Goal: Task Accomplishment & Management: Use online tool/utility

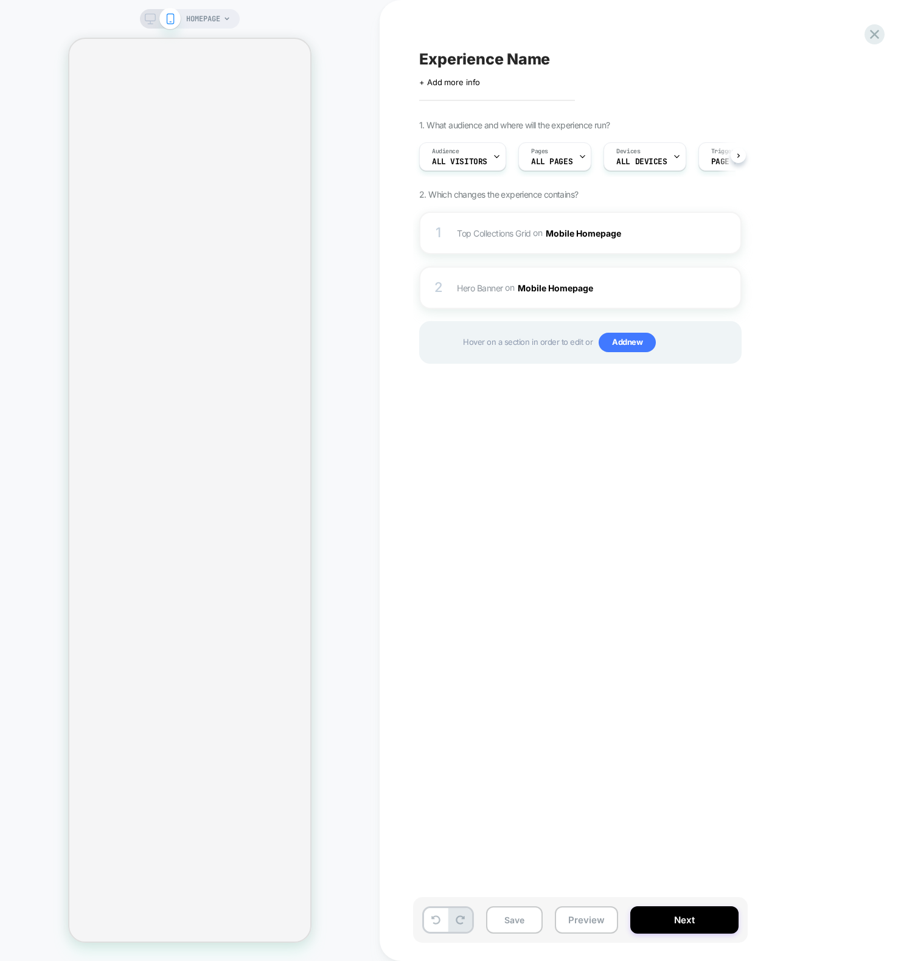
scroll to position [0, 1]
click at [310, 341] on div at bounding box center [189, 490] width 243 height 905
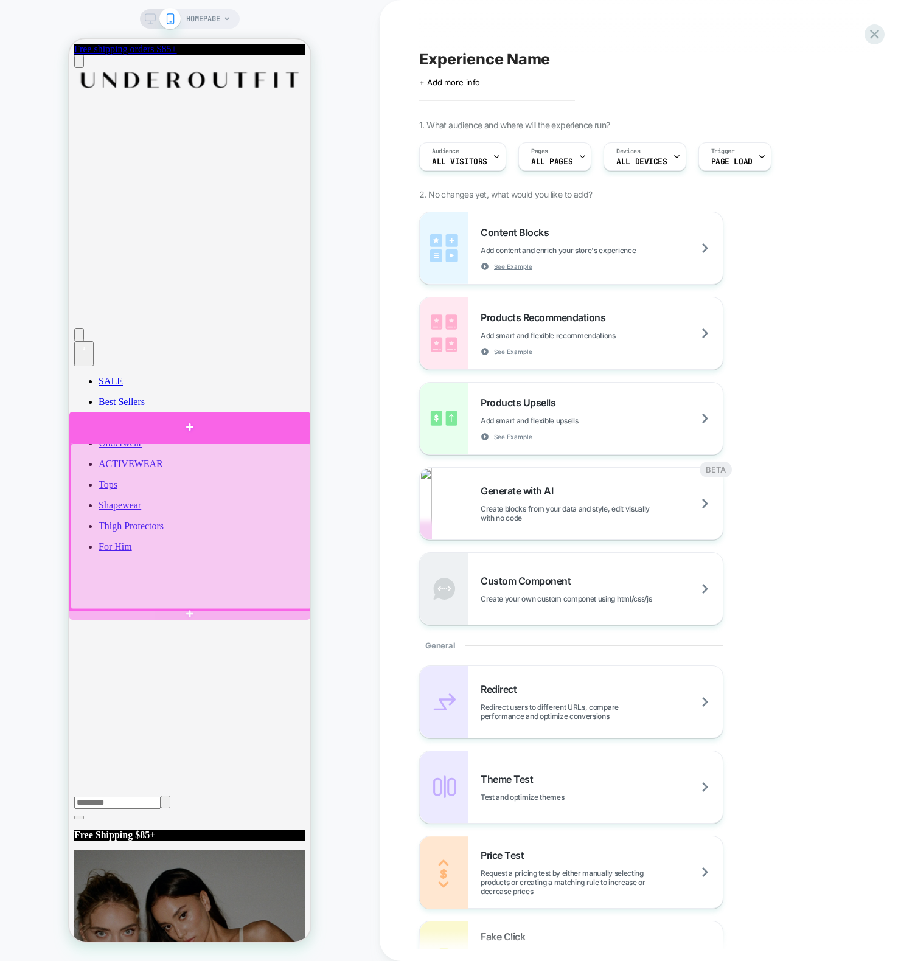
drag, startPoint x: 142, startPoint y: 439, endPoint x: 147, endPoint y: 476, distance: 37.4
click at [147, 442] on div at bounding box center [189, 442] width 241 height 0
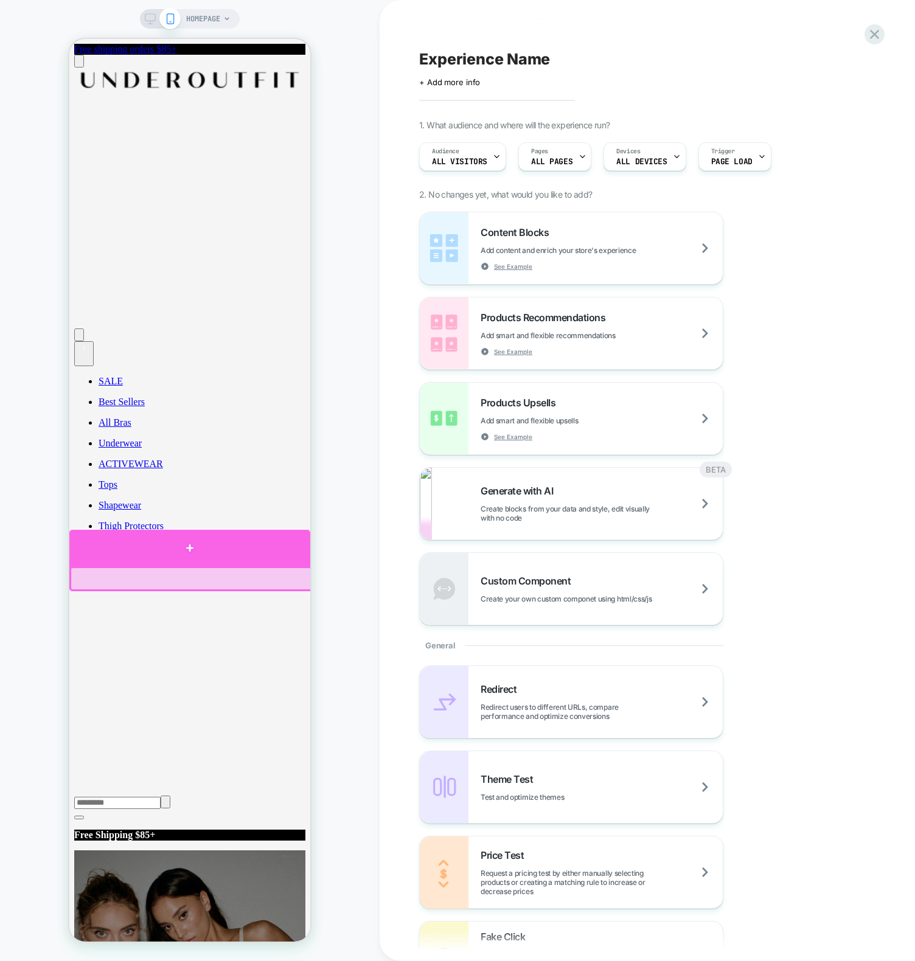
click at [181, 559] on div at bounding box center [189, 548] width 241 height 36
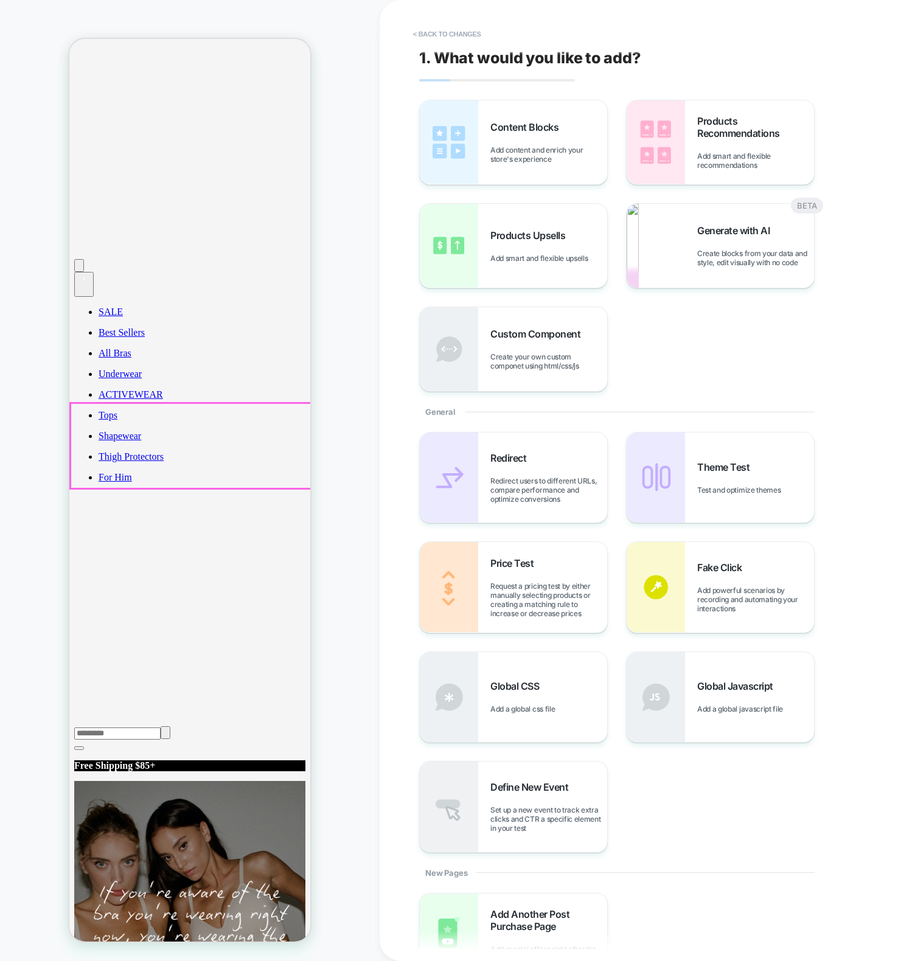
scroll to position [91, 0]
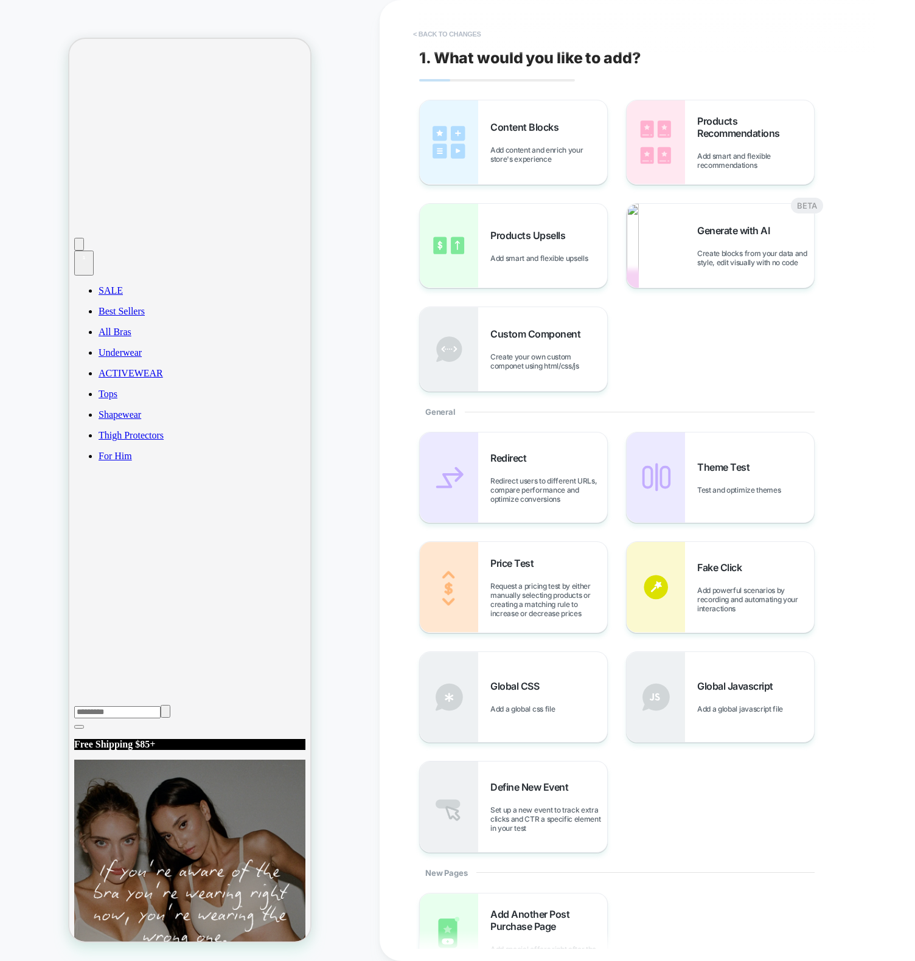
click at [455, 41] on button "< Back to changes" at bounding box center [447, 33] width 80 height 19
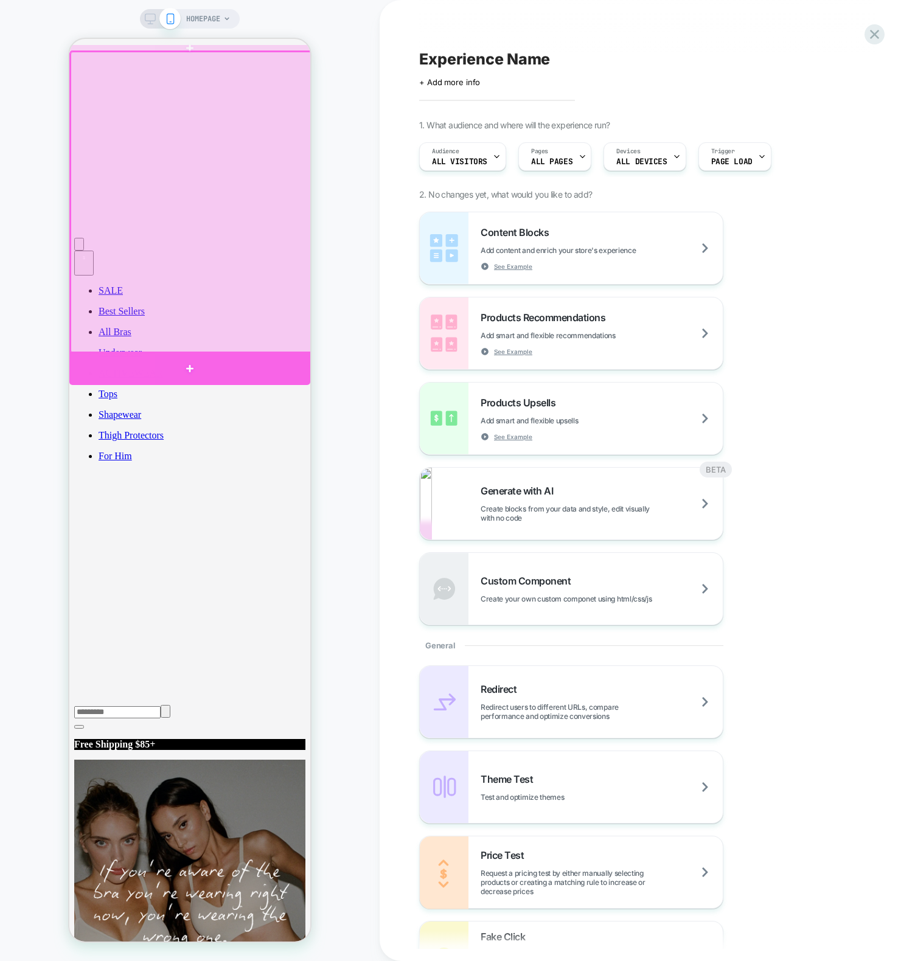
click at [221, 372] on div at bounding box center [189, 368] width 241 height 33
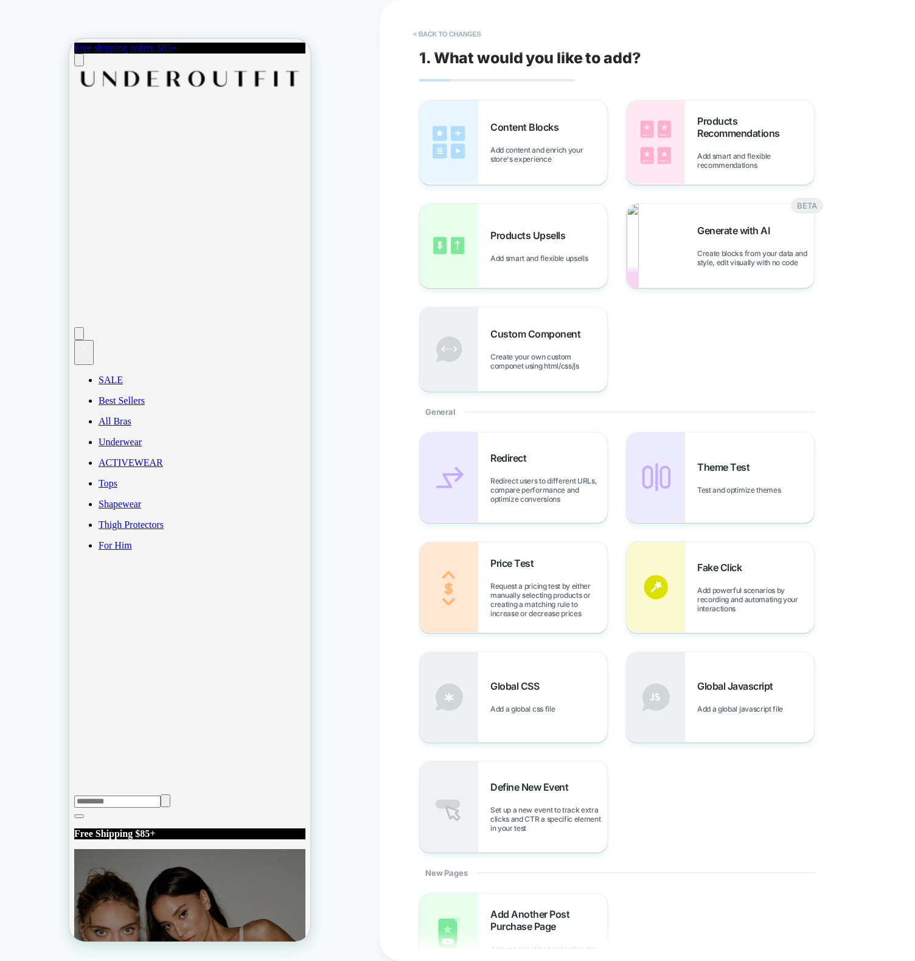
scroll to position [0, 0]
click at [639, 259] on img at bounding box center [633, 246] width 12 height 84
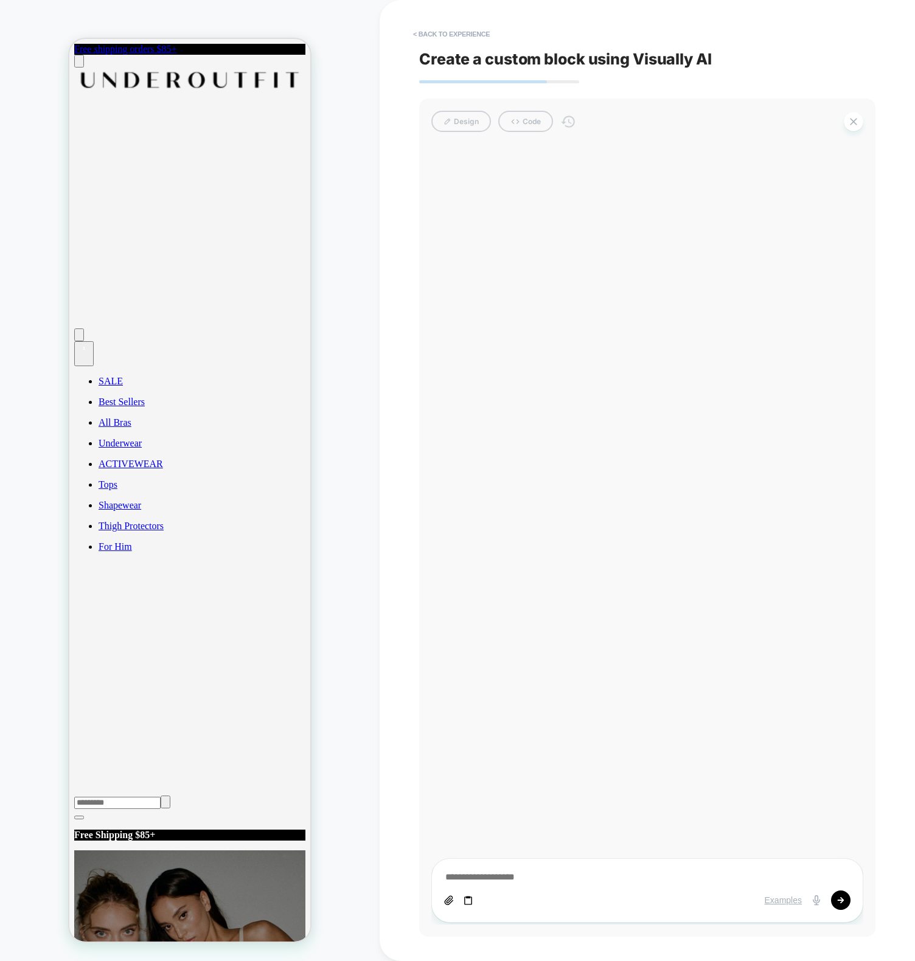
click at [650, 259] on div at bounding box center [647, 534] width 432 height 780
click at [464, 23] on div "< Back to experience Create a custom block using Visually AI Design Code Exampl…" at bounding box center [647, 480] width 456 height 961
click at [462, 25] on button "< Back to experience" at bounding box center [451, 33] width 89 height 19
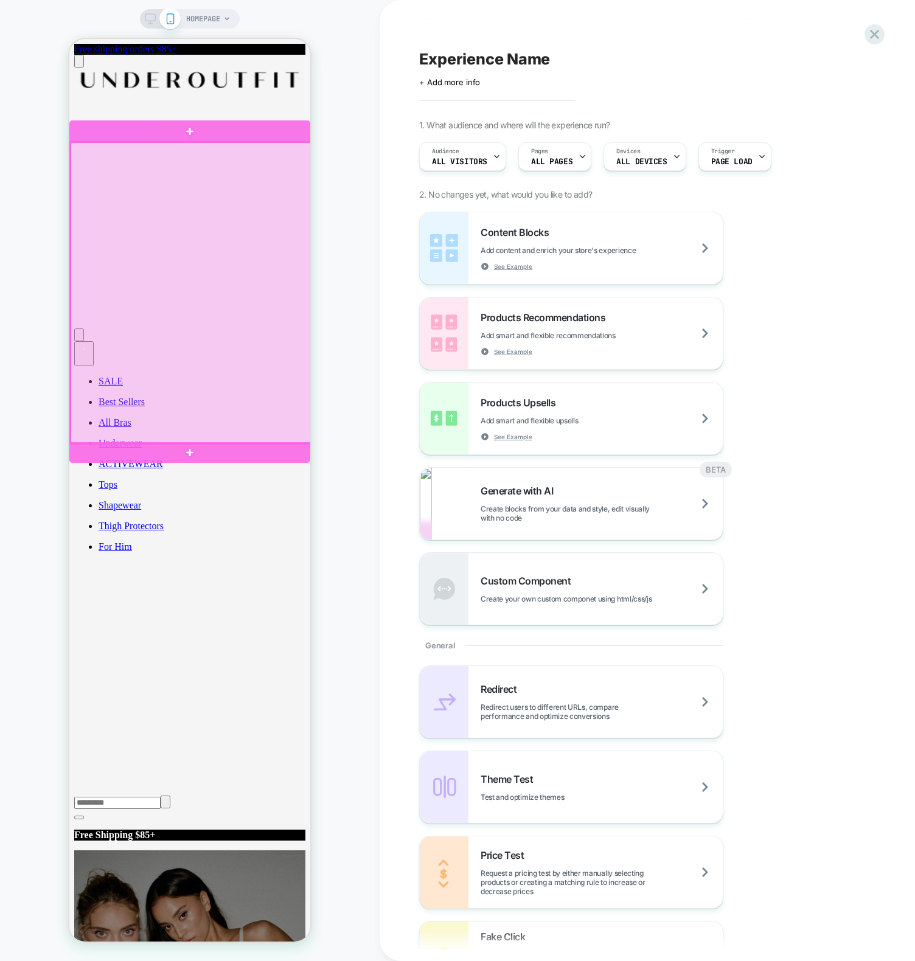
click at [162, 443] on div at bounding box center [189, 452] width 241 height 21
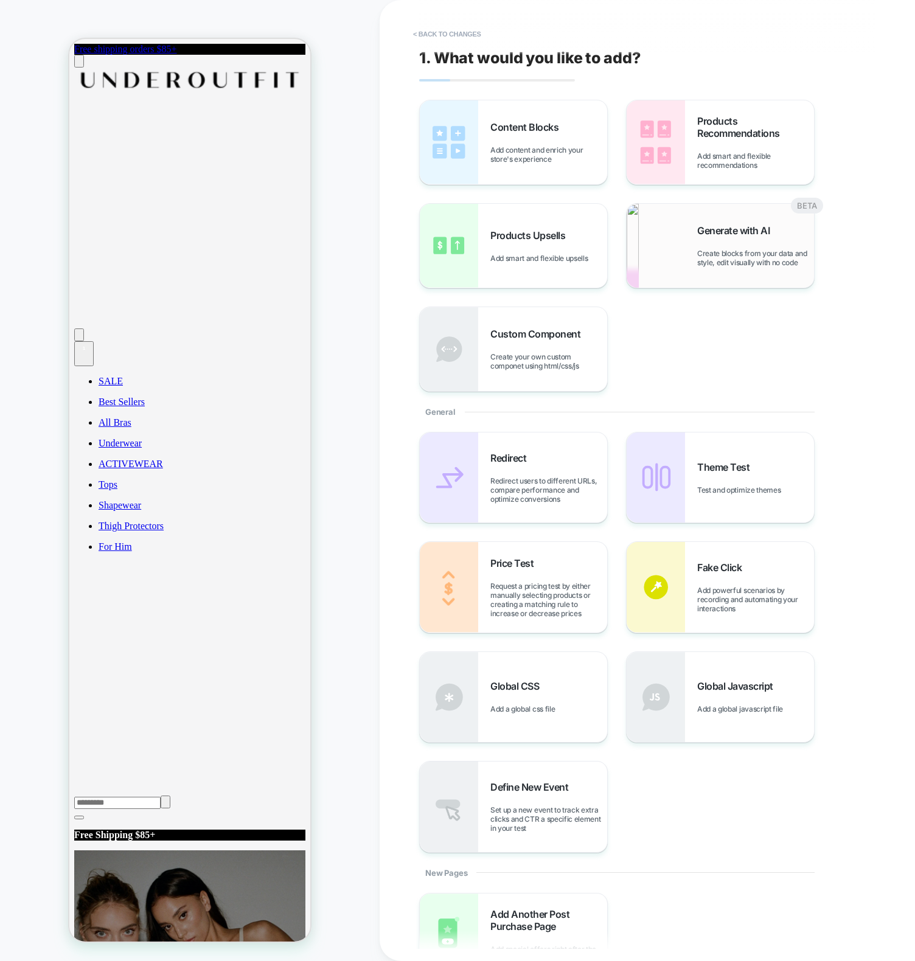
click at [733, 239] on div "Generate with AI Create blocks from your data and style, edit visually with no …" at bounding box center [755, 245] width 117 height 43
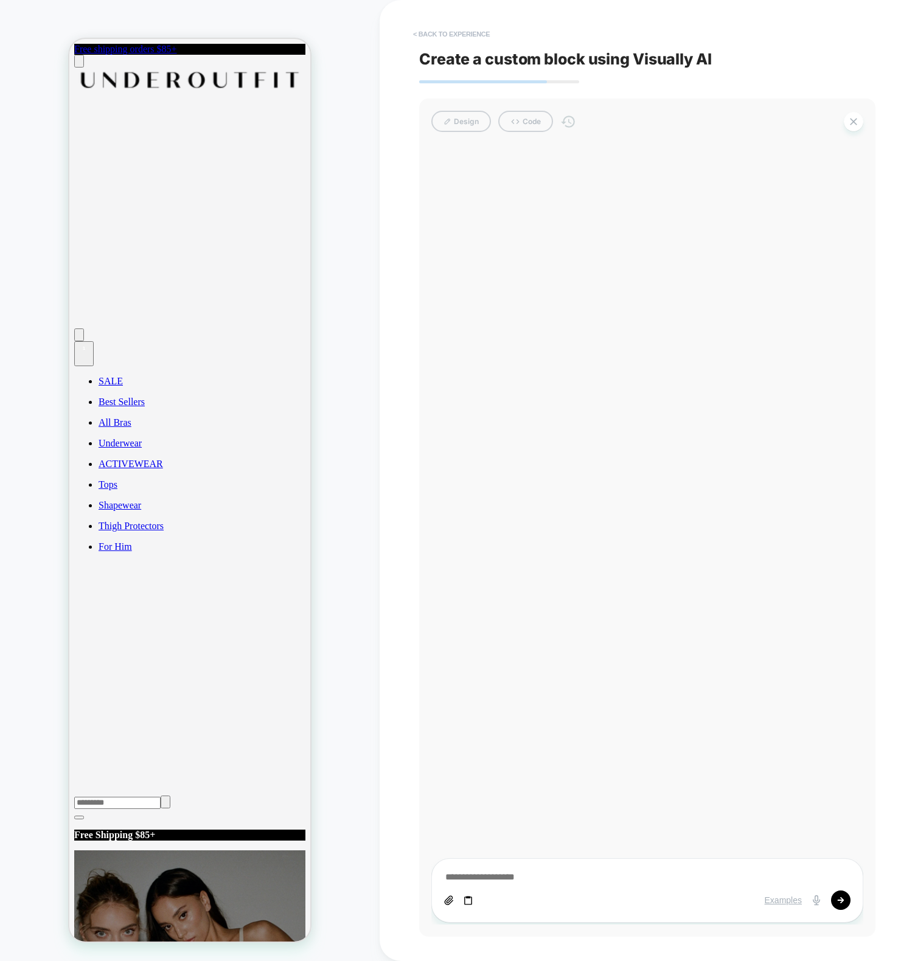
click at [440, 30] on button "< Back to experience" at bounding box center [451, 33] width 89 height 19
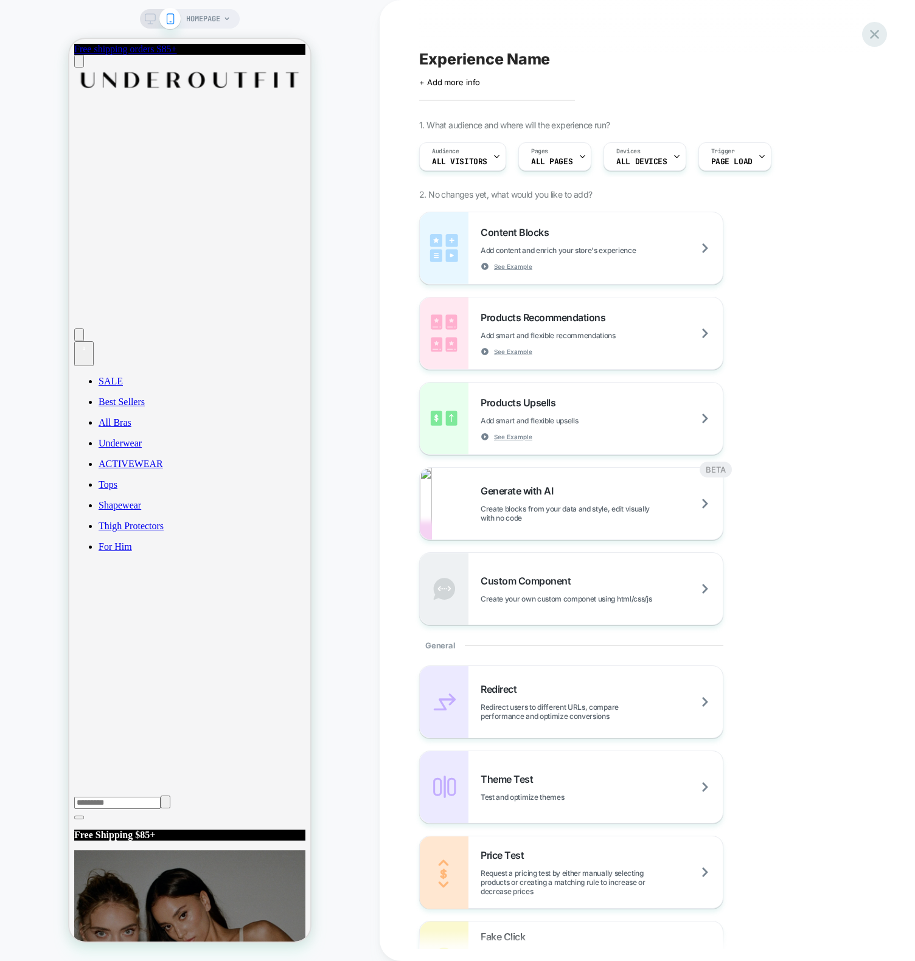
click at [878, 36] on icon at bounding box center [874, 34] width 16 height 16
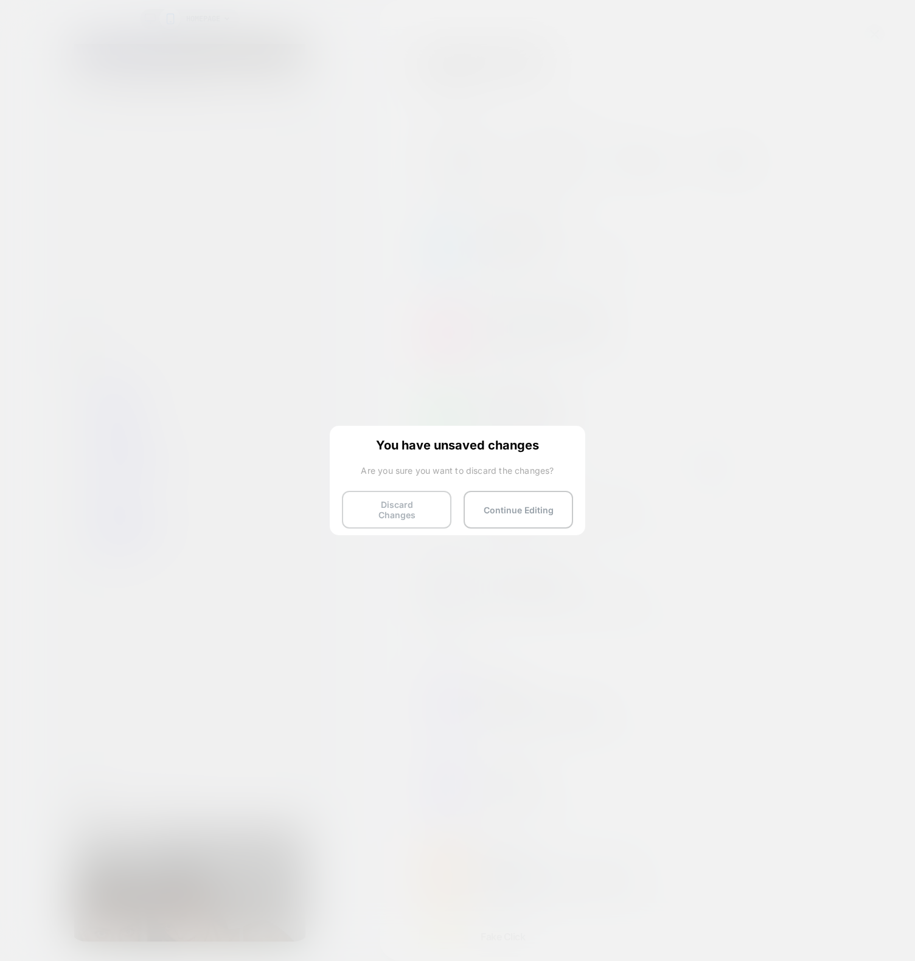
click at [429, 509] on button "Discard Changes" at bounding box center [396, 510] width 109 height 38
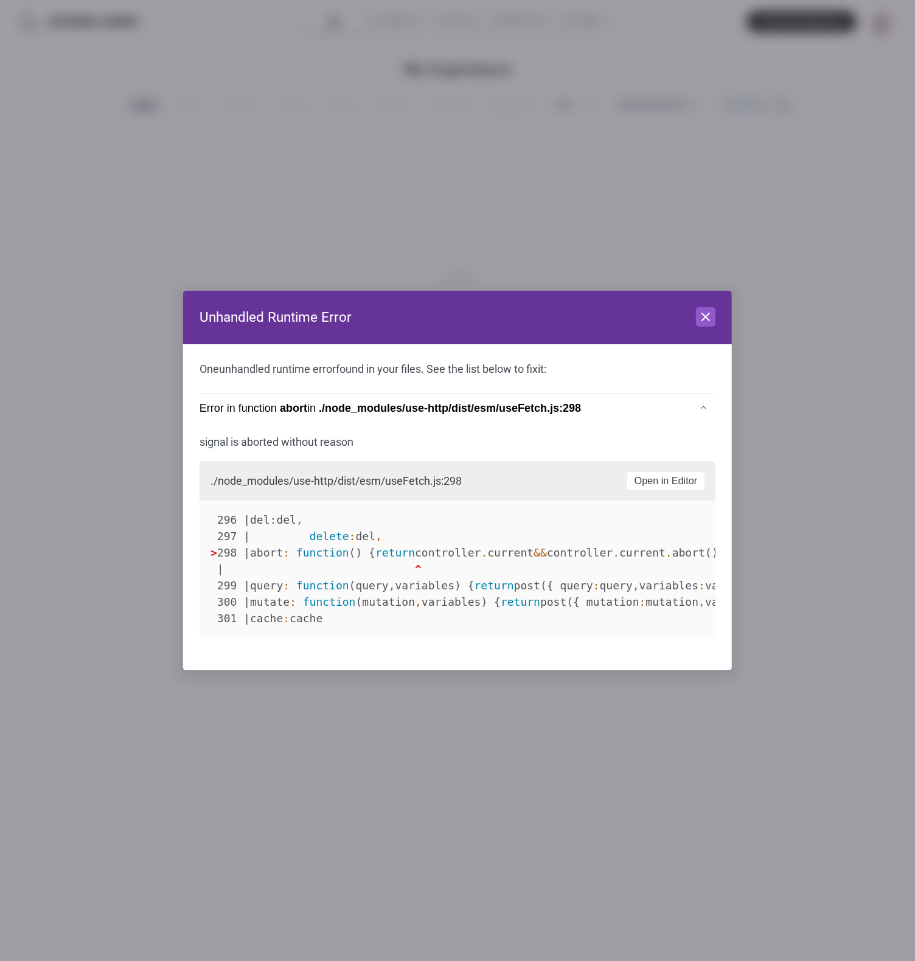
click at [700, 309] on button "Close" at bounding box center [705, 316] width 19 height 19
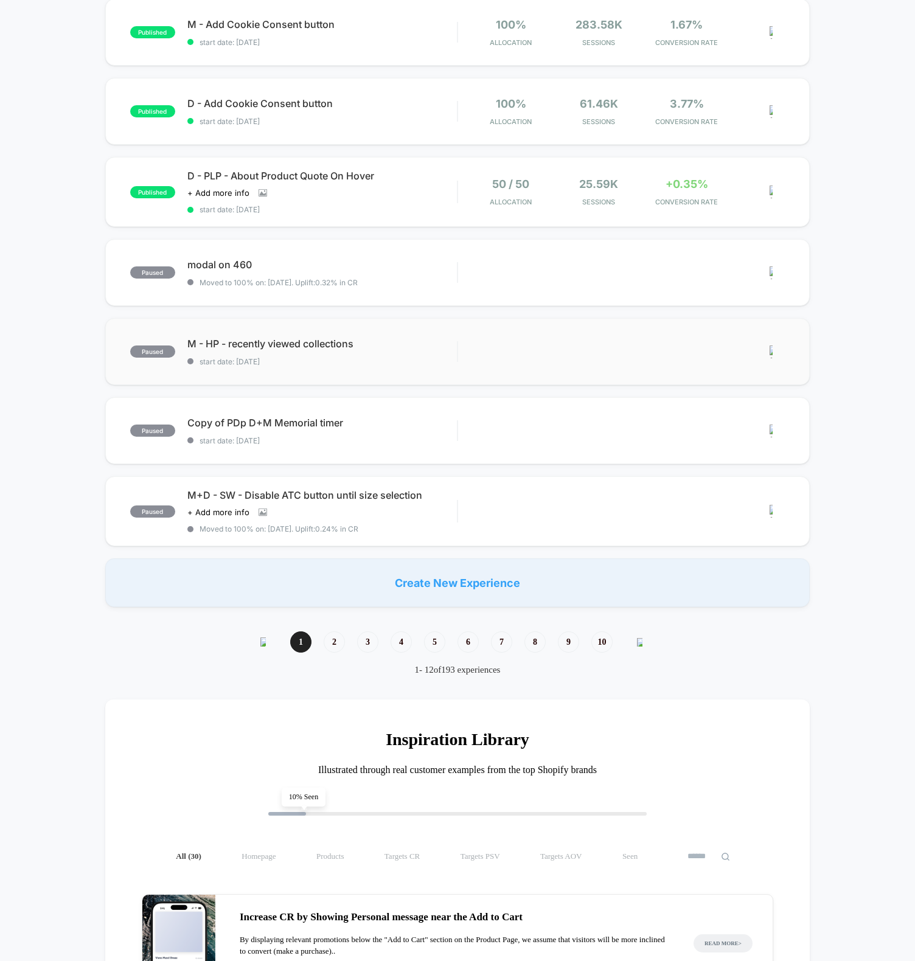
scroll to position [17, 0]
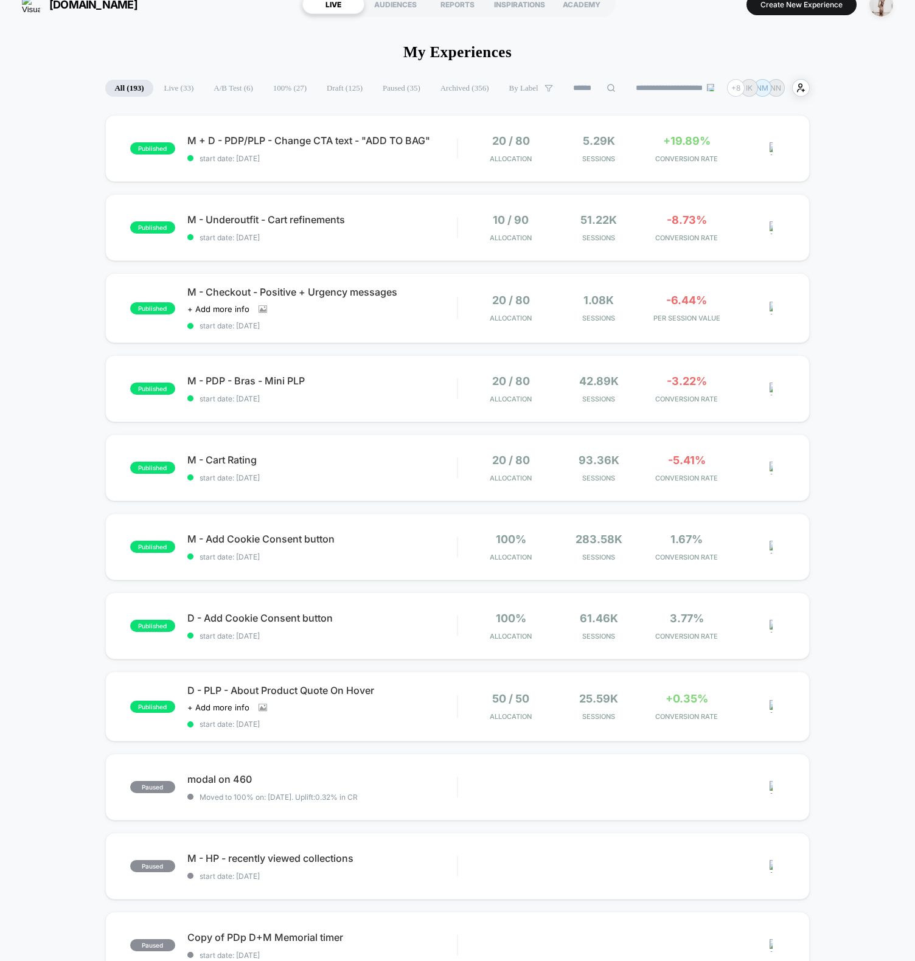
click at [589, 88] on input at bounding box center [594, 88] width 61 height 15
click at [311, 89] on span "Draft ( 125 )" at bounding box center [314, 88] width 54 height 17
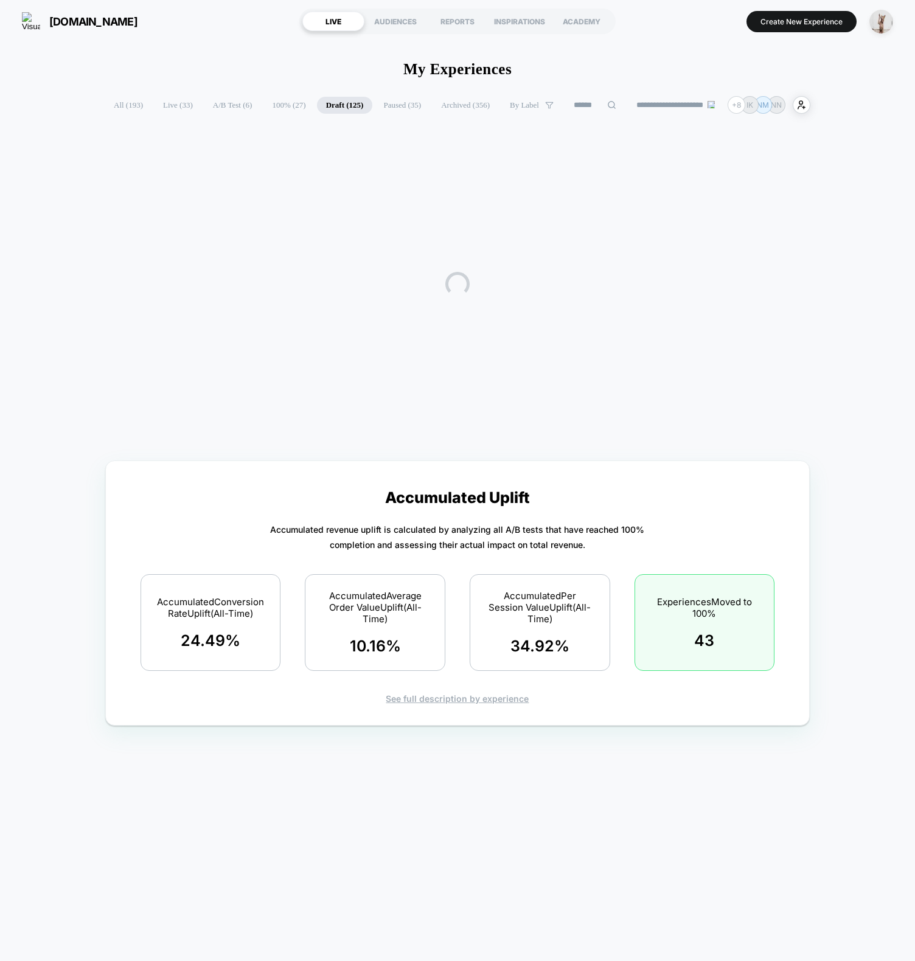
scroll to position [0, 0]
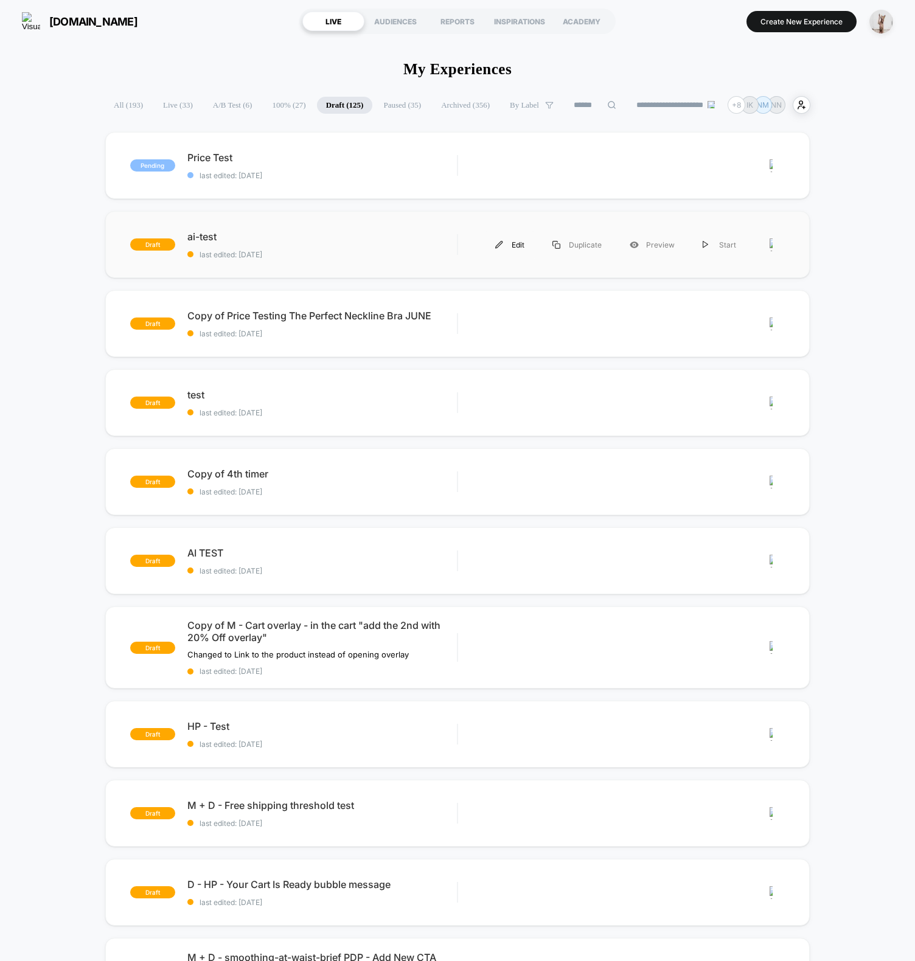
click at [508, 248] on div "Edit" at bounding box center [509, 244] width 57 height 27
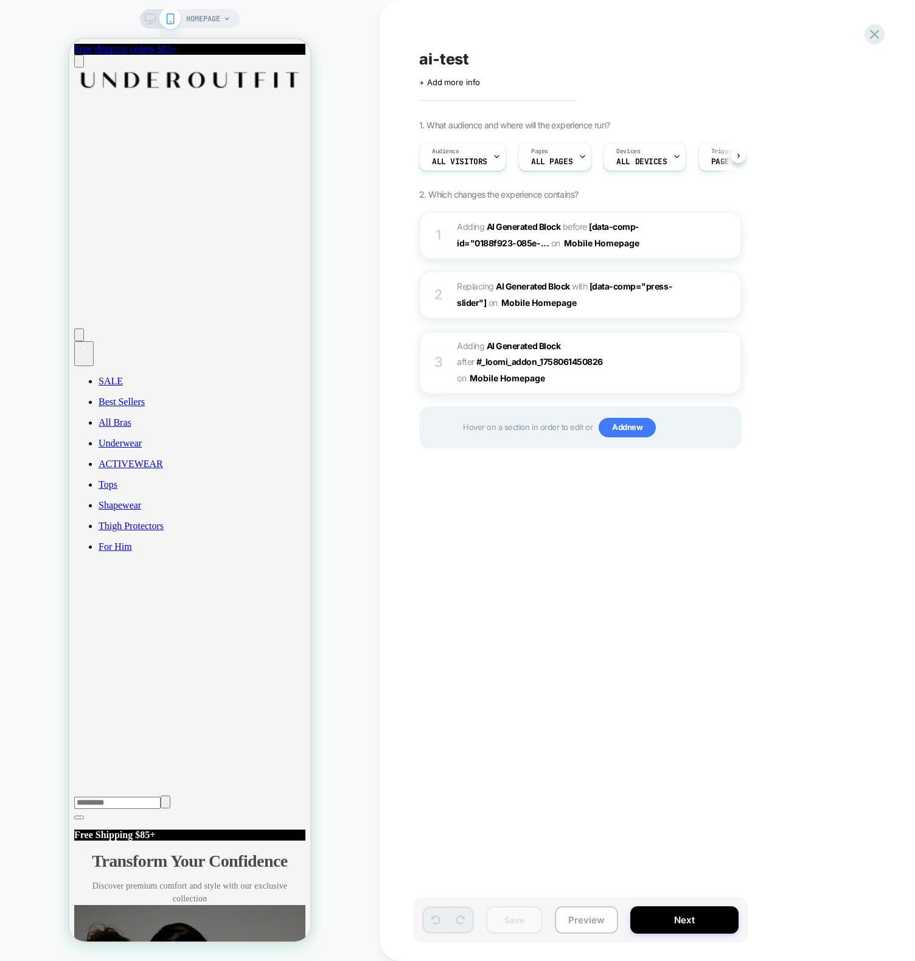
scroll to position [0, 1]
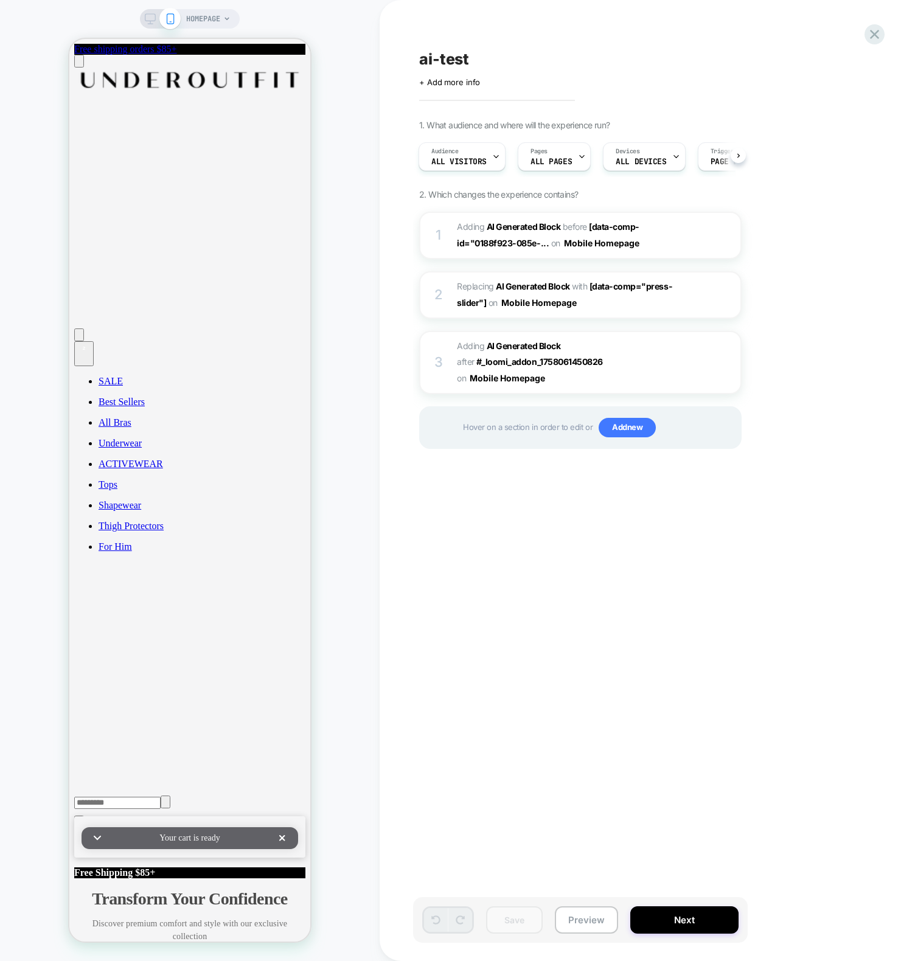
click at [608, 575] on div "ai-test Click to edit experience details + Add more info 1. What audience and w…" at bounding box center [641, 480] width 456 height 937
click at [526, 353] on span "Adding AI Generated Block AFTER #_loomi_addon_1758061450826 #_loomi_addon_17580…" at bounding box center [573, 362] width 232 height 48
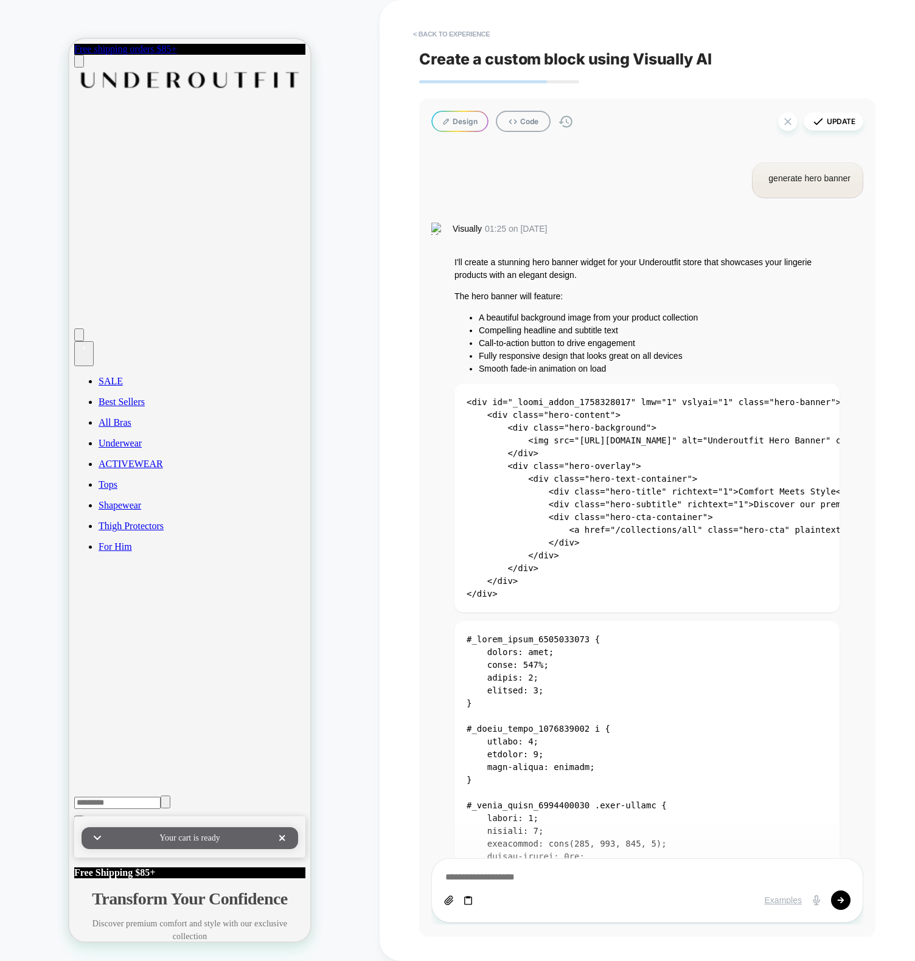
scroll to position [2476, 0]
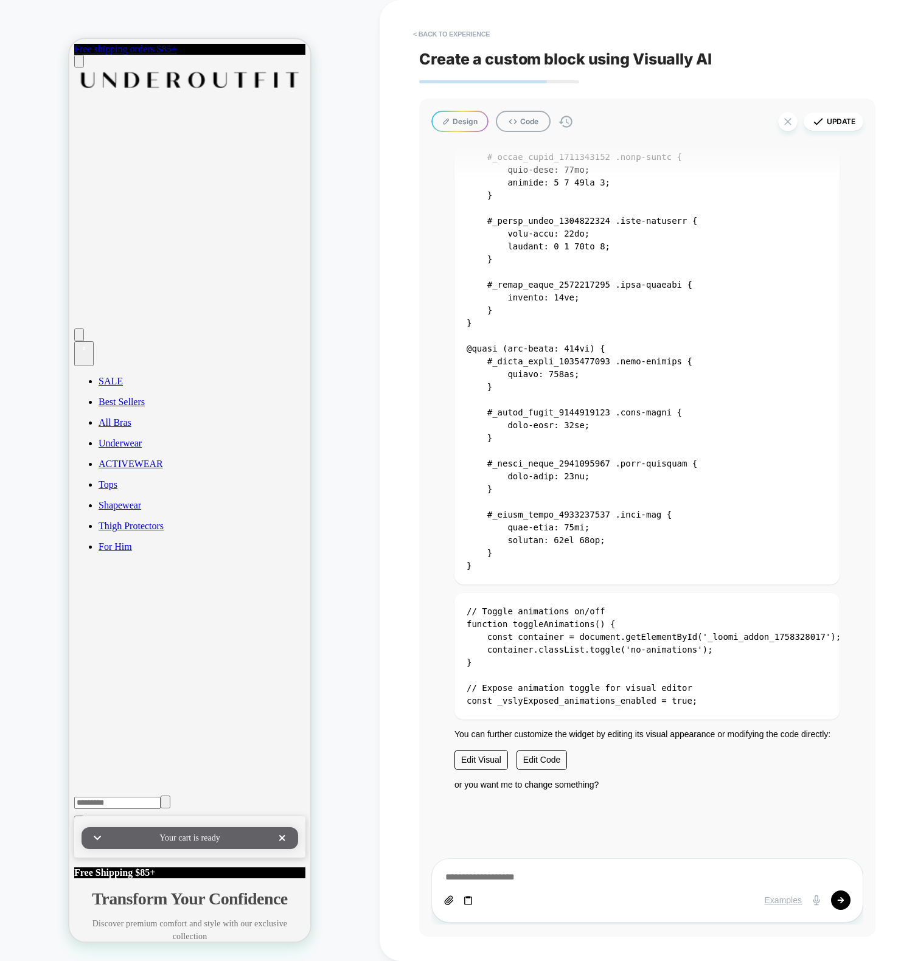
click at [497, 749] on p "You can further customize the widget by editing its visual appearance or modify…" at bounding box center [646, 749] width 385 height 42
click at [484, 757] on link "Edit Visual" at bounding box center [481, 760] width 54 height 20
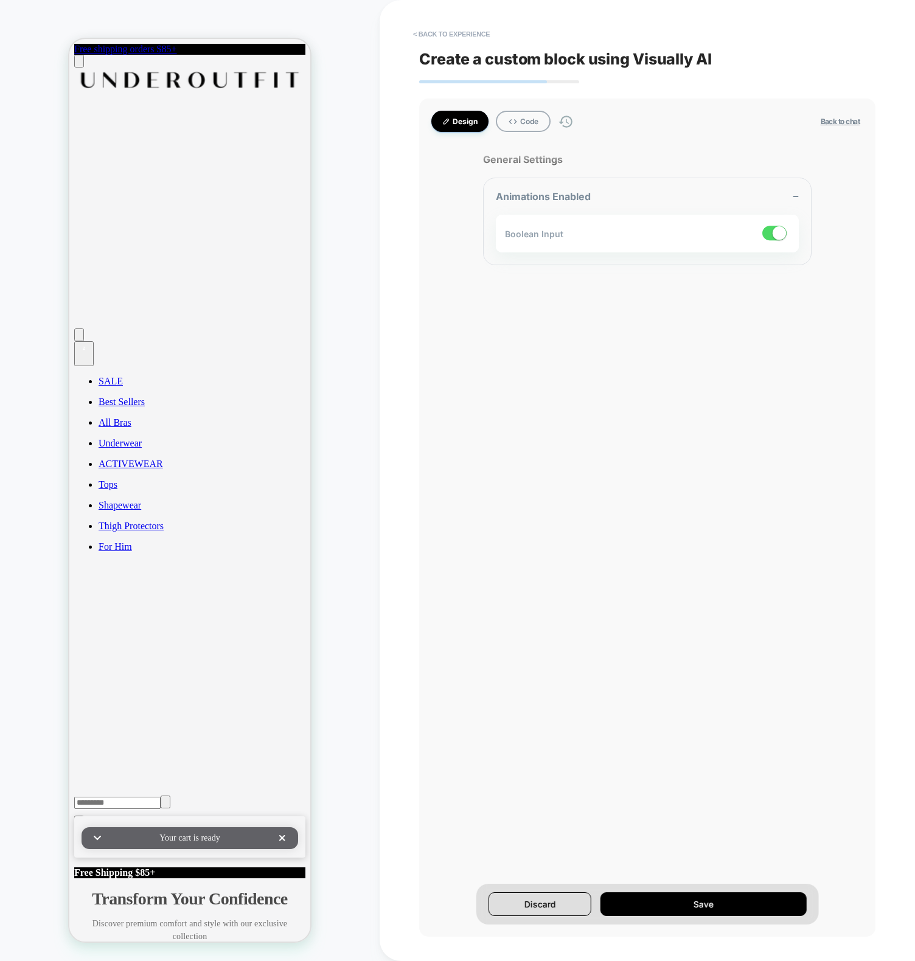
click at [474, 126] on button "Design" at bounding box center [459, 121] width 57 height 21
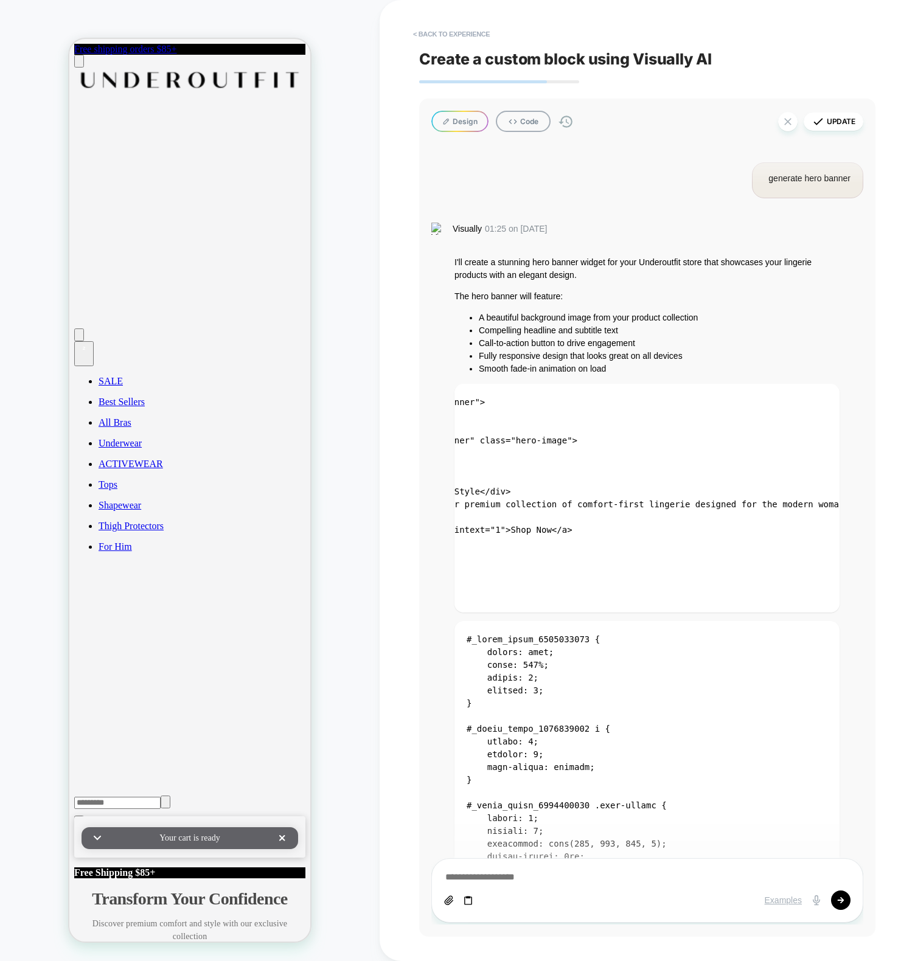
scroll to position [0, 0]
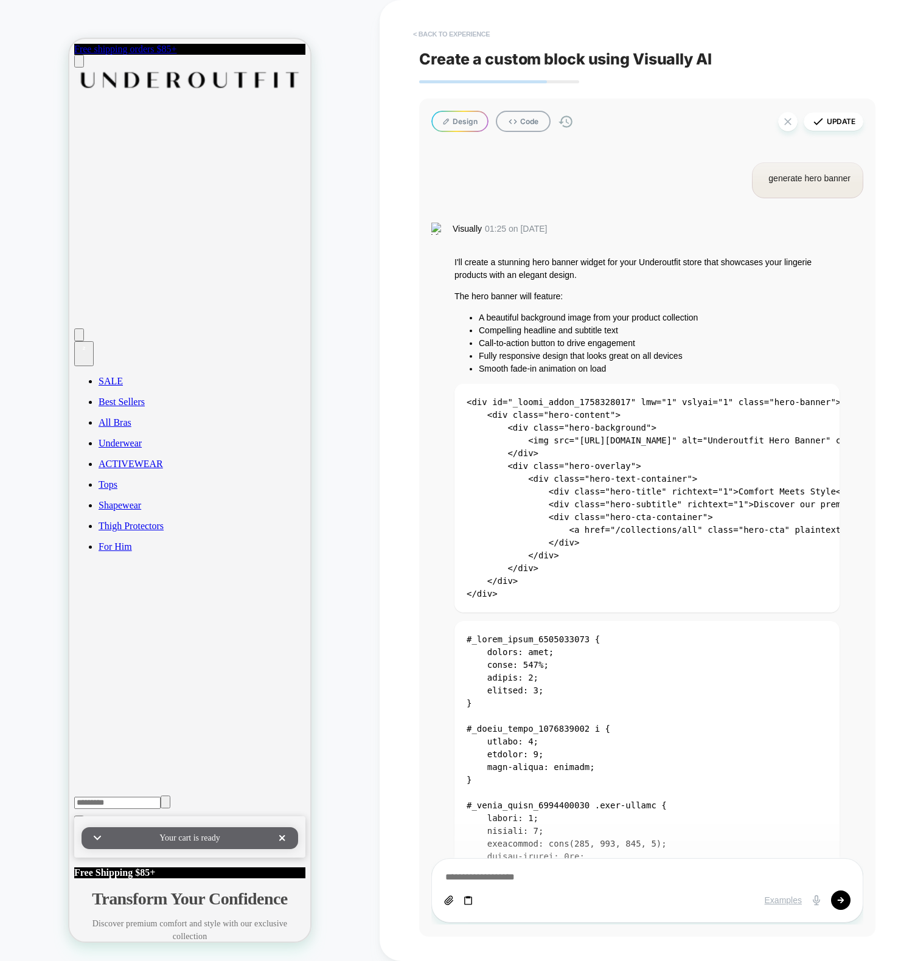
click at [470, 37] on button "< Back to experience" at bounding box center [451, 33] width 89 height 19
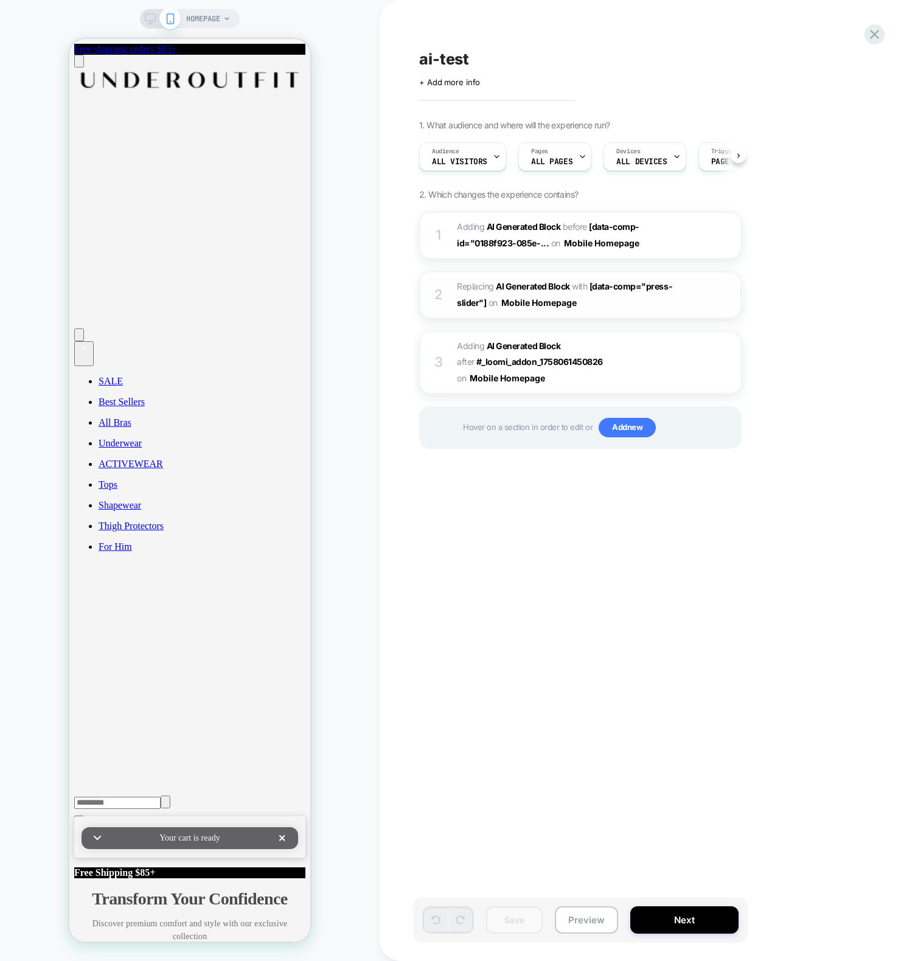
scroll to position [0, 1]
click at [443, 271] on div "2 Replacing AI Generated Block WITH [data-comp="press-slider"] [data-comp="pres…" at bounding box center [580, 294] width 322 height 47
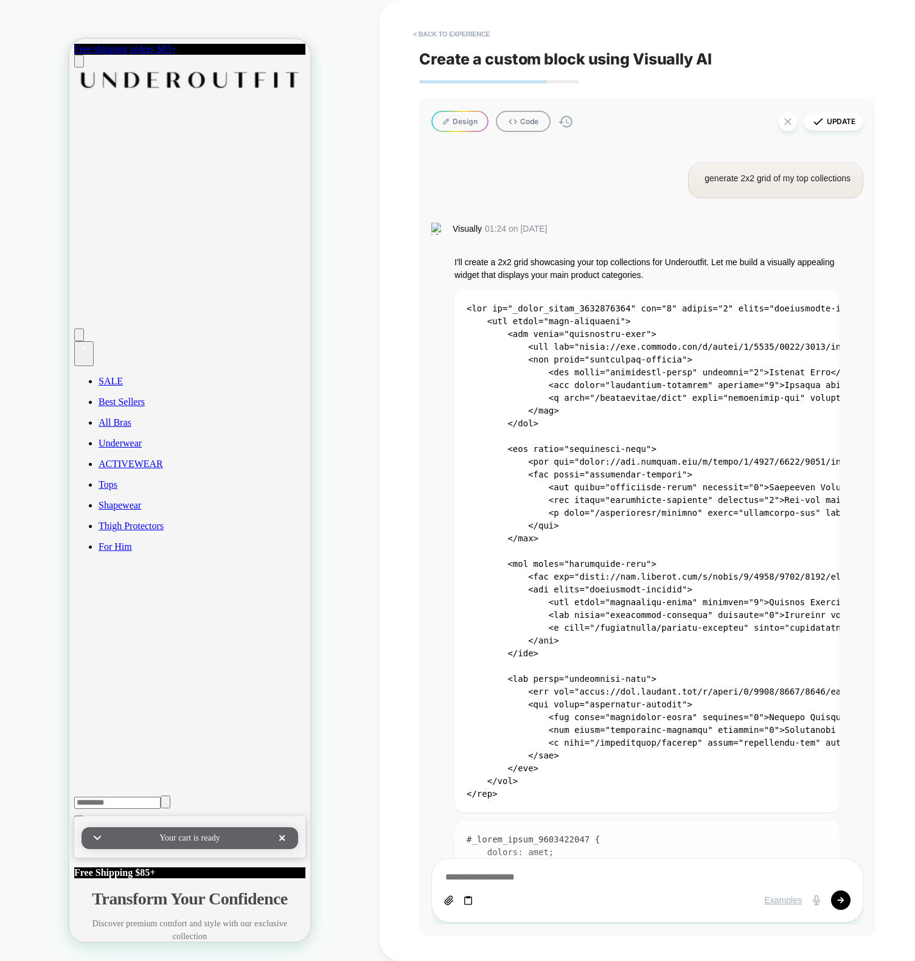
scroll to position [2723, 0]
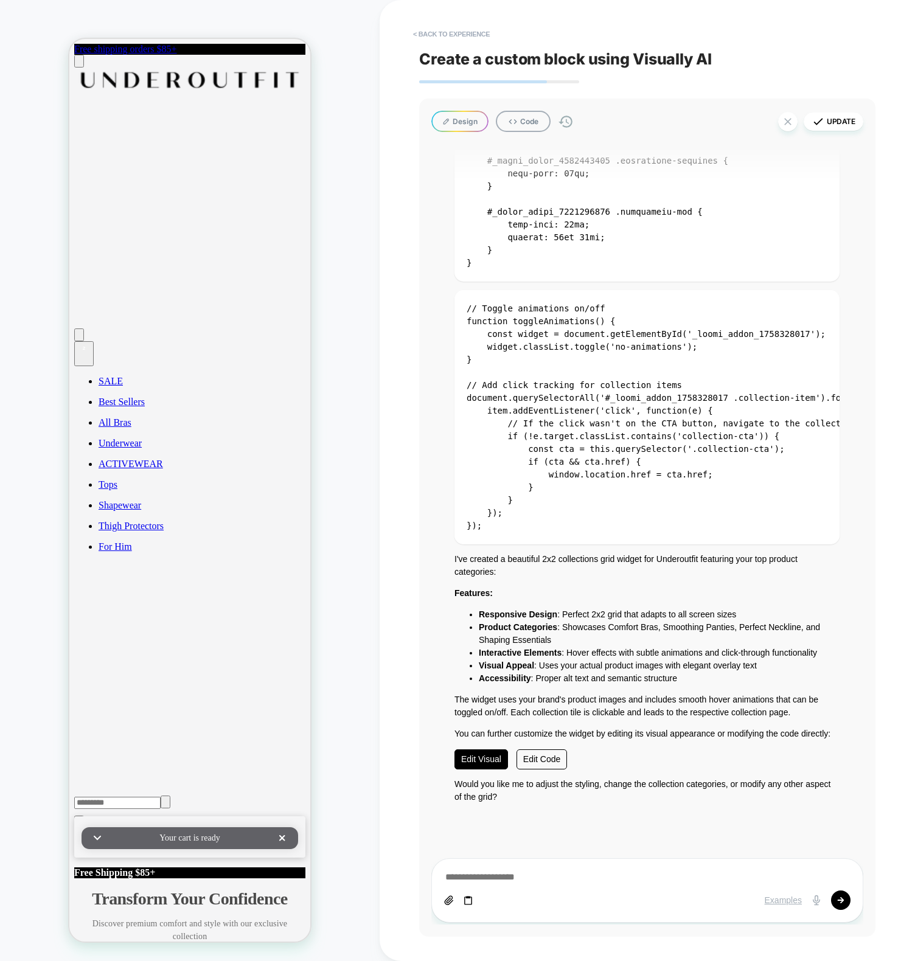
click at [462, 752] on link "Edit Visual" at bounding box center [481, 759] width 54 height 20
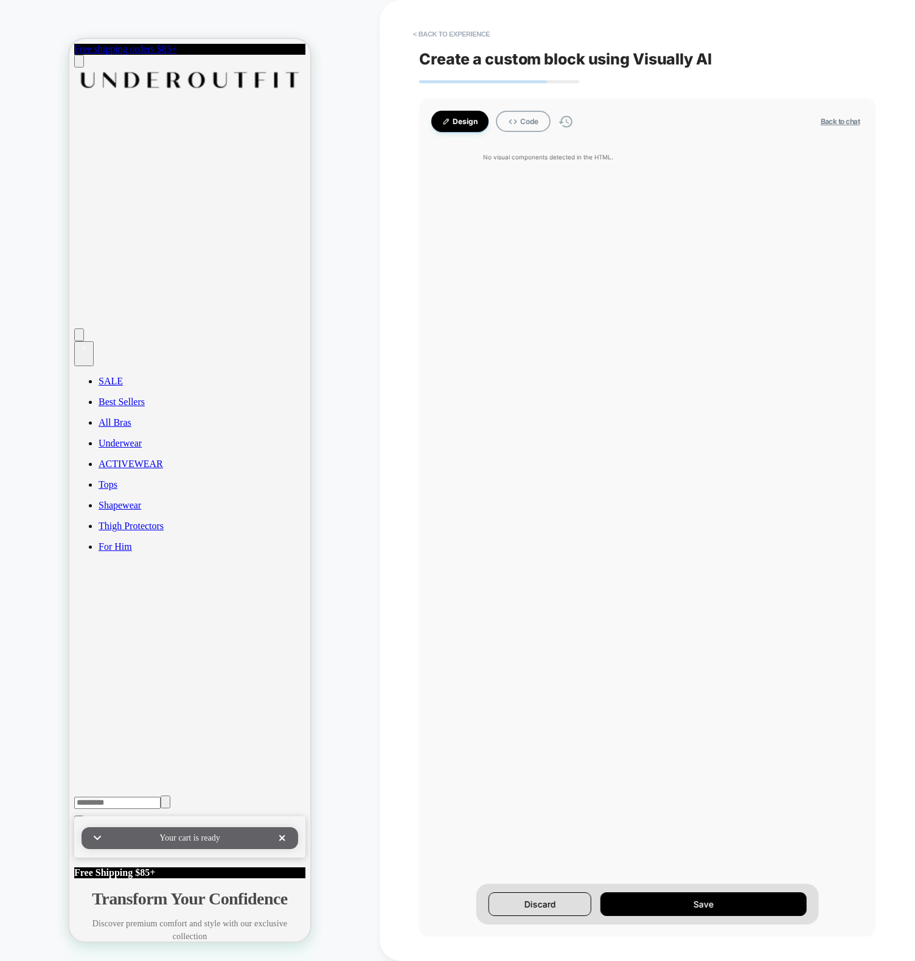
click at [470, 34] on button "< Back to experience" at bounding box center [451, 33] width 89 height 19
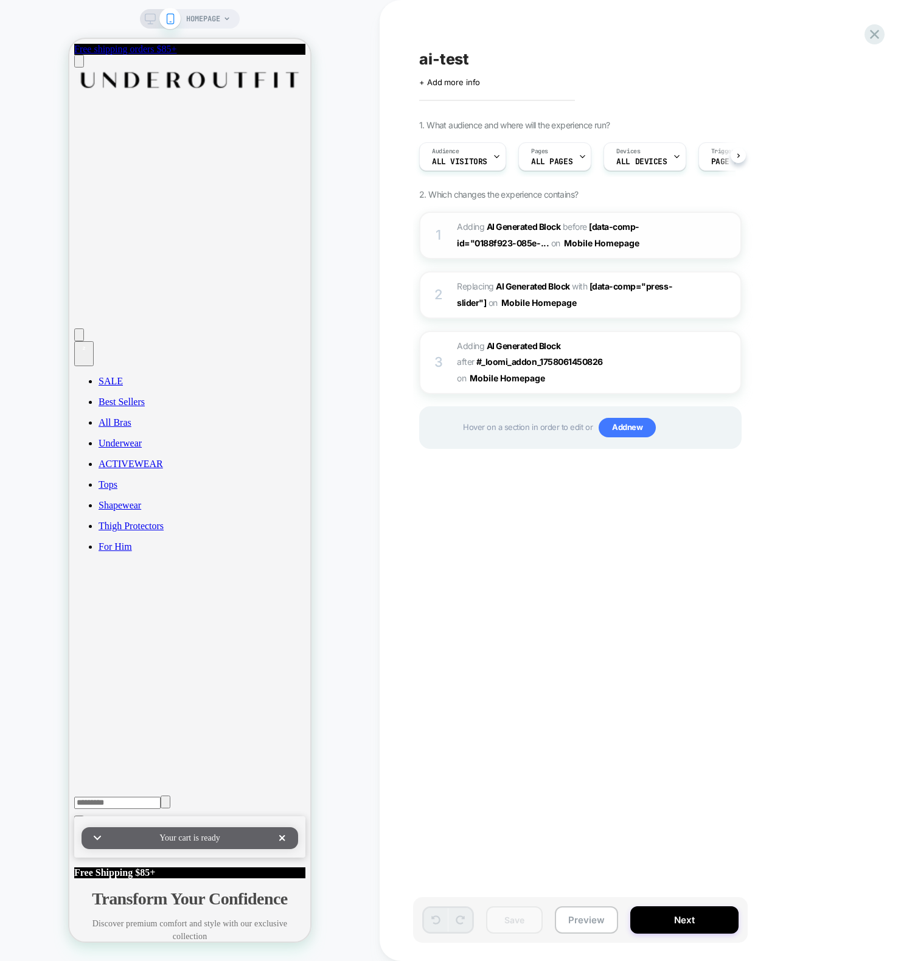
scroll to position [0, 1]
click at [473, 238] on span "[data-comp-id="0188f923-085e-..." at bounding box center [548, 234] width 182 height 27
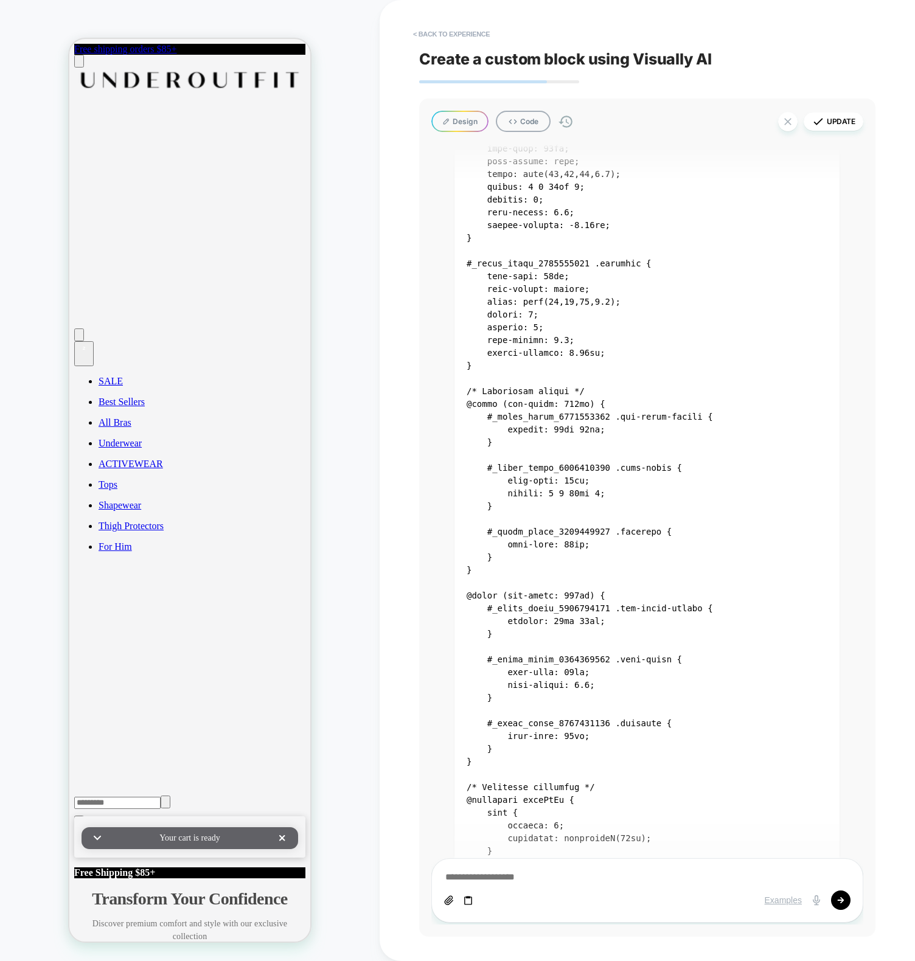
scroll to position [2623, 0]
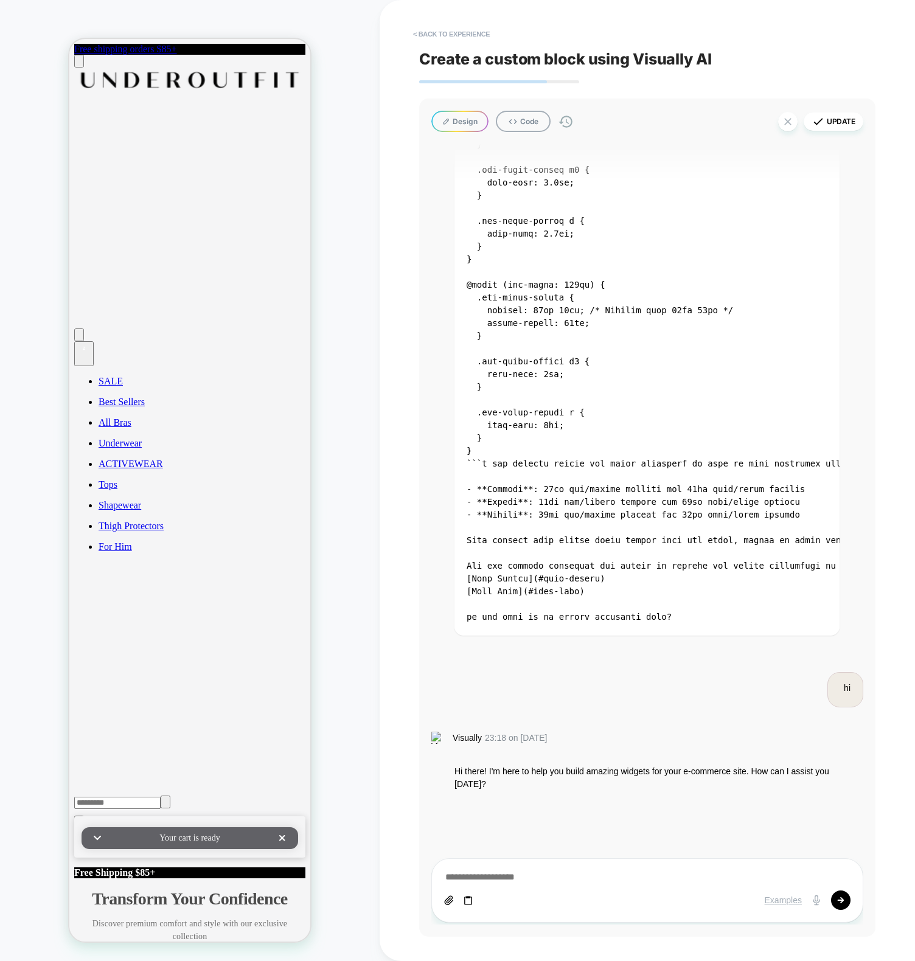
click at [446, 126] on button "Design" at bounding box center [459, 121] width 57 height 21
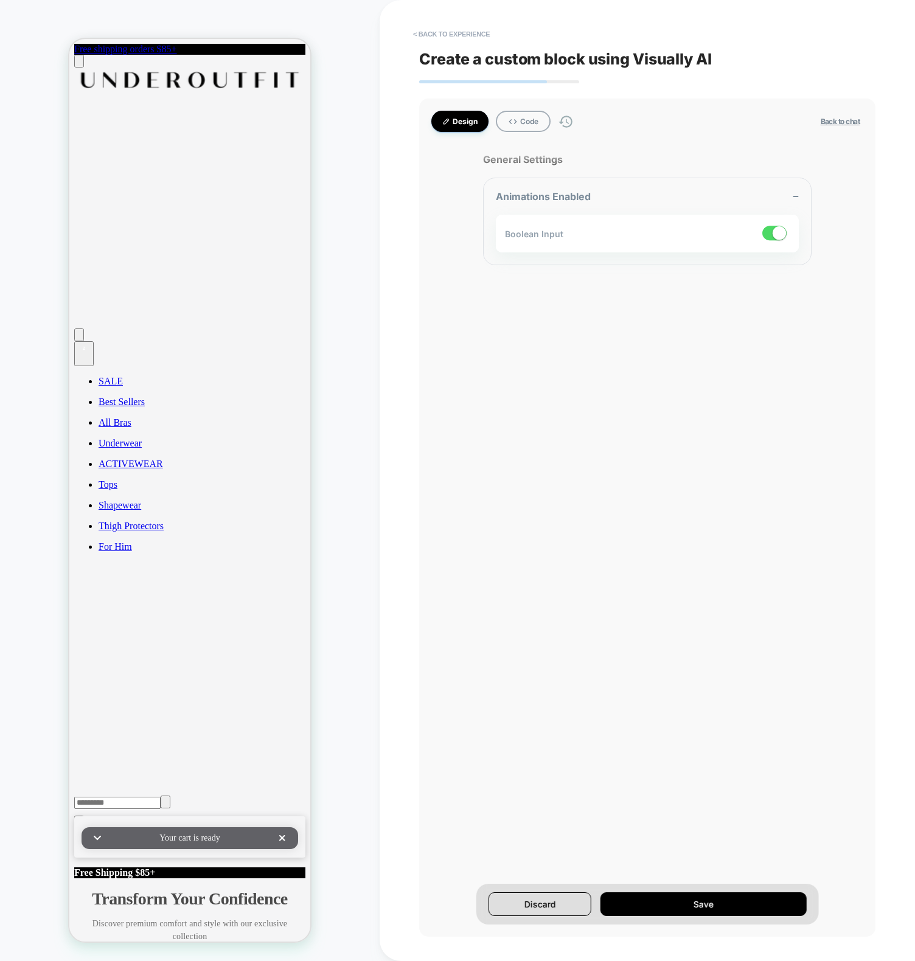
click at [444, 126] on button "Design" at bounding box center [459, 121] width 57 height 21
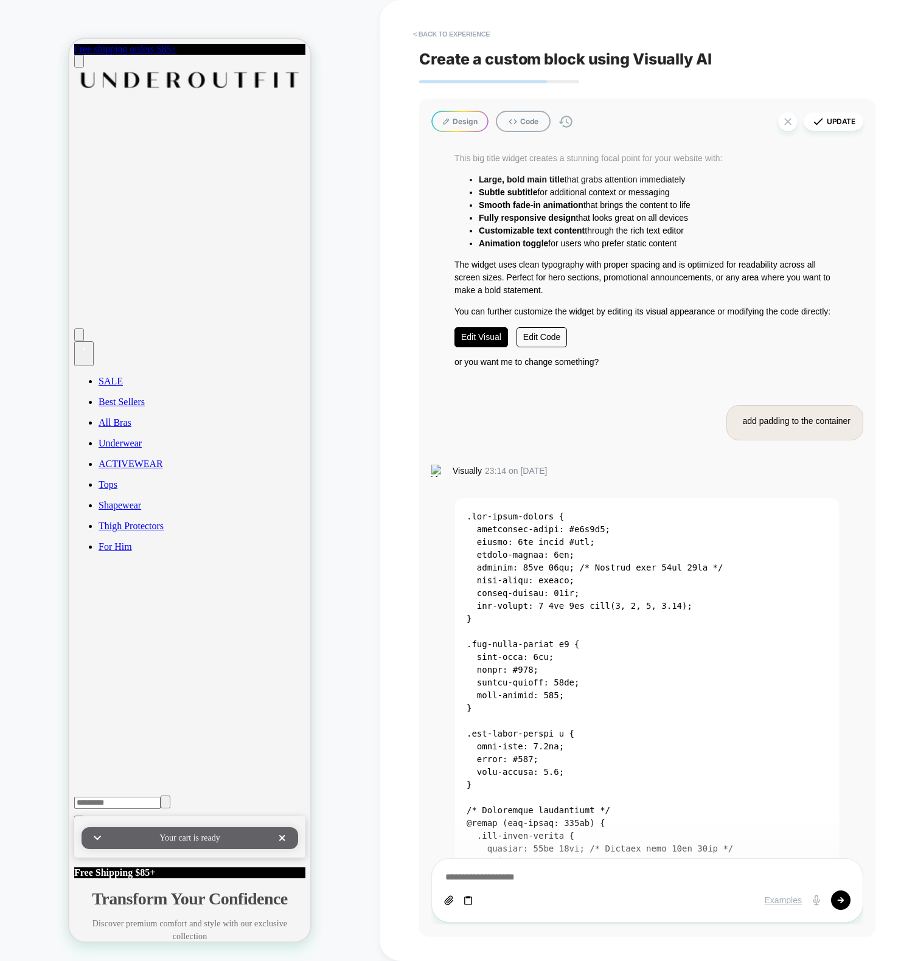
scroll to position [1892, 0]
click at [482, 338] on link "Edit Visual" at bounding box center [481, 337] width 54 height 20
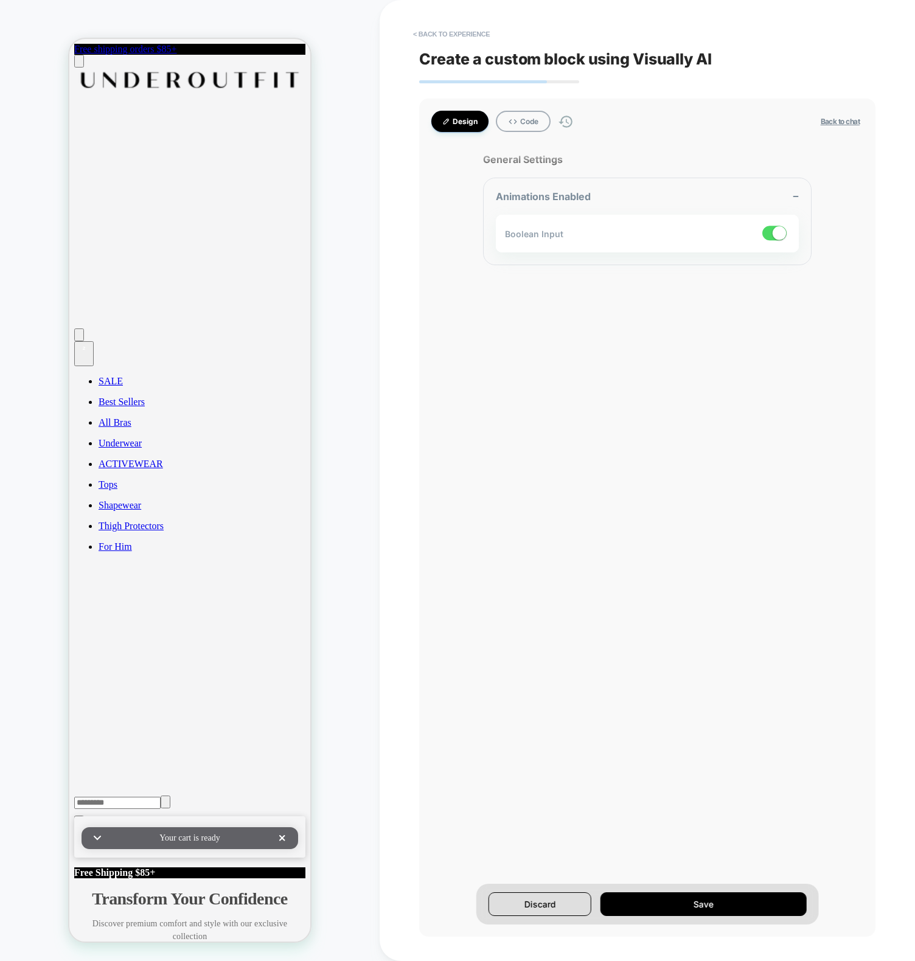
click at [446, 117] on button "Design" at bounding box center [459, 121] width 57 height 21
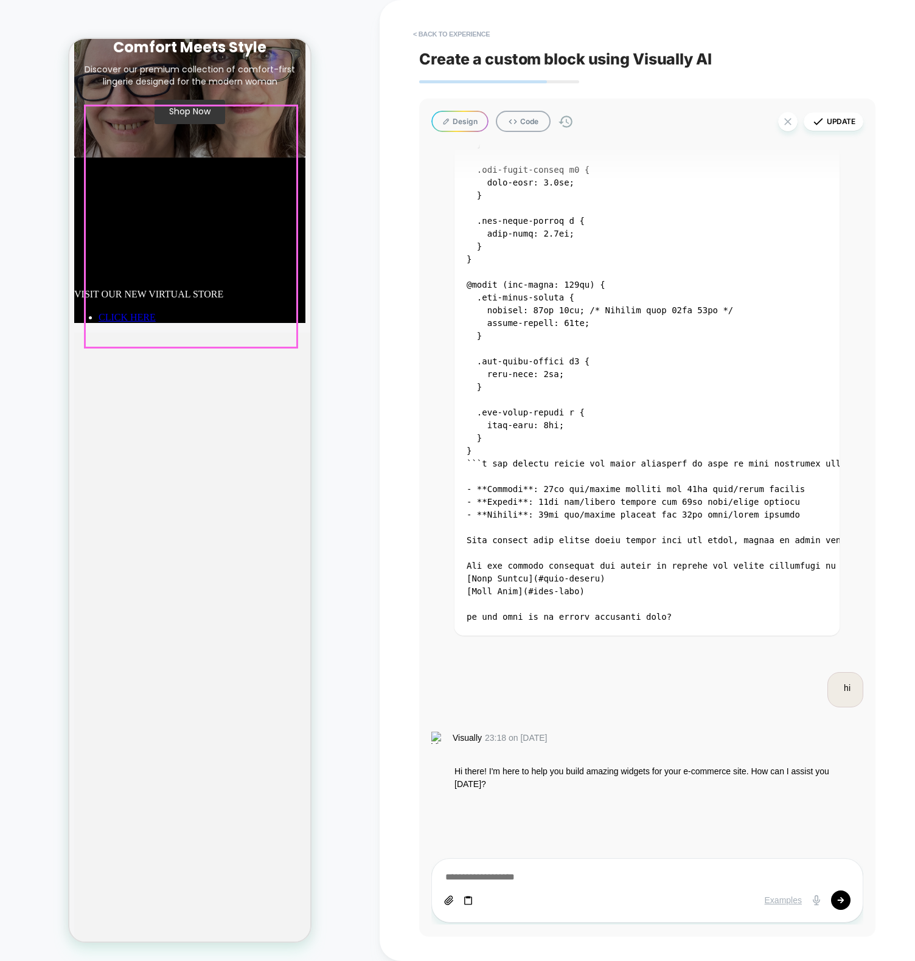
scroll to position [1638, 0]
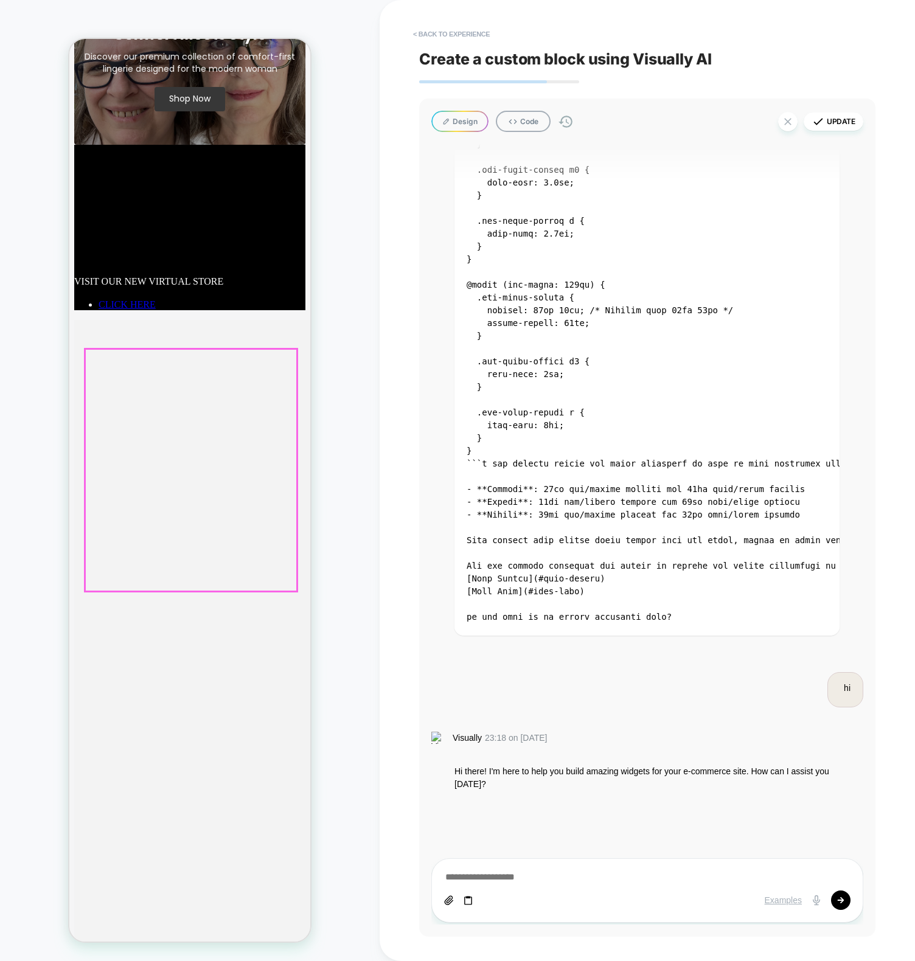
drag, startPoint x: 204, startPoint y: 604, endPoint x: 411, endPoint y: 566, distance: 210.2
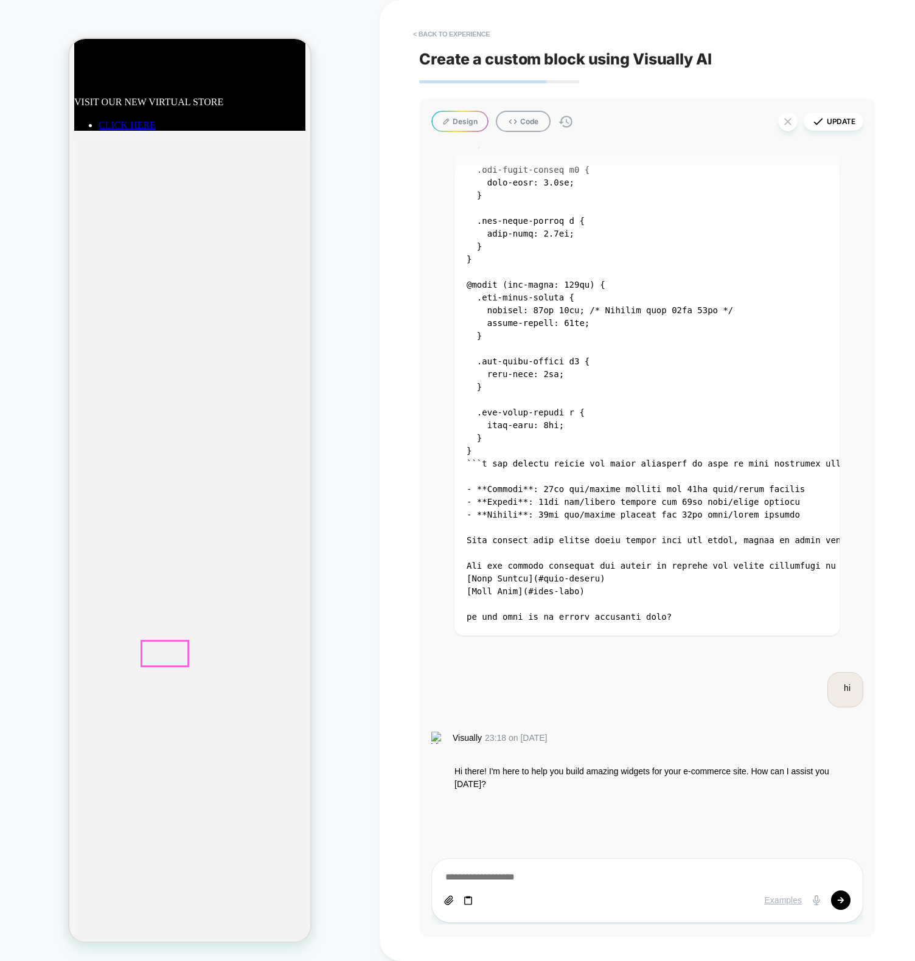
scroll to position [1887, 0]
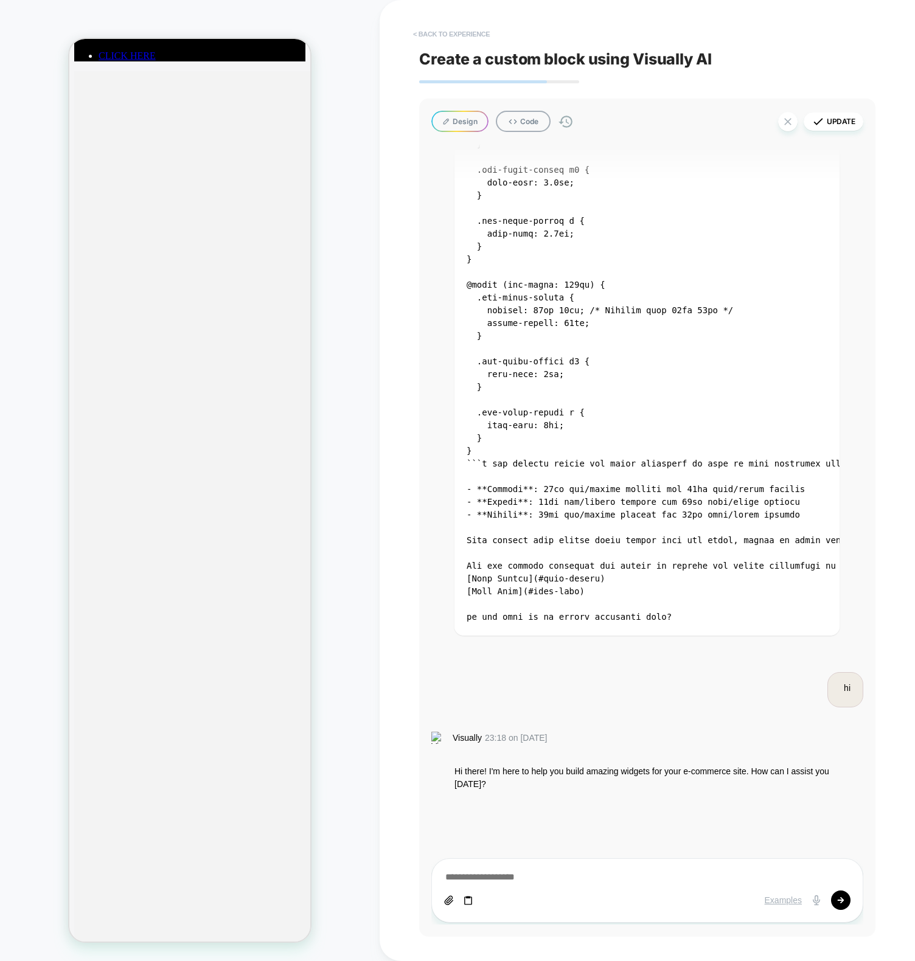
click at [446, 33] on button "< Back to experience" at bounding box center [451, 33] width 89 height 19
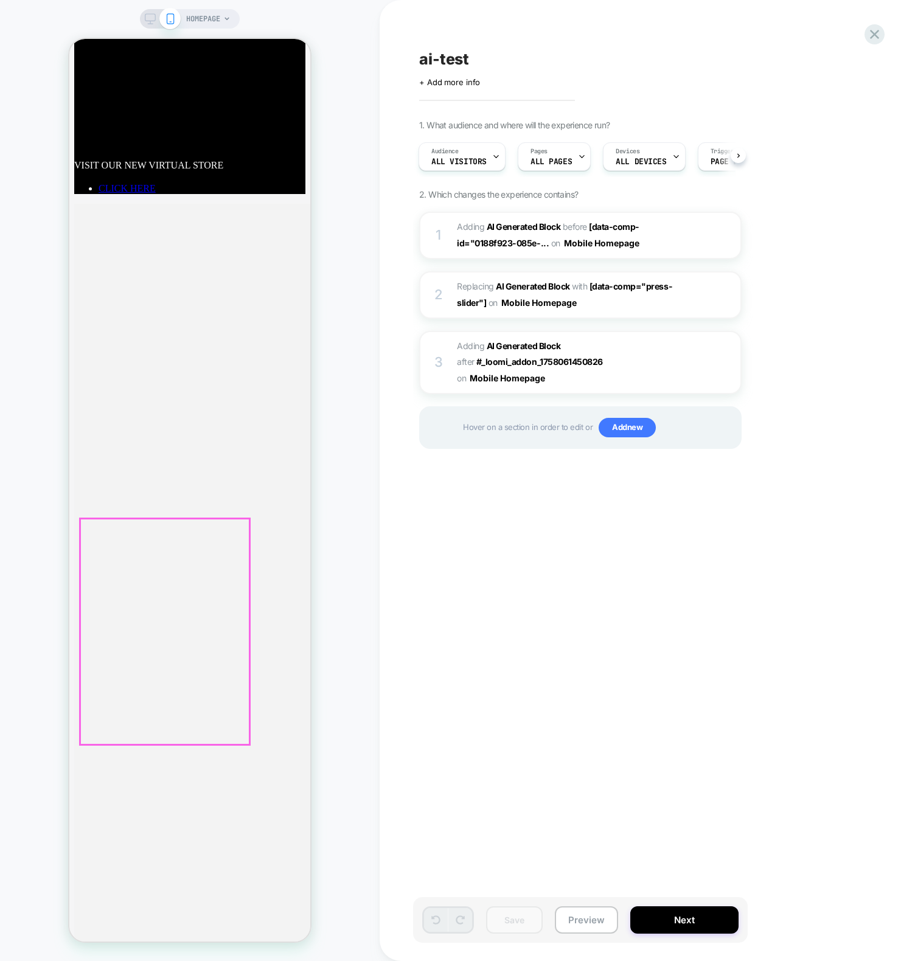
scroll to position [0, 0]
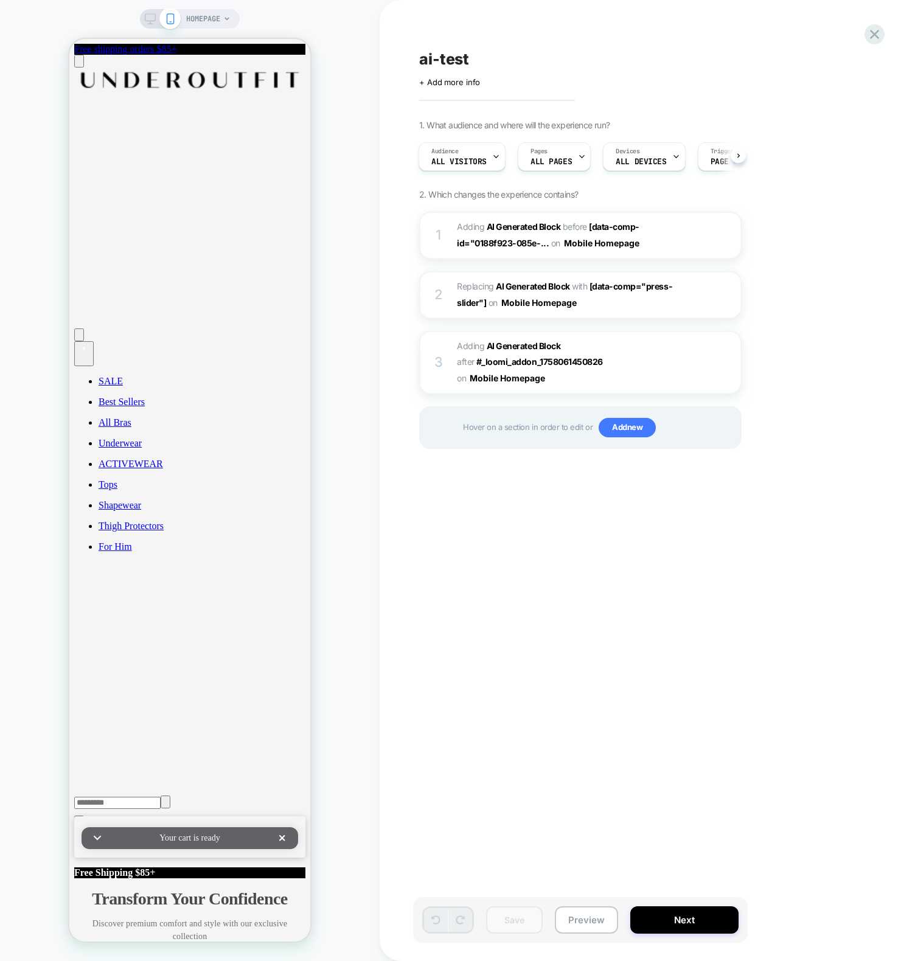
click at [689, 610] on div "ai-test Click to edit experience details + Add more info 1. What audience and w…" at bounding box center [641, 480] width 456 height 937
click at [165, 833] on span "Your cart is ready" at bounding box center [189, 838] width 60 height 10
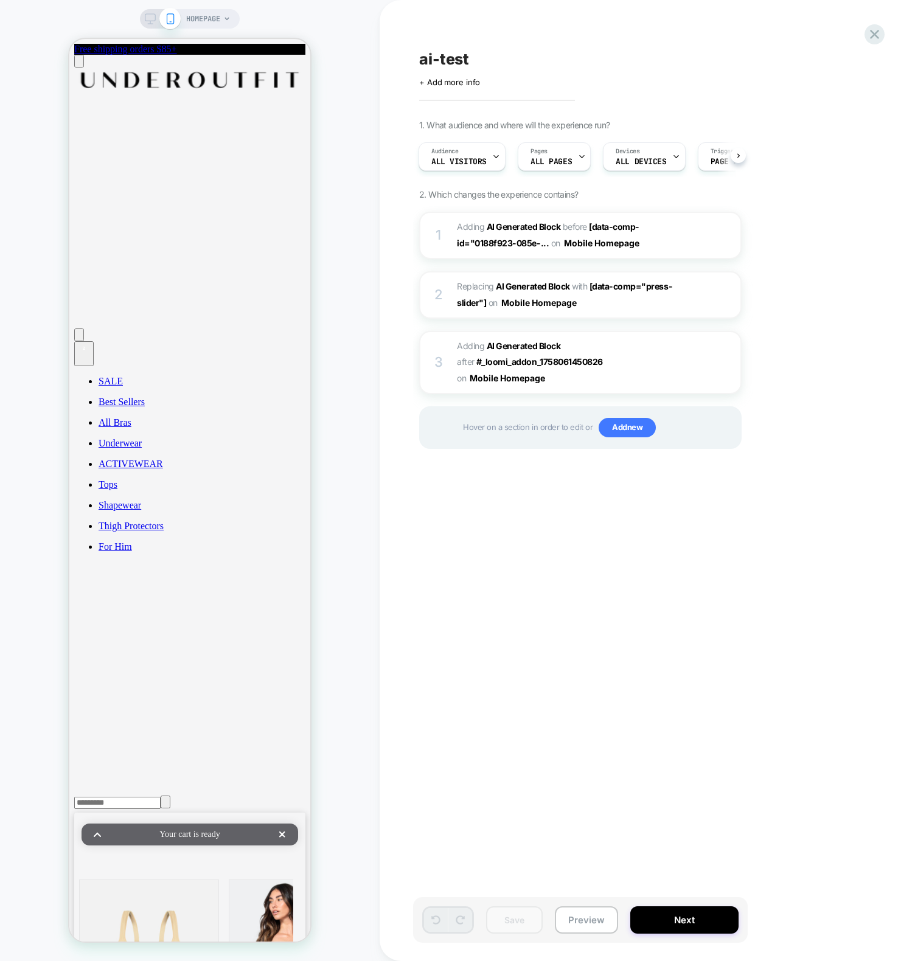
click at [732, 718] on div "ai-test Click to edit experience details + Add more info 1. What audience and w…" at bounding box center [641, 480] width 456 height 937
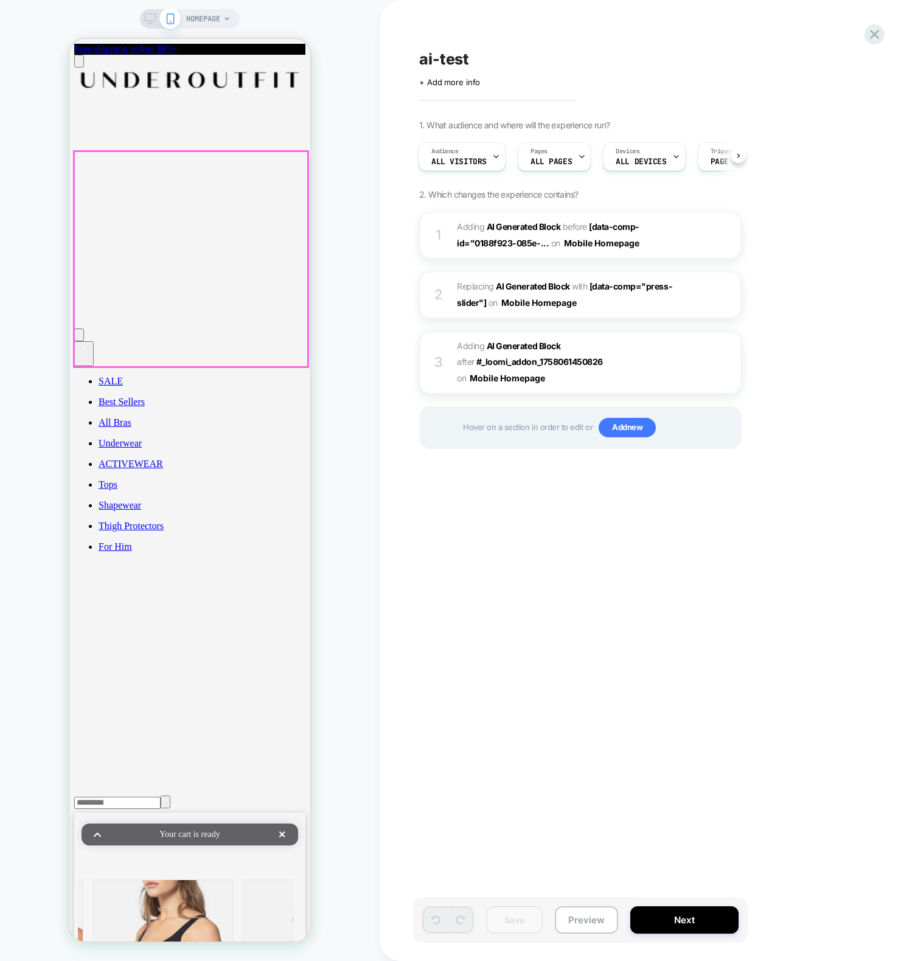
scroll to position [0, 993]
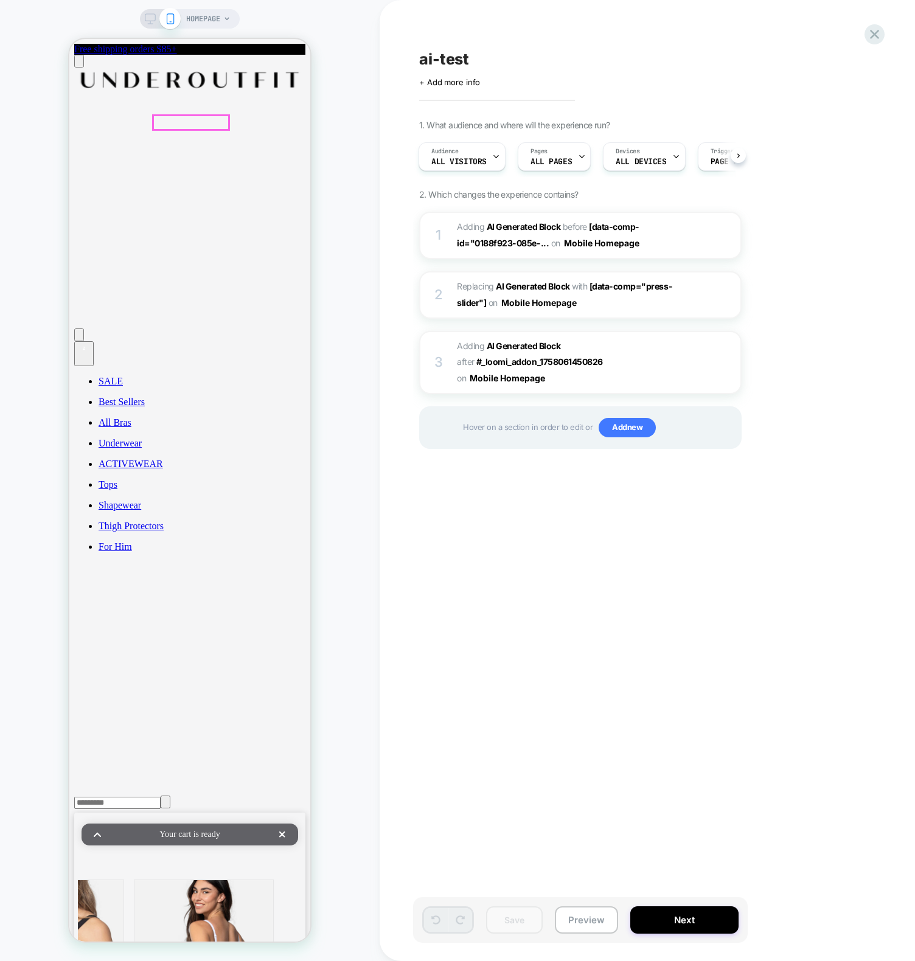
click at [204, 830] on span "Your cart is ready" at bounding box center [189, 835] width 60 height 10
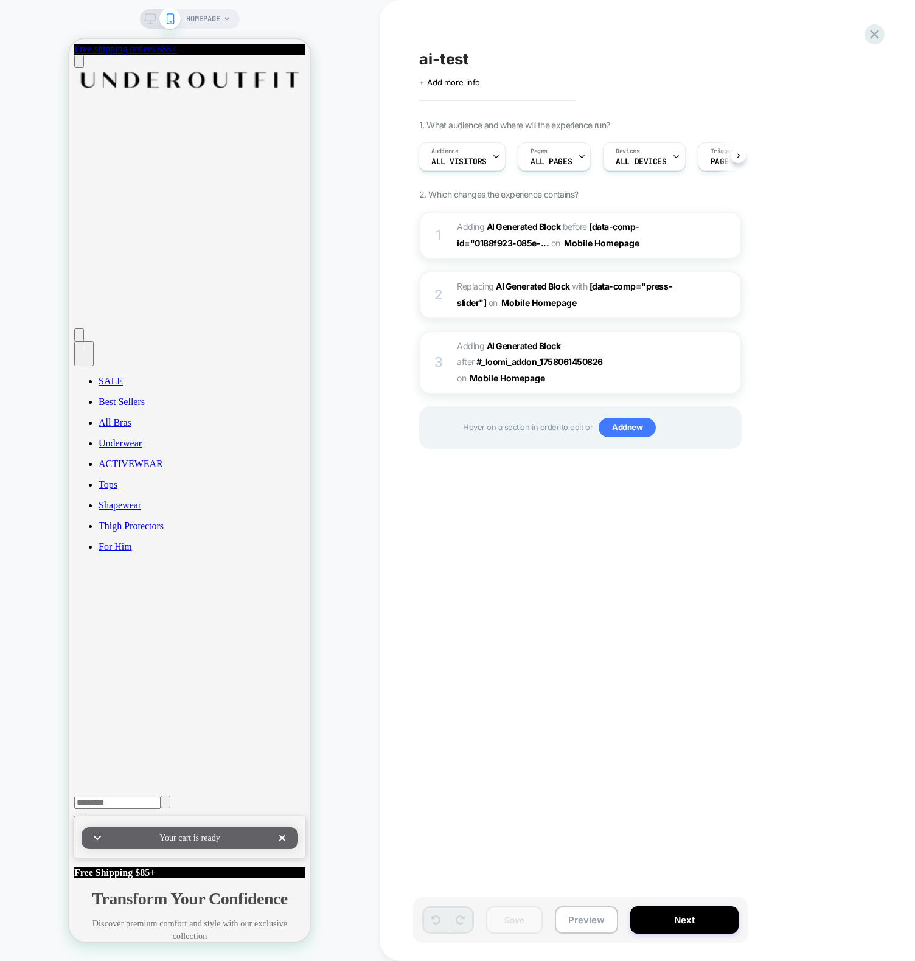
click at [589, 618] on div "ai-test Click to edit experience details + Add more info 1. What audience and w…" at bounding box center [641, 480] width 456 height 937
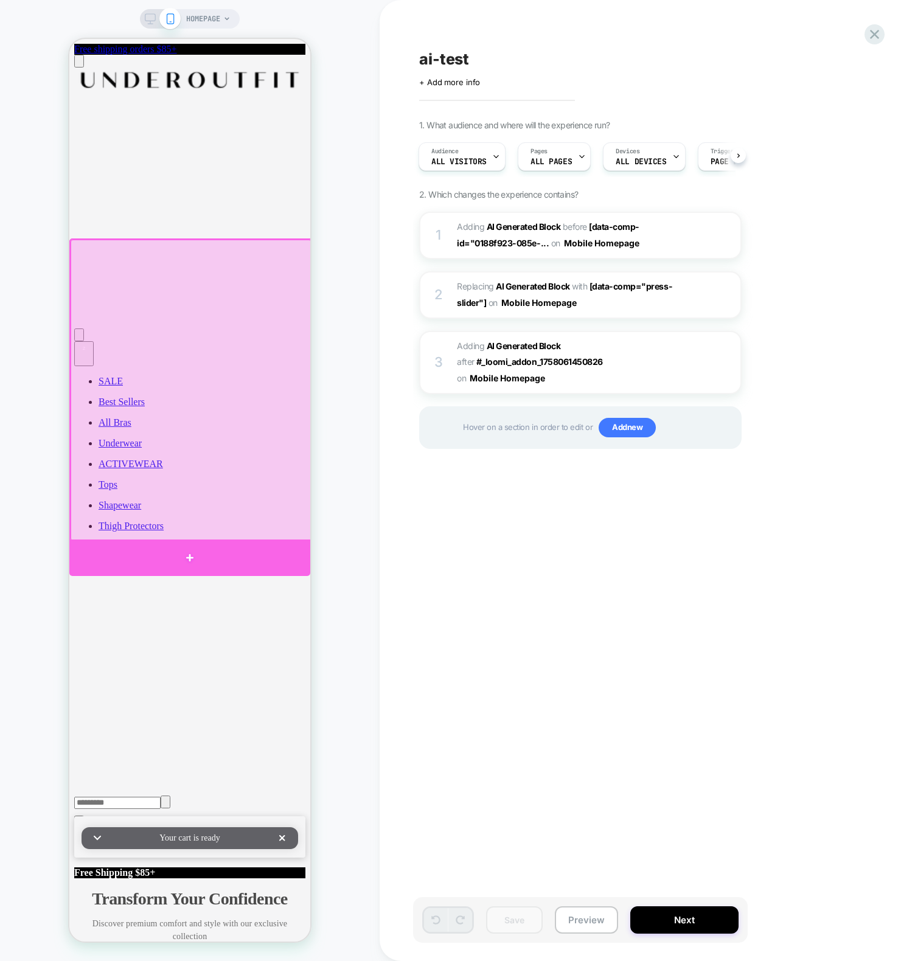
click at [239, 555] on div at bounding box center [189, 558] width 241 height 36
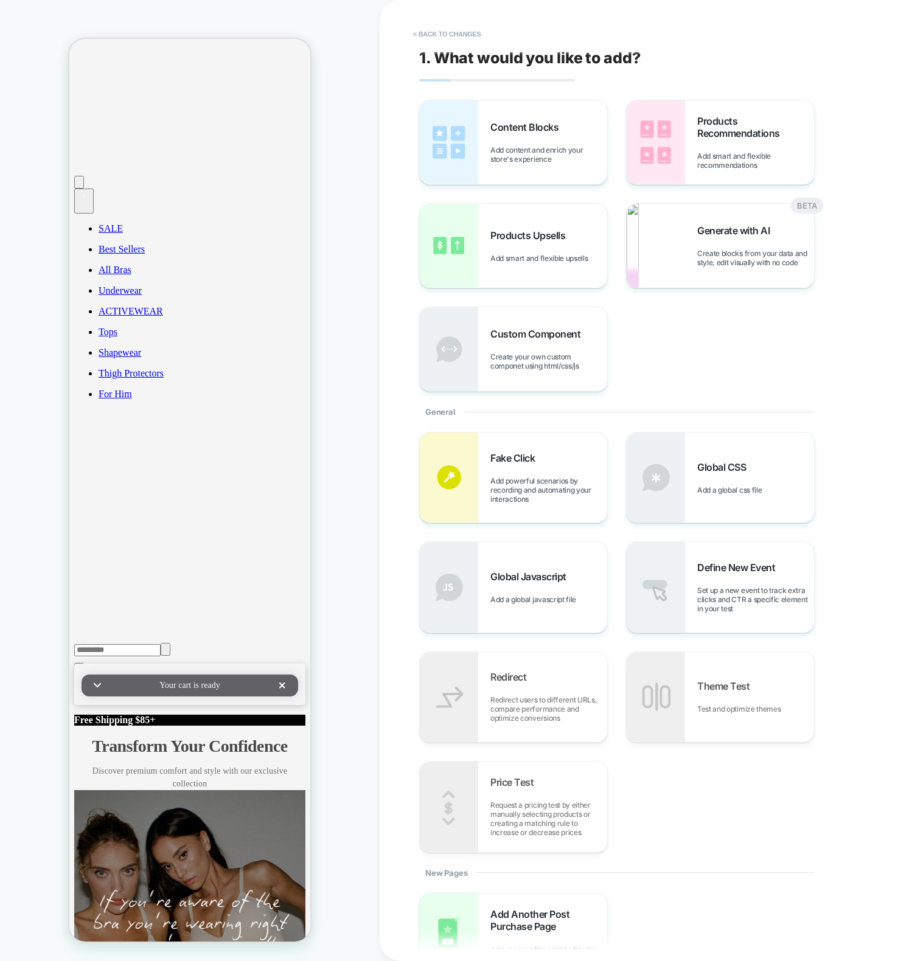
scroll to position [0, 0]
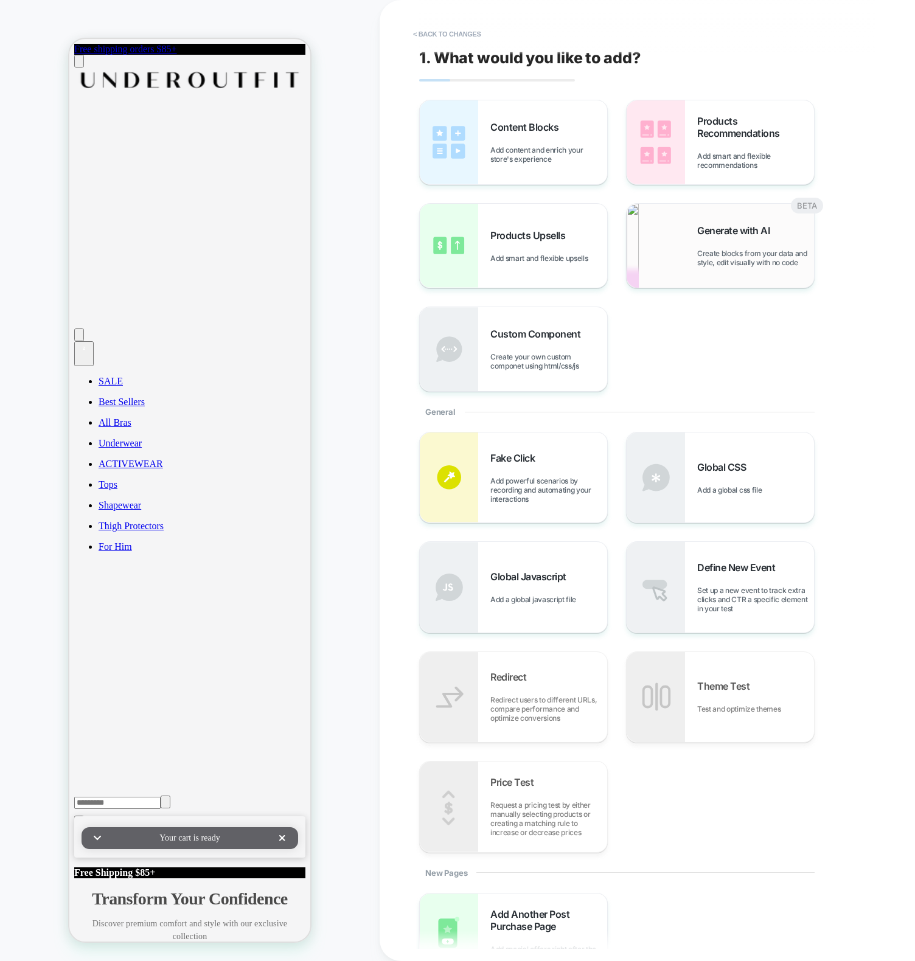
click at [728, 260] on span "Create blocks from your data and style, edit visually with no code" at bounding box center [755, 258] width 117 height 18
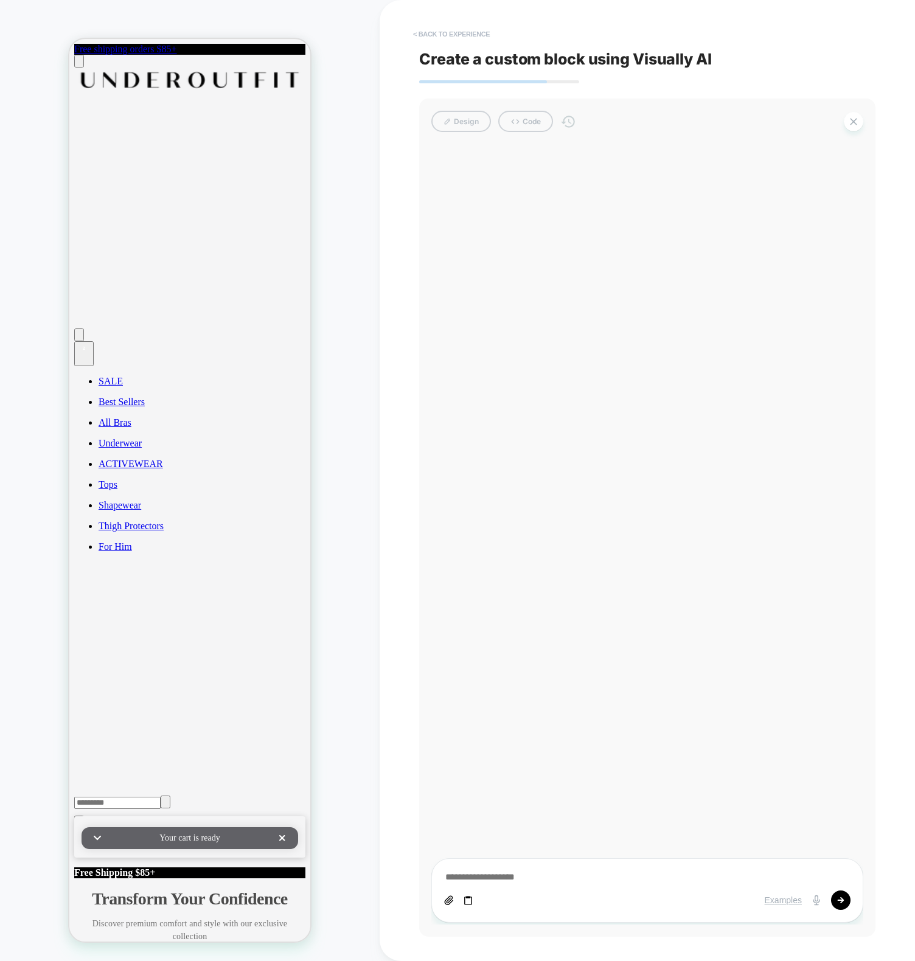
click at [439, 36] on button "< Back to experience" at bounding box center [451, 33] width 89 height 19
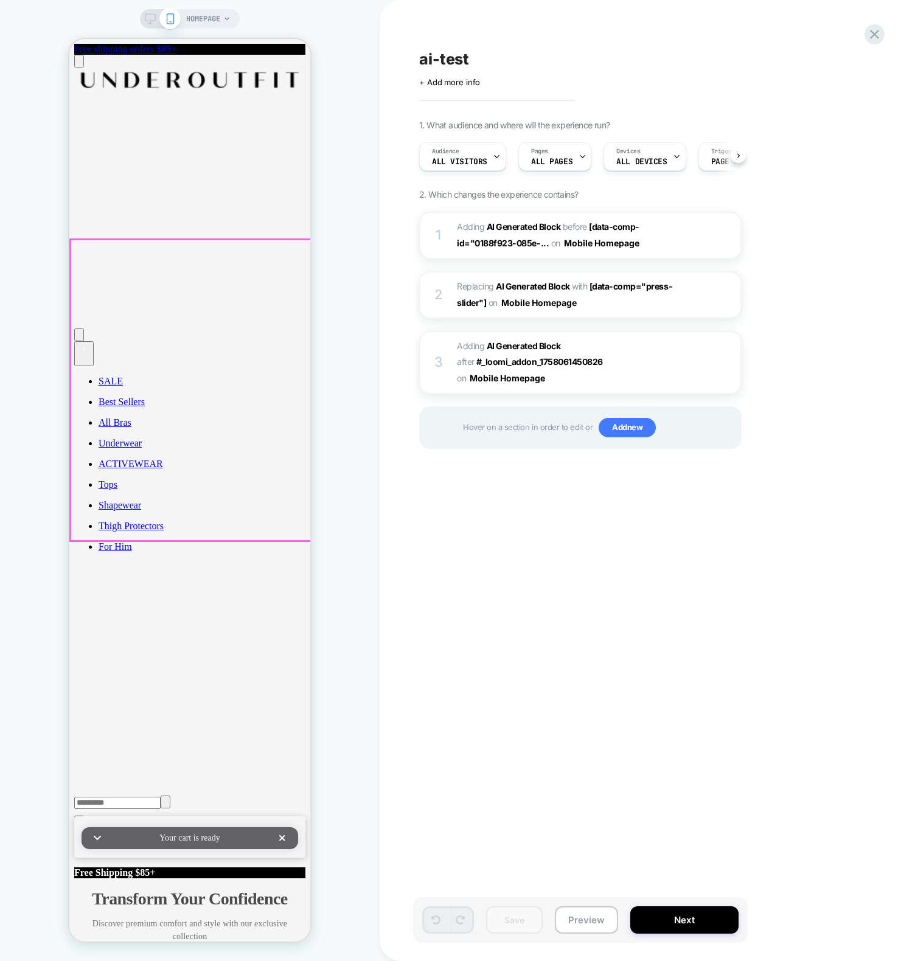
scroll to position [0, 1]
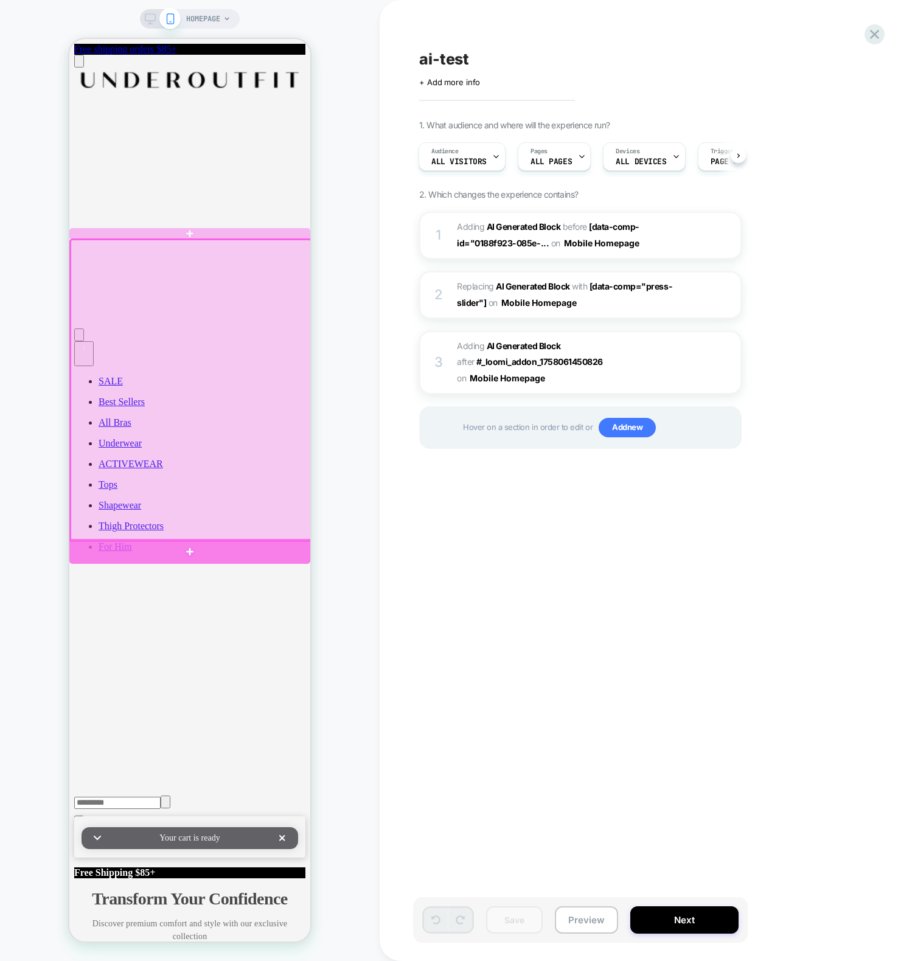
click at [181, 549] on div at bounding box center [189, 551] width 241 height 25
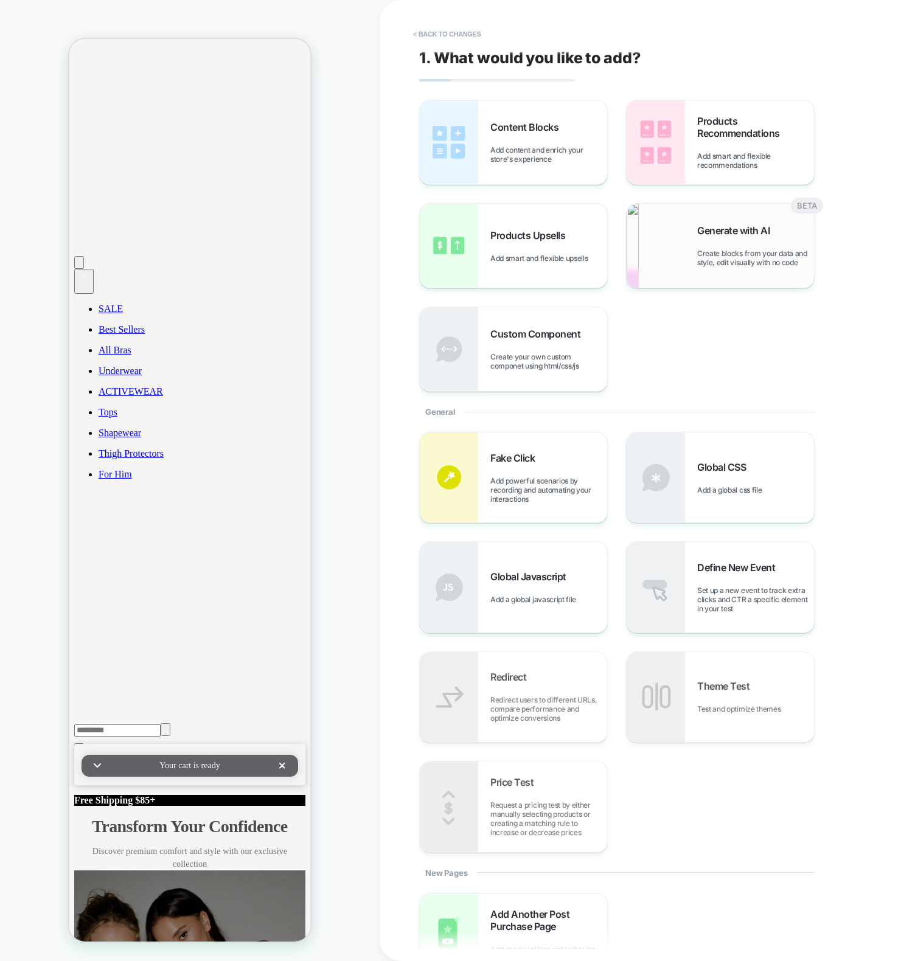
scroll to position [74, 0]
click at [735, 241] on div "Generate with AI Create blocks from your data and style, edit visually with no …" at bounding box center [755, 245] width 117 height 43
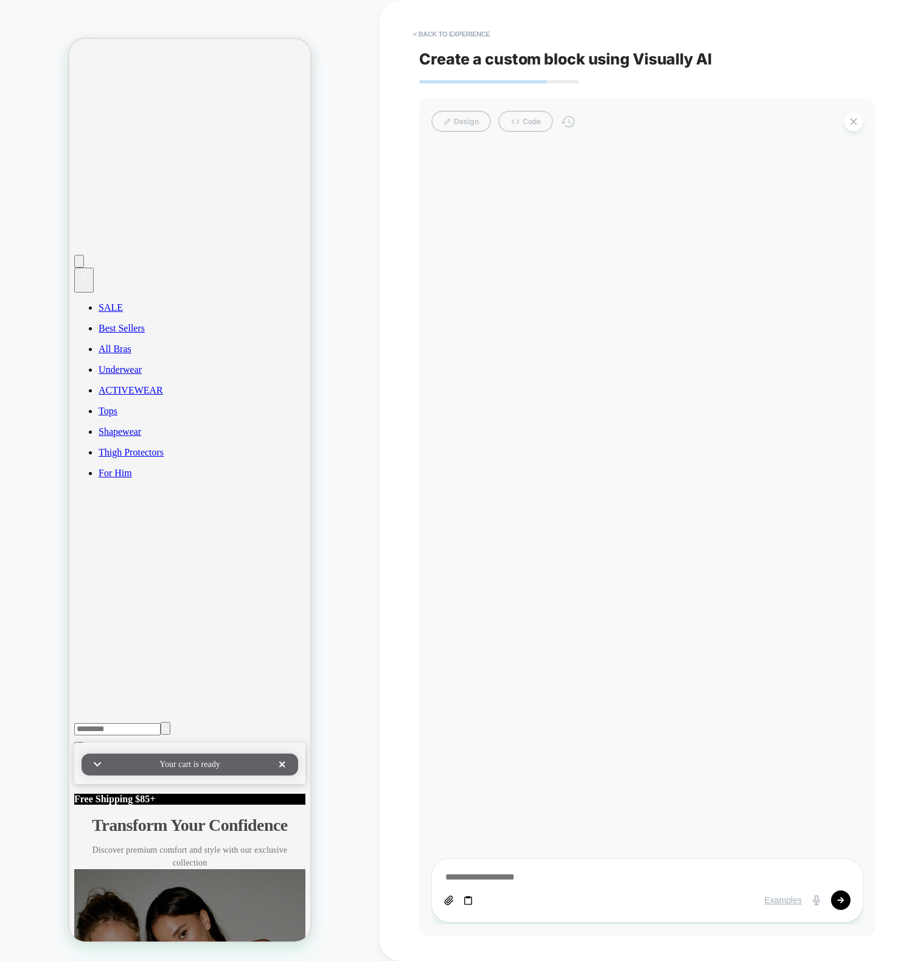
click at [443, 16] on div "< Back to experience Create a custom block using Visually AI Design Code Exampl…" at bounding box center [647, 480] width 456 height 961
click at [441, 43] on button "< Back to experience" at bounding box center [451, 33] width 89 height 19
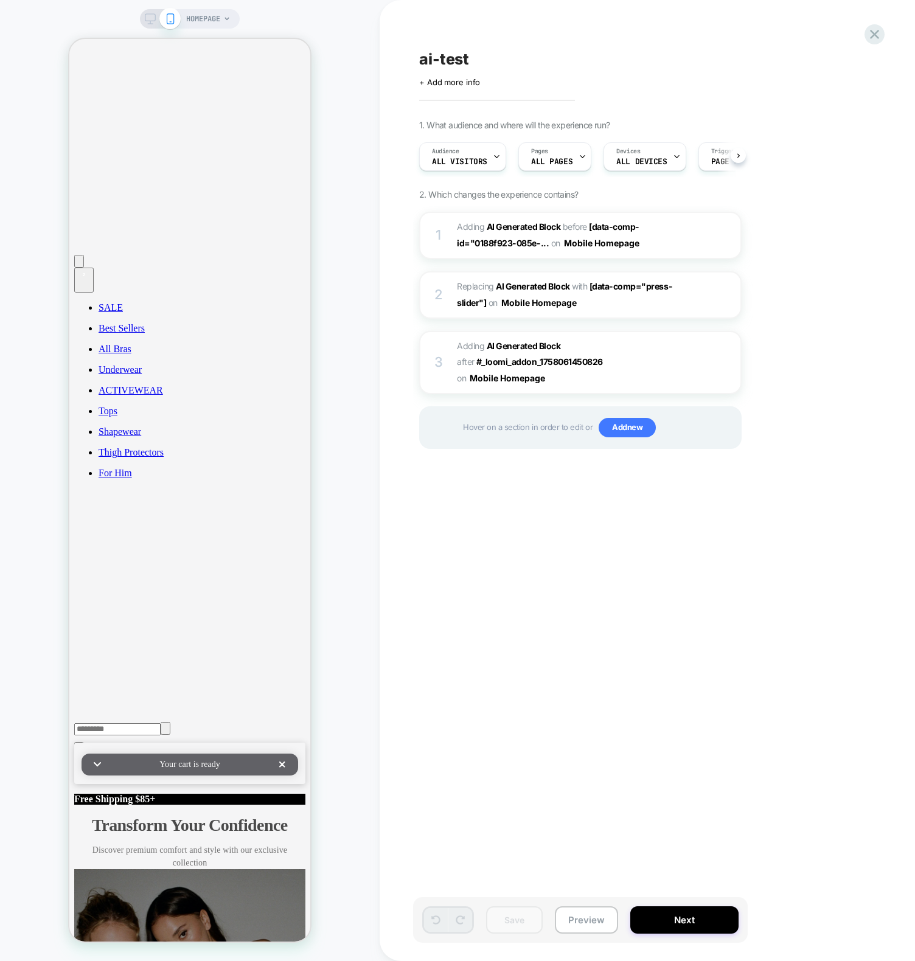
scroll to position [0, 1]
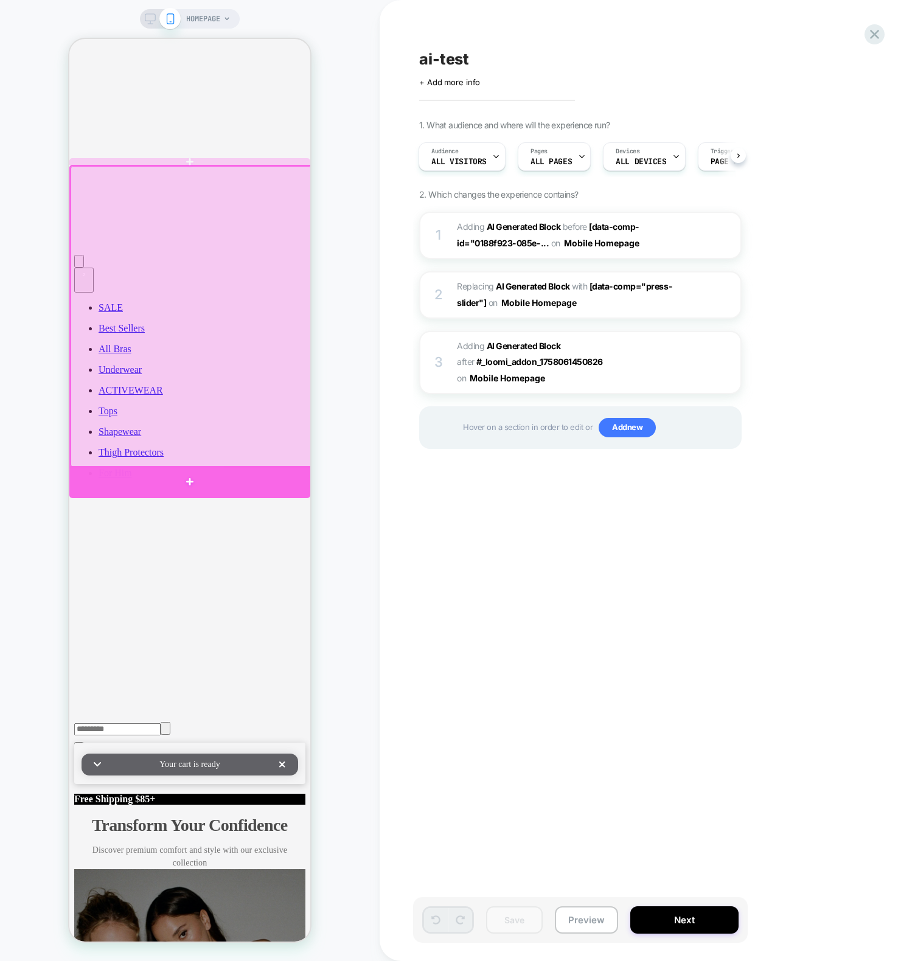
click at [196, 480] on div at bounding box center [189, 482] width 241 height 32
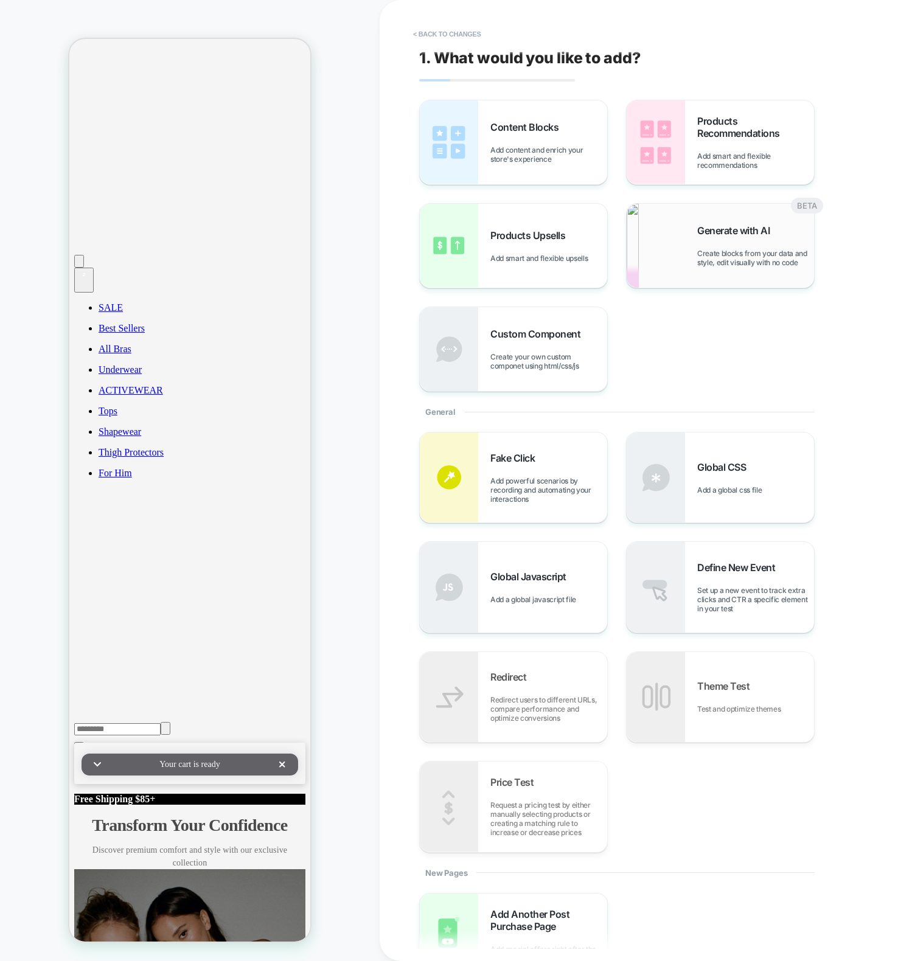
click at [701, 254] on span "Create blocks from your data and style, edit visually with no code" at bounding box center [755, 258] width 117 height 18
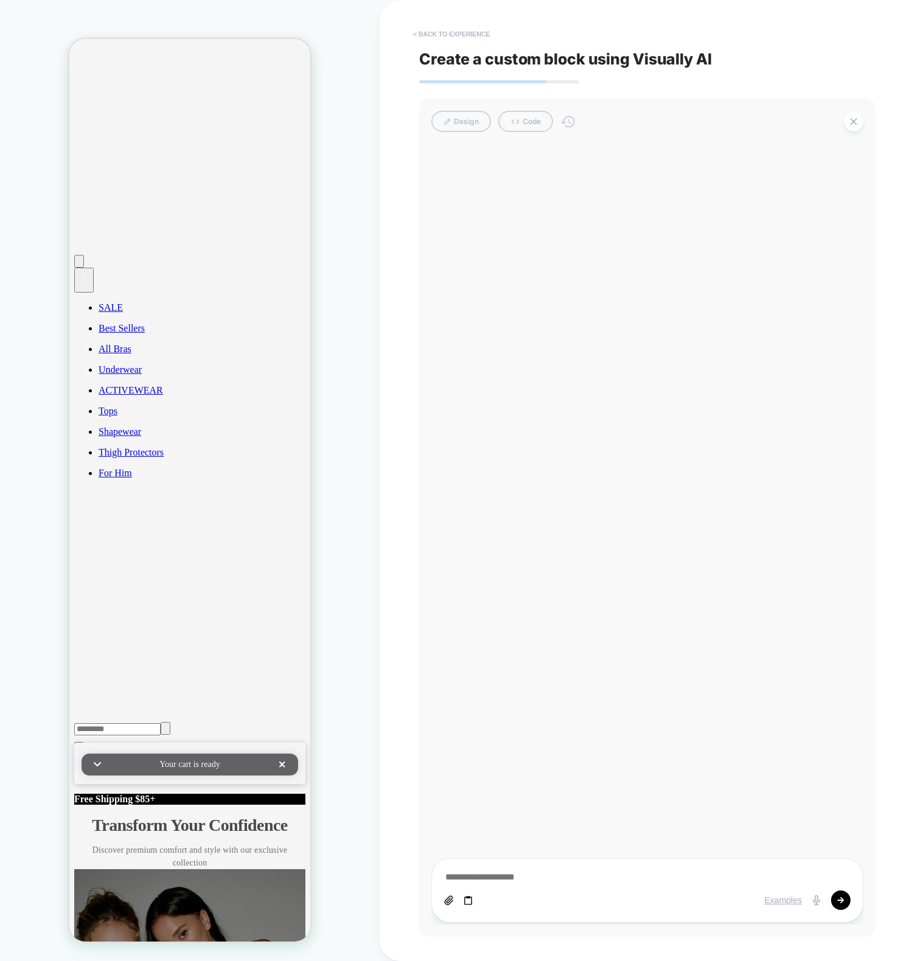
click at [454, 35] on button "< Back to experience" at bounding box center [451, 33] width 89 height 19
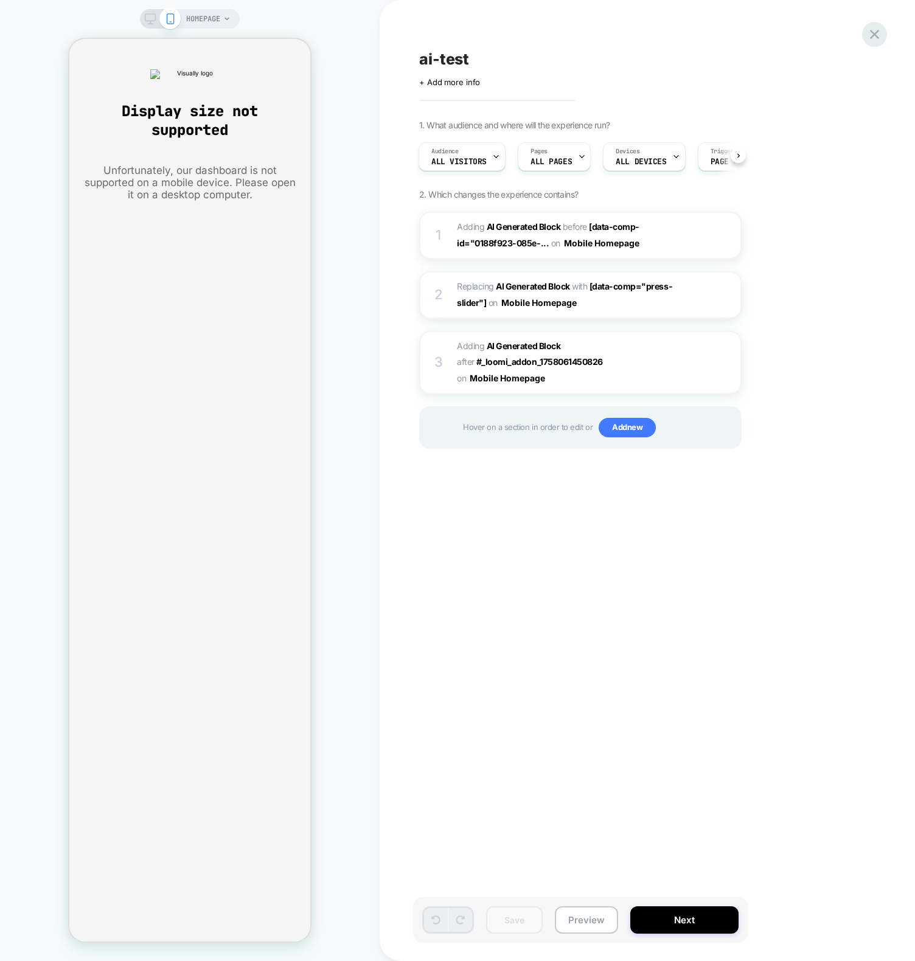
scroll to position [0, 0]
click at [880, 33] on icon at bounding box center [874, 34] width 16 height 16
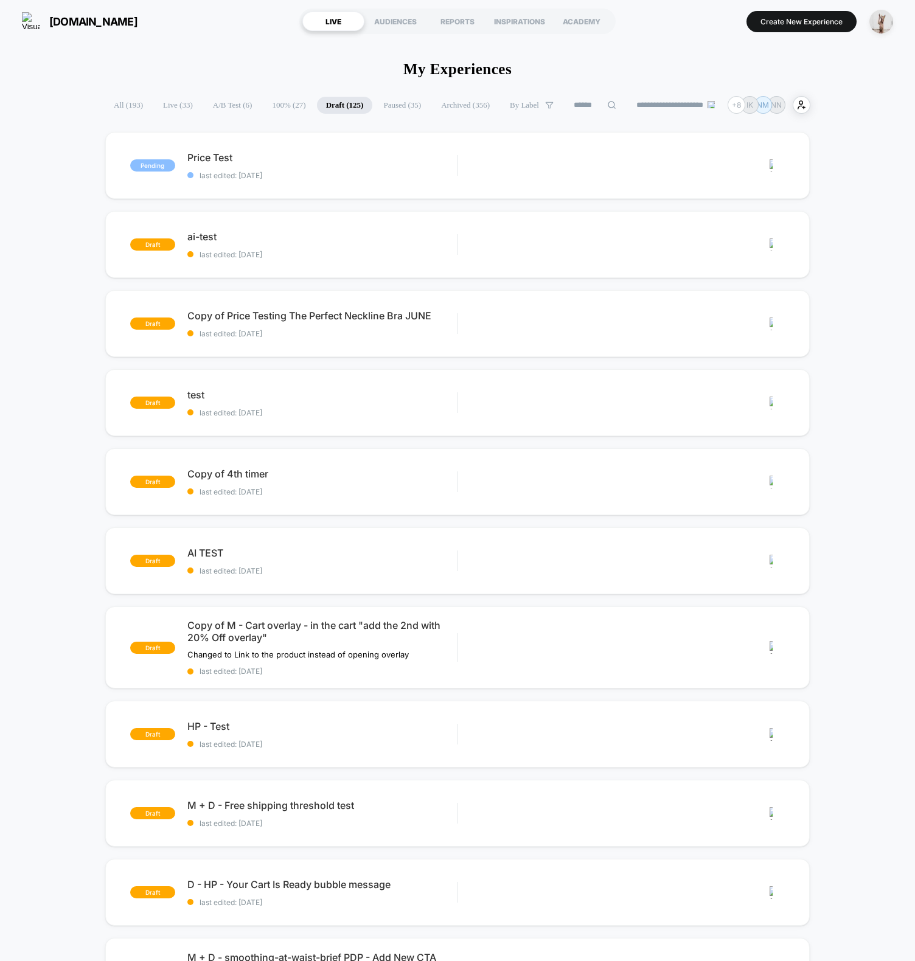
drag, startPoint x: 184, startPoint y: 60, endPoint x: 71, endPoint y: 127, distance: 130.9
click at [431, 235] on span "ai-test Click to edit experience details" at bounding box center [321, 237] width 269 height 12
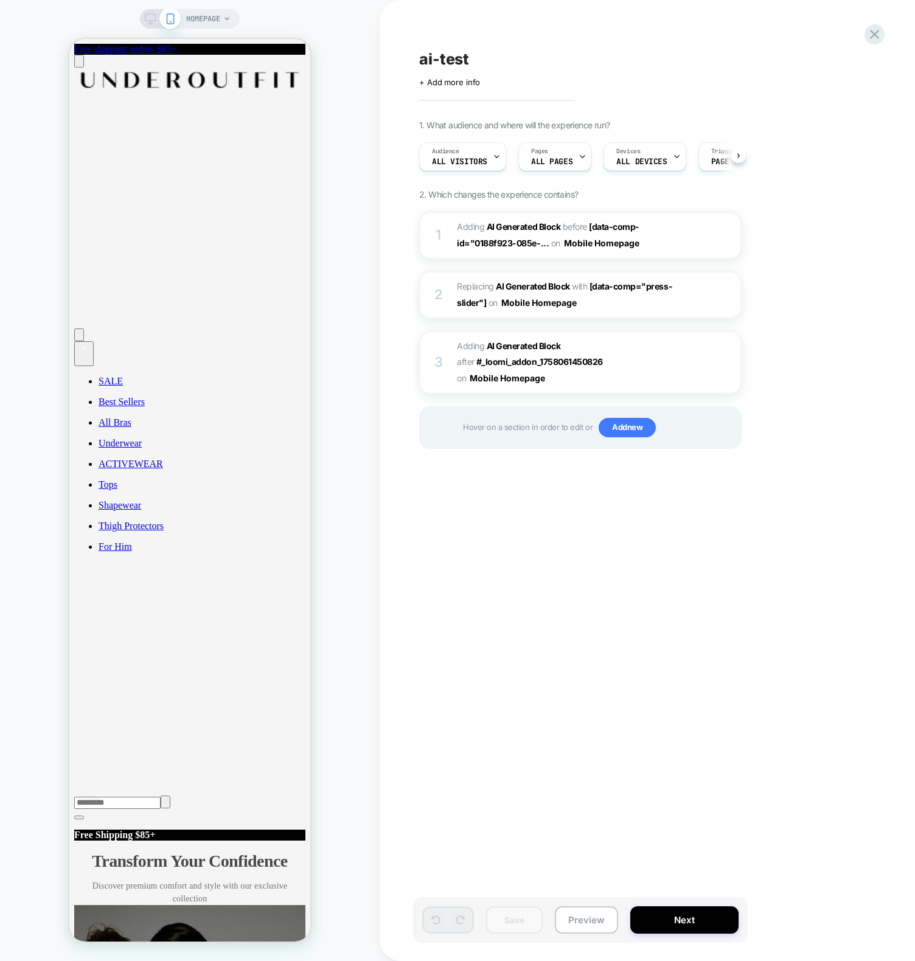
scroll to position [0, 1]
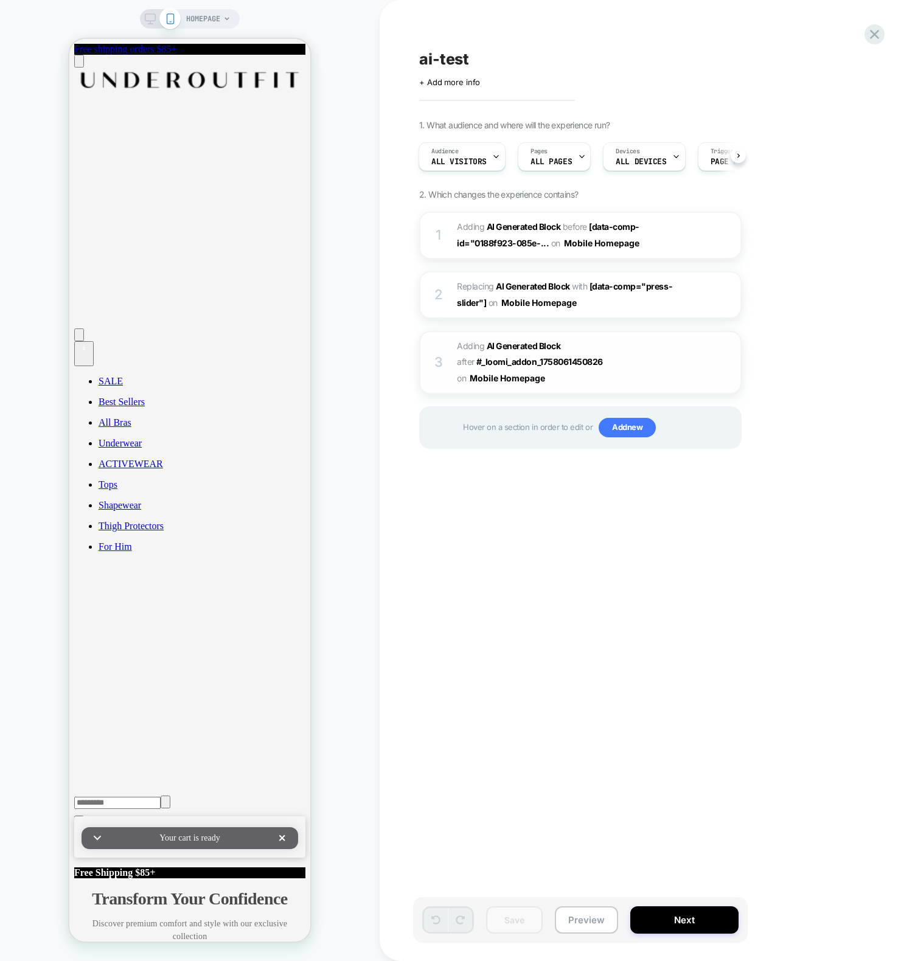
click at [691, 373] on div "3 Adding AI Generated Block AFTER #_loomi_addon_1758061450826 #_loomi_addon_175…" at bounding box center [580, 362] width 322 height 63
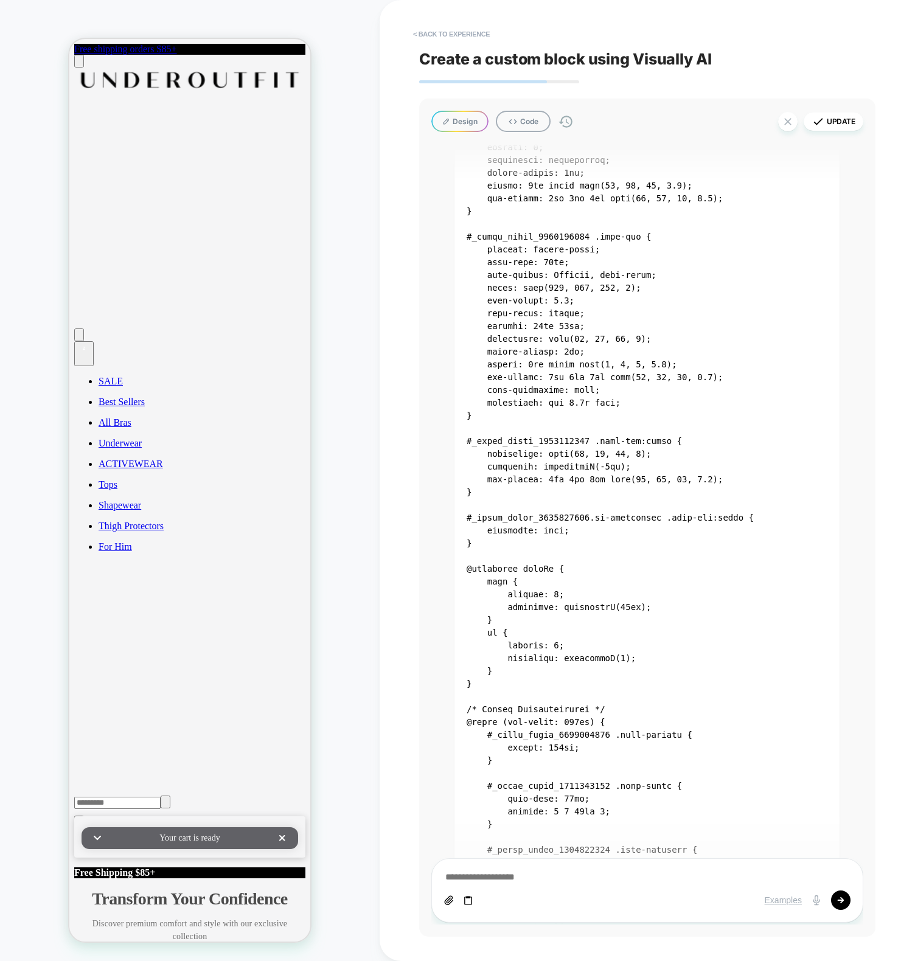
scroll to position [1375, 0]
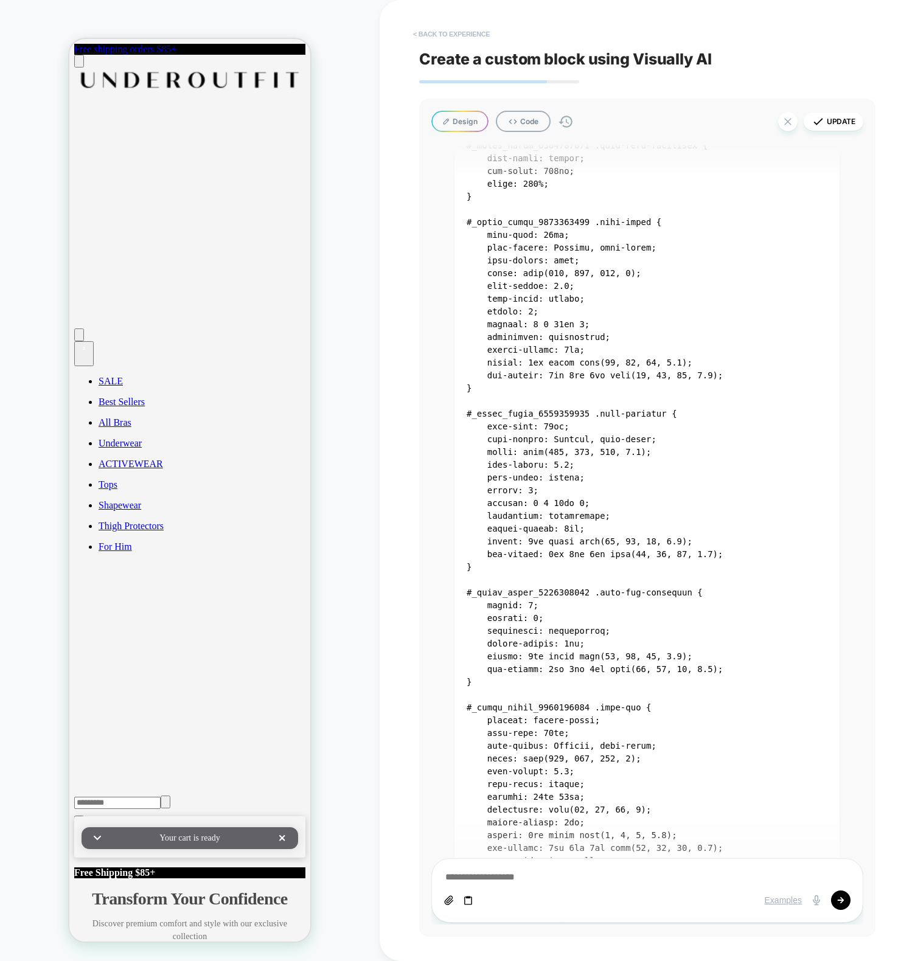
click at [433, 23] on div "< Back to experience Create a custom block using Visually AI Design Code Update…" at bounding box center [647, 480] width 456 height 961
click at [438, 27] on button "< Back to experience" at bounding box center [451, 33] width 89 height 19
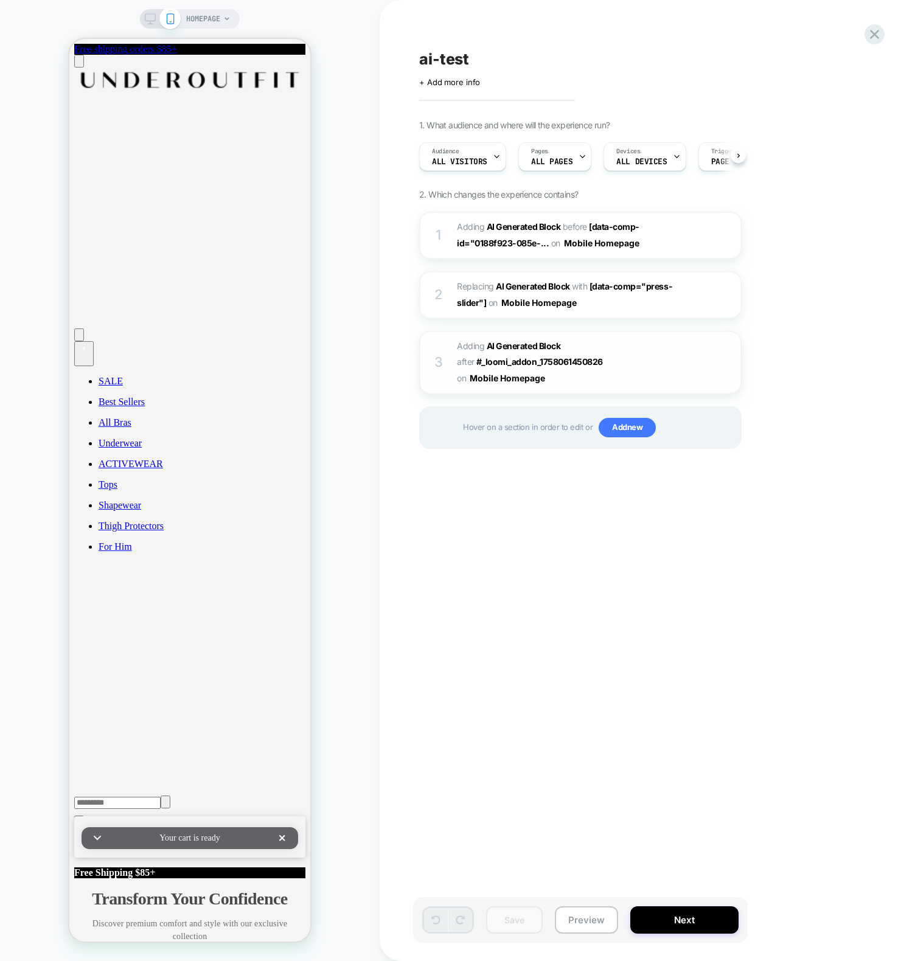
scroll to position [0, 1]
click at [566, 381] on span "Adding AI Generated Block AFTER #_loomi_addon_1758061450826 #_loomi_addon_17580…" at bounding box center [573, 362] width 232 height 48
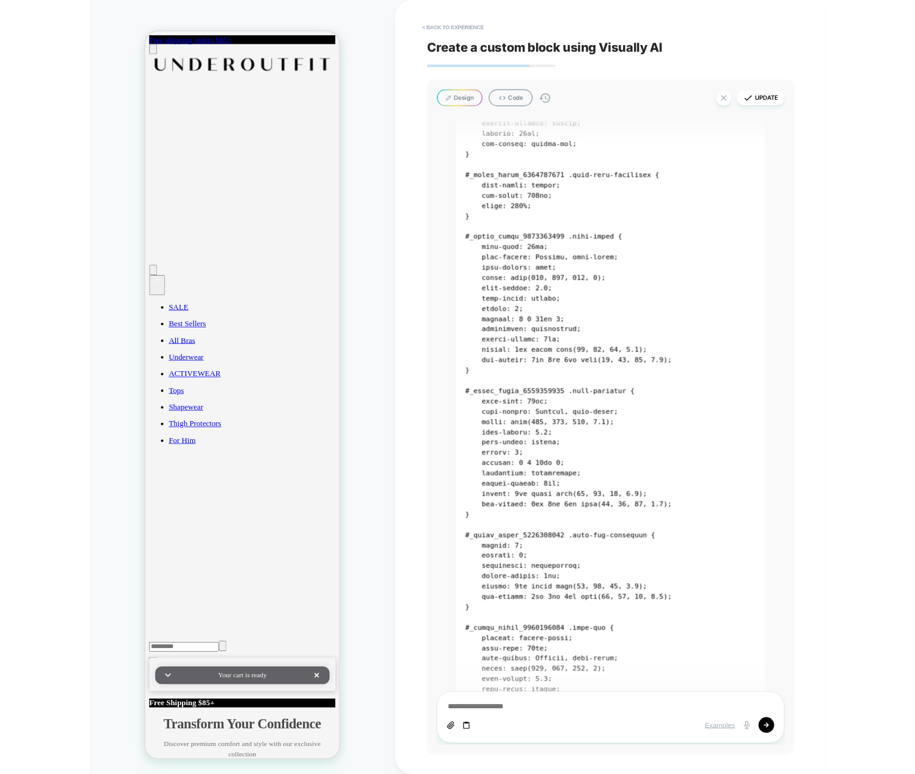
scroll to position [823, 0]
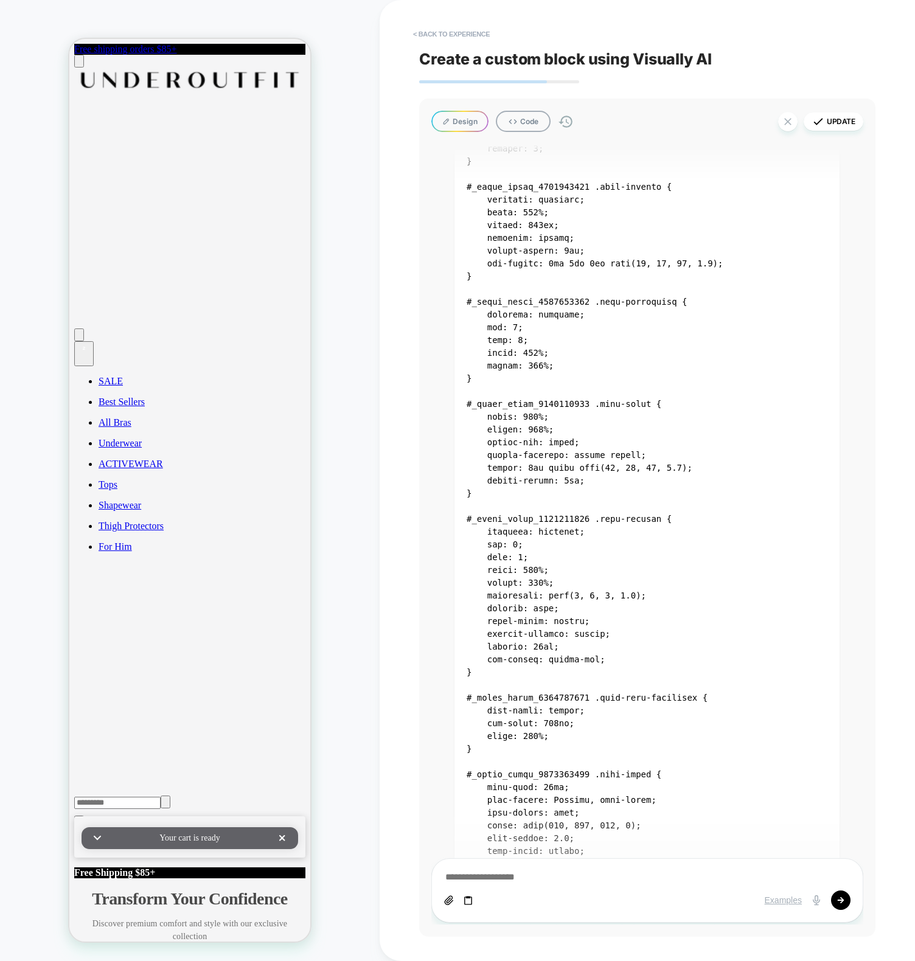
type textarea "*"
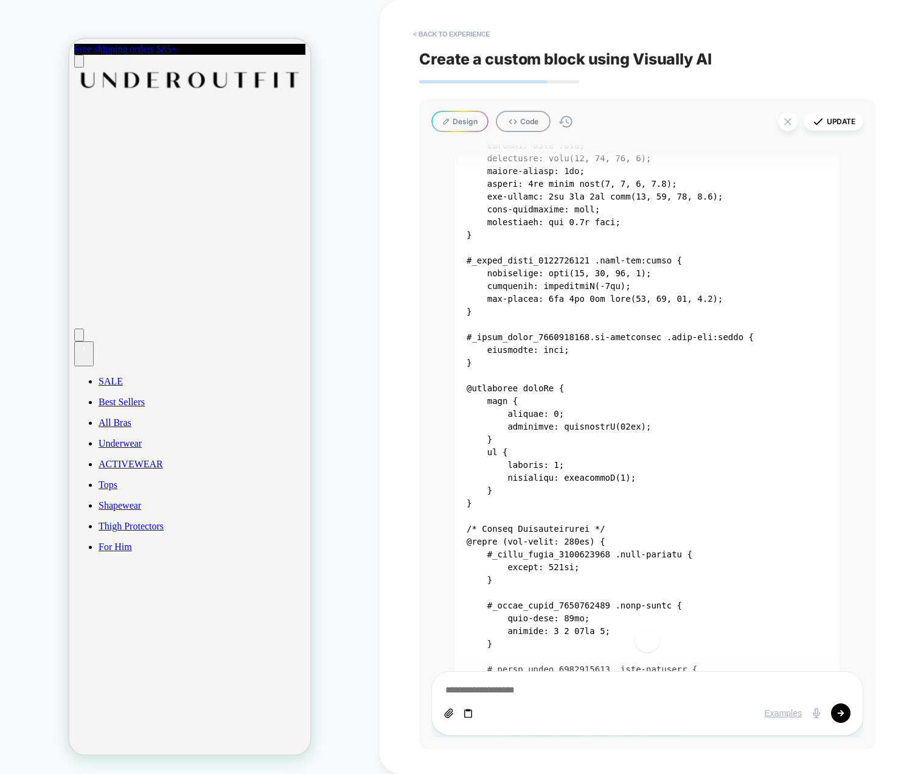
scroll to position [2663, 0]
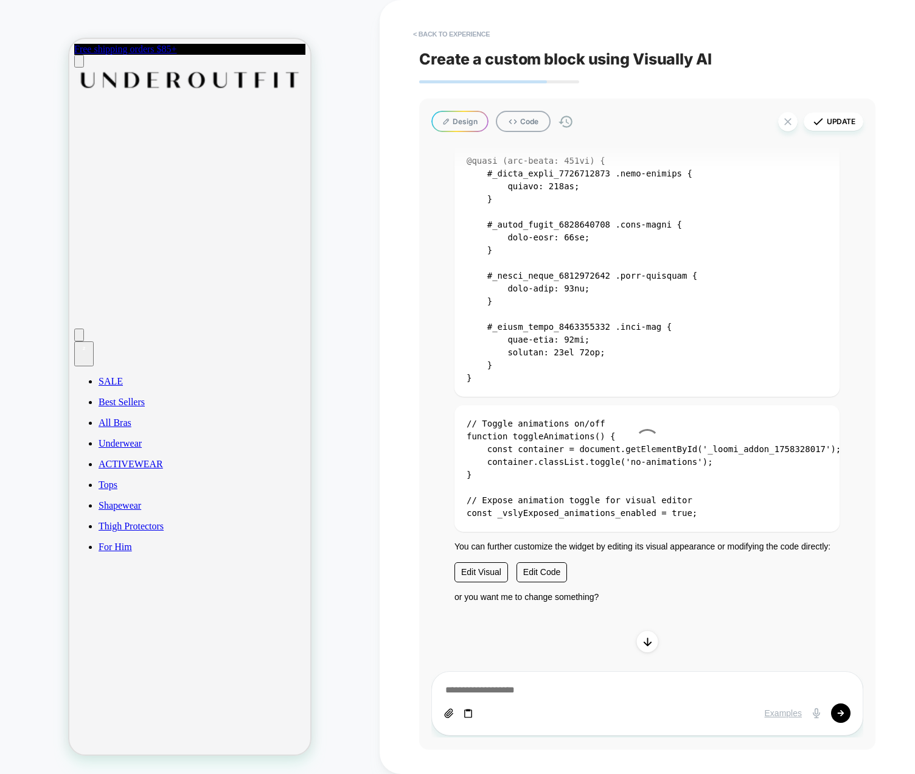
type textarea "*"
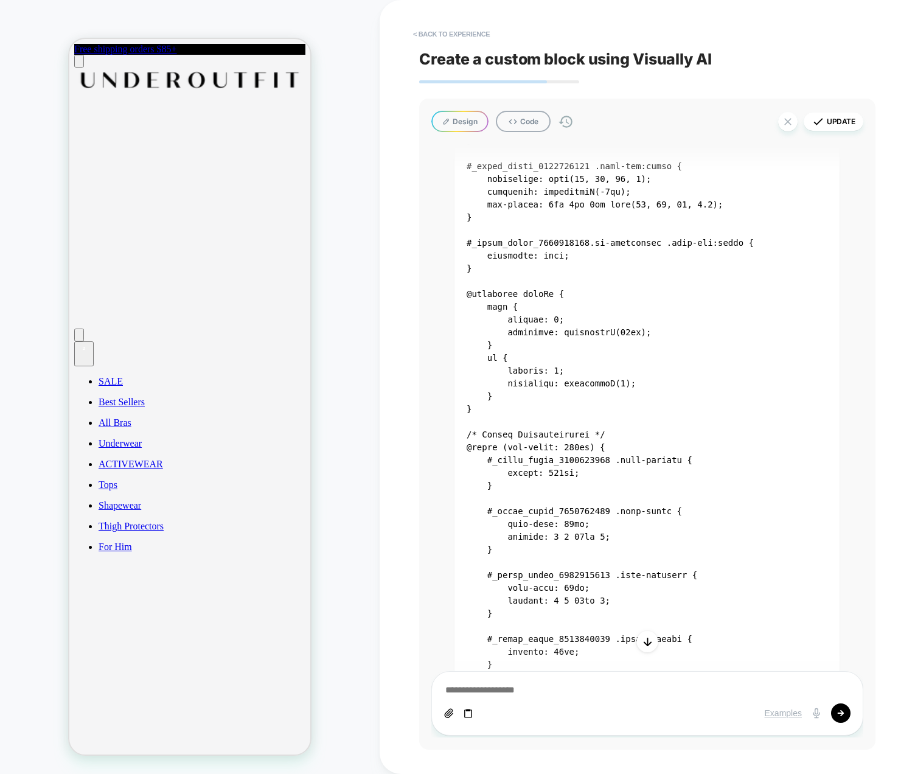
scroll to position [2082, 0]
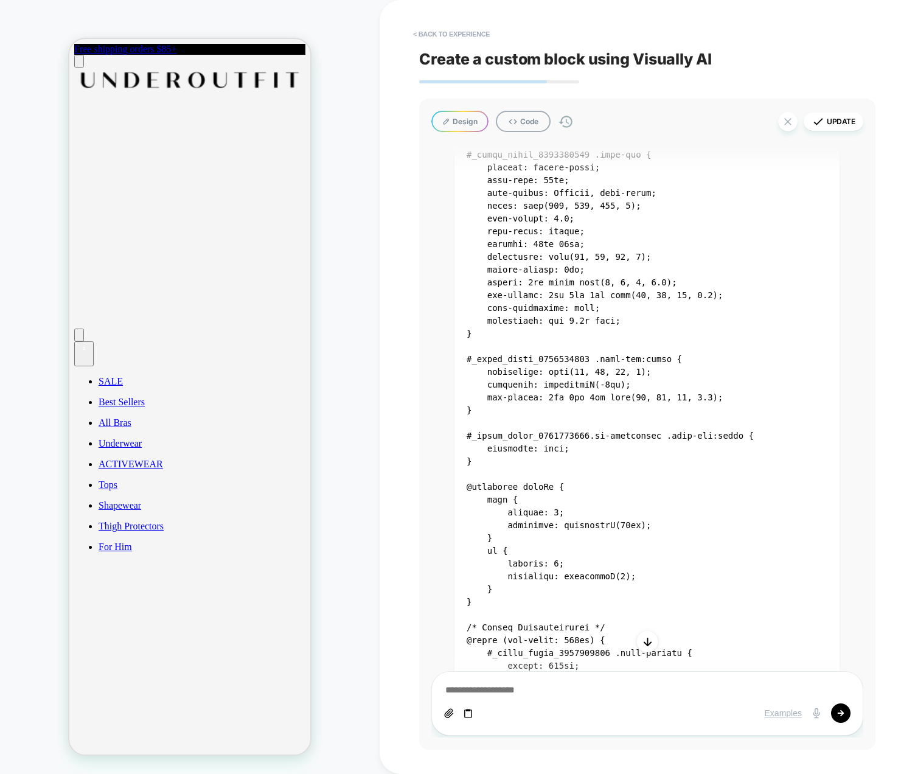
scroll to position [1680, 0]
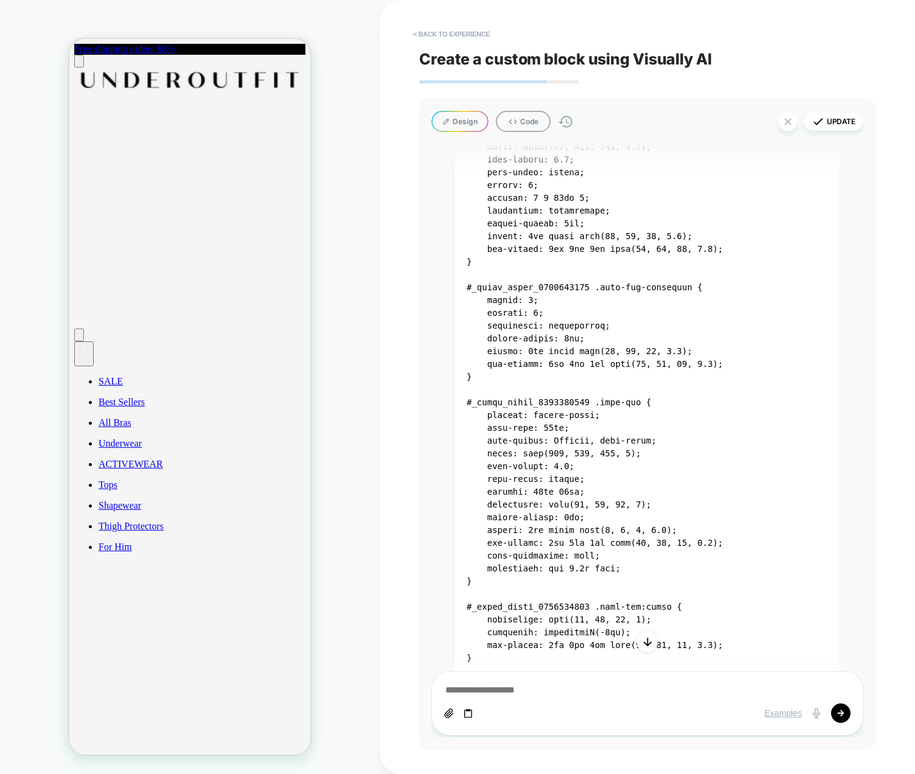
click at [645, 642] on icon "Scroll to bottom" at bounding box center [647, 642] width 12 height 12
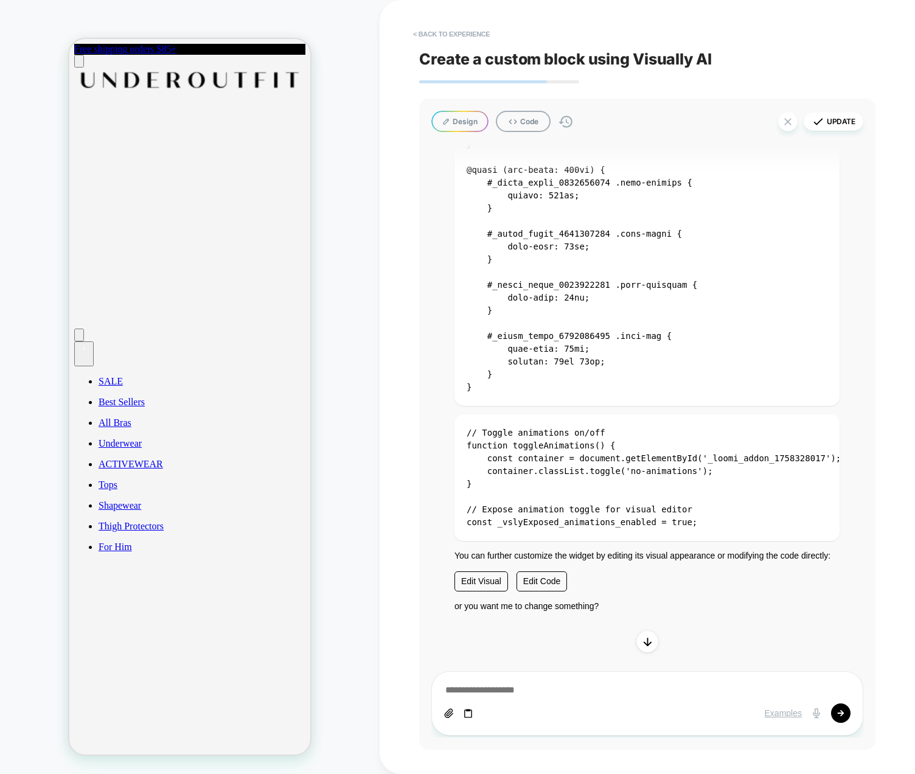
type textarea "*"
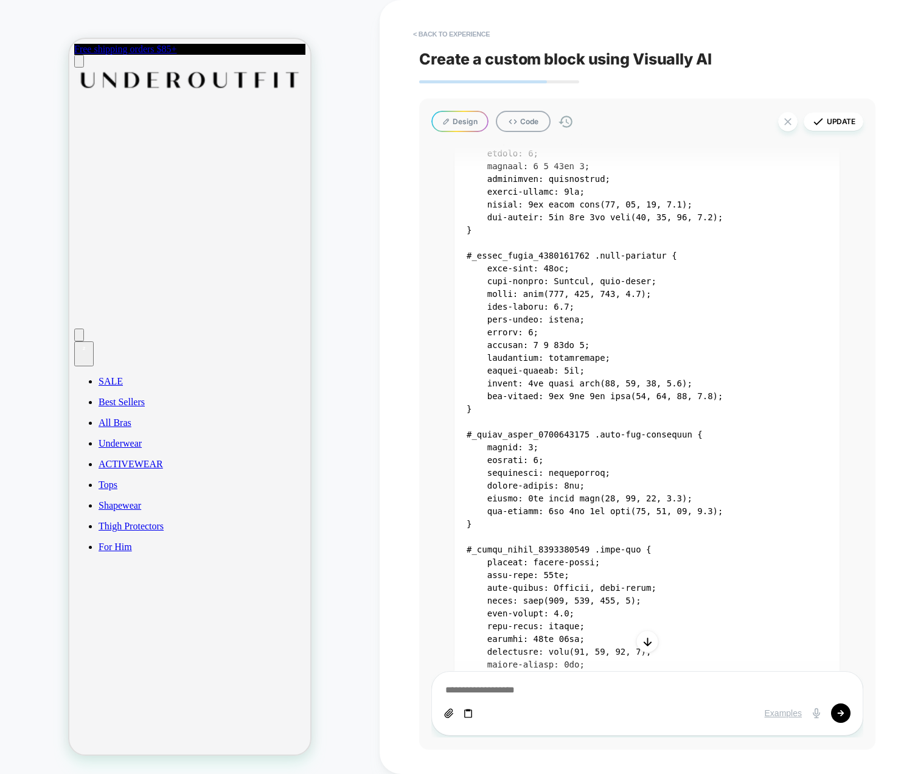
scroll to position [1405, 0]
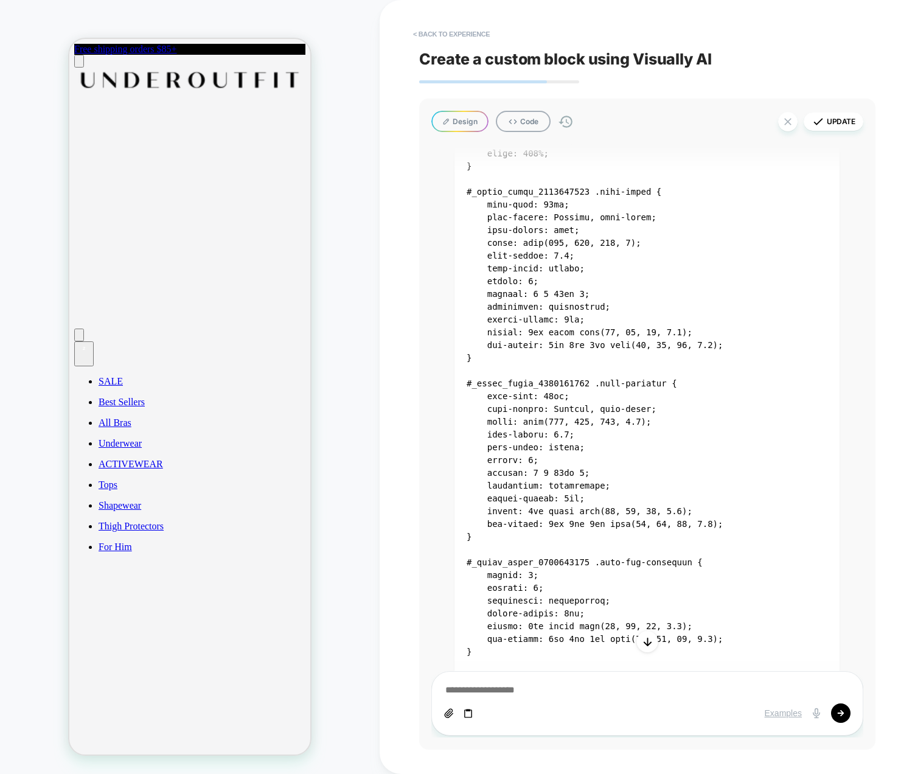
click at [645, 641] on icon "Scroll to bottom" at bounding box center [647, 642] width 12 height 12
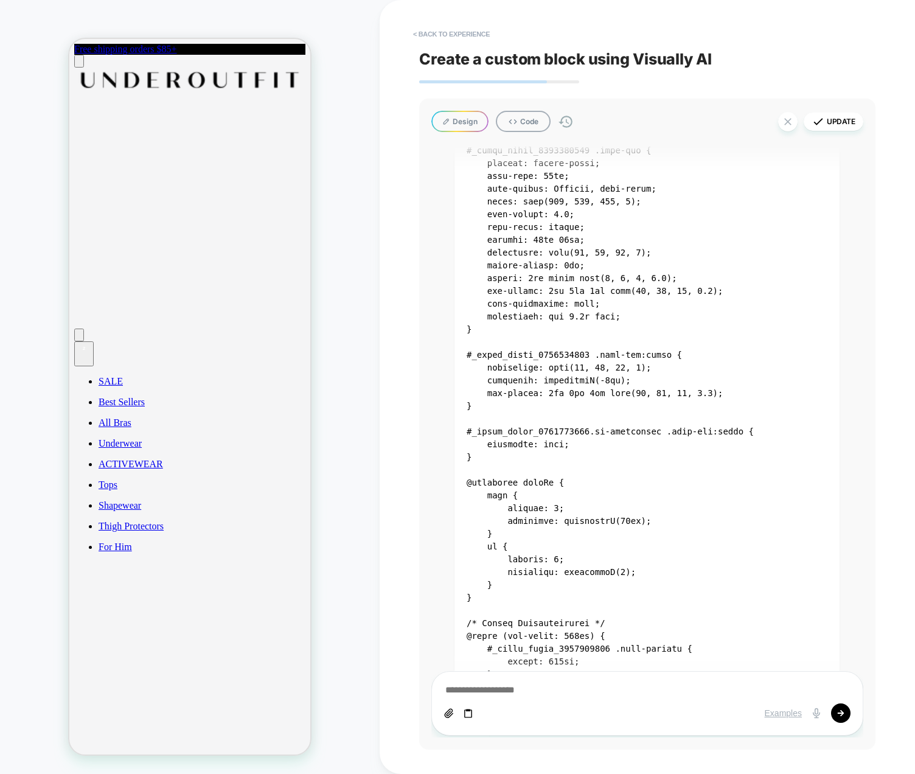
scroll to position [1360, 0]
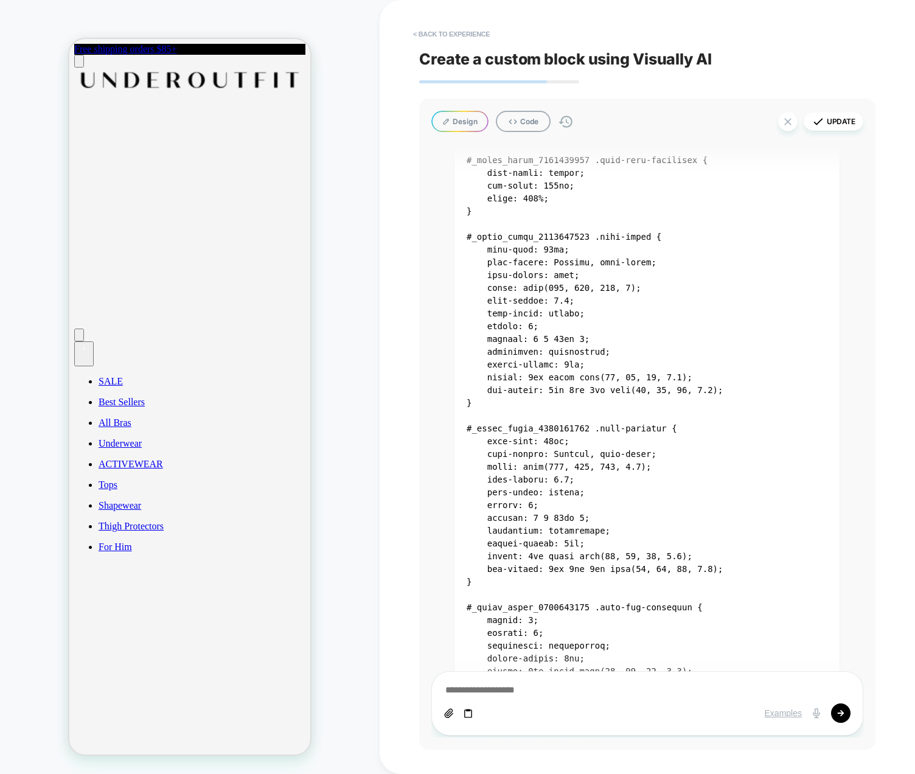
click at [554, 483] on code at bounding box center [610, 479] width 287 height 2411
click at [448, 29] on button "< Back to experience" at bounding box center [451, 33] width 89 height 19
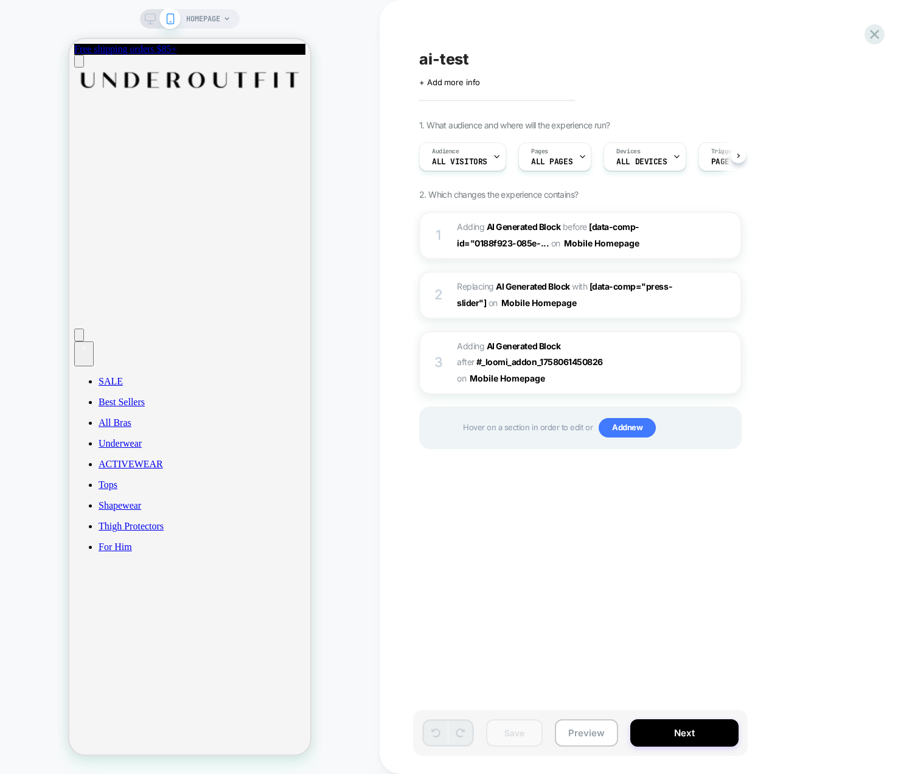
scroll to position [0, 1]
drag, startPoint x: 537, startPoint y: 603, endPoint x: 538, endPoint y: 556, distance: 47.5
click at [537, 603] on div "ai-test Click to edit experience details + Add more info 1. What audience and w…" at bounding box center [641, 386] width 456 height 749
click at [661, 358] on span "Adding AI Generated Block AFTER #_loomi_addon_1758061450826 #_loomi_addon_17580…" at bounding box center [573, 362] width 232 height 48
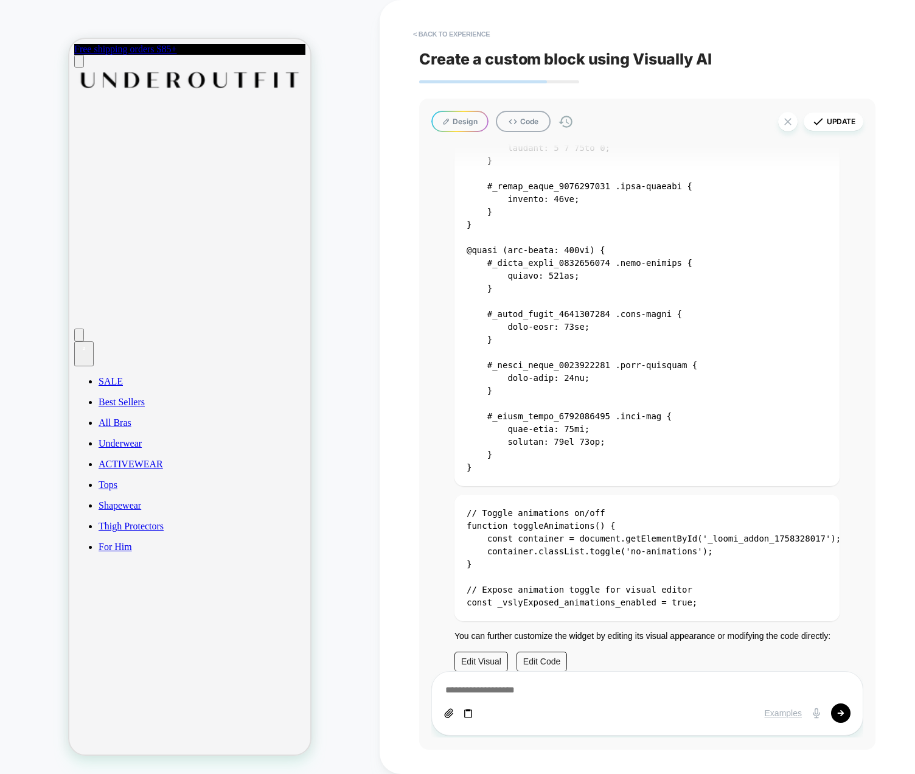
scroll to position [2572, 0]
click at [607, 528] on code "// Toggle animations on/off function toggleAnimations() { const container = doc…" at bounding box center [654, 558] width 374 height 99
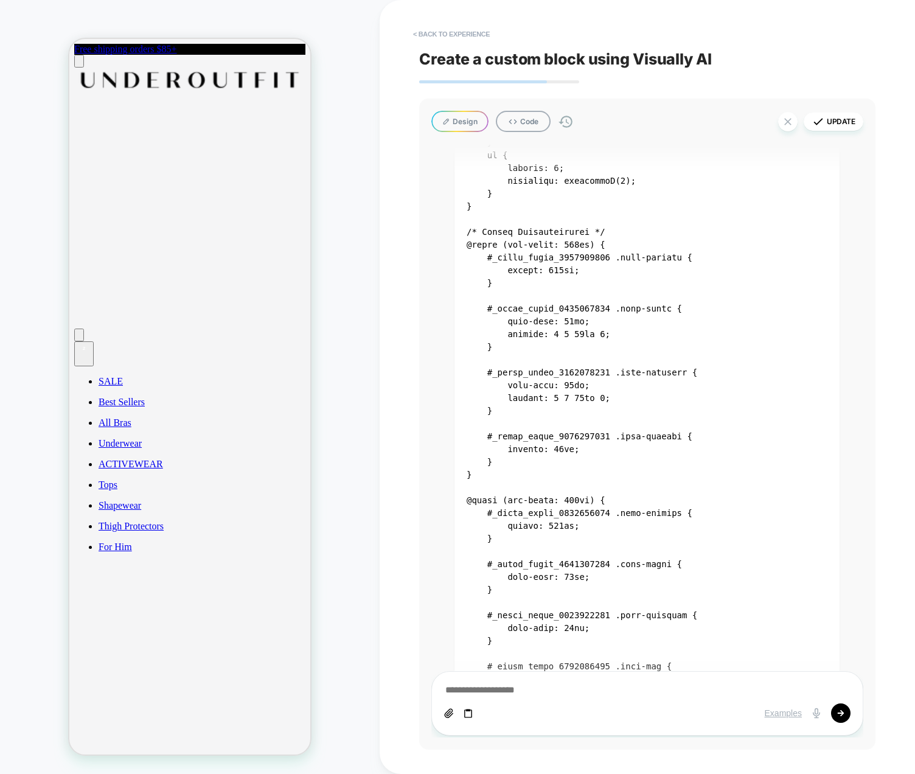
scroll to position [2663, 0]
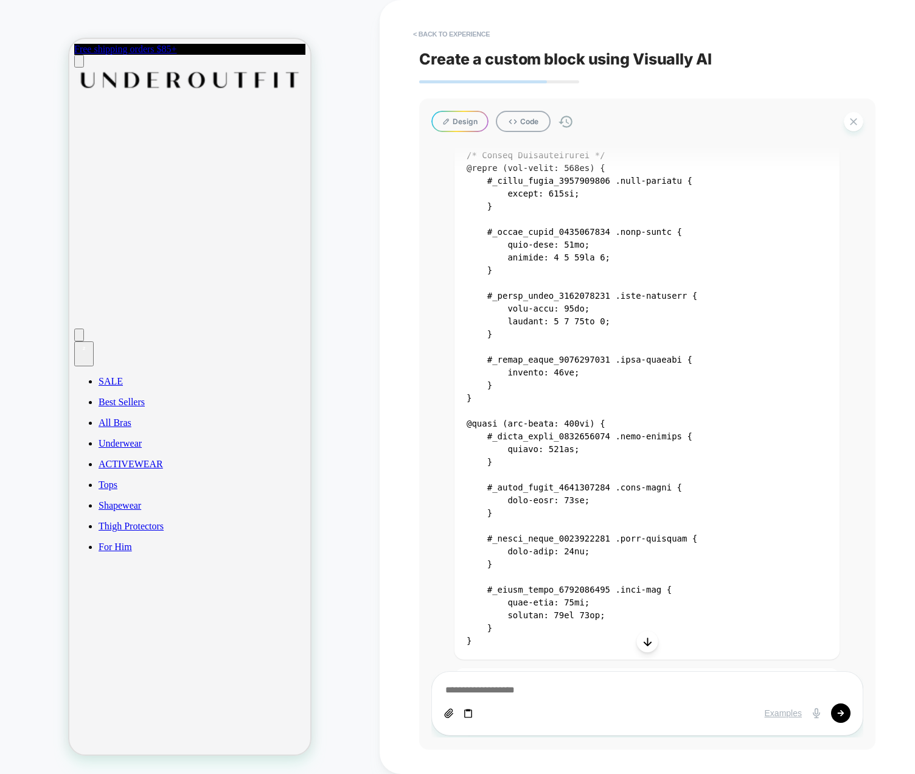
scroll to position [2103, 0]
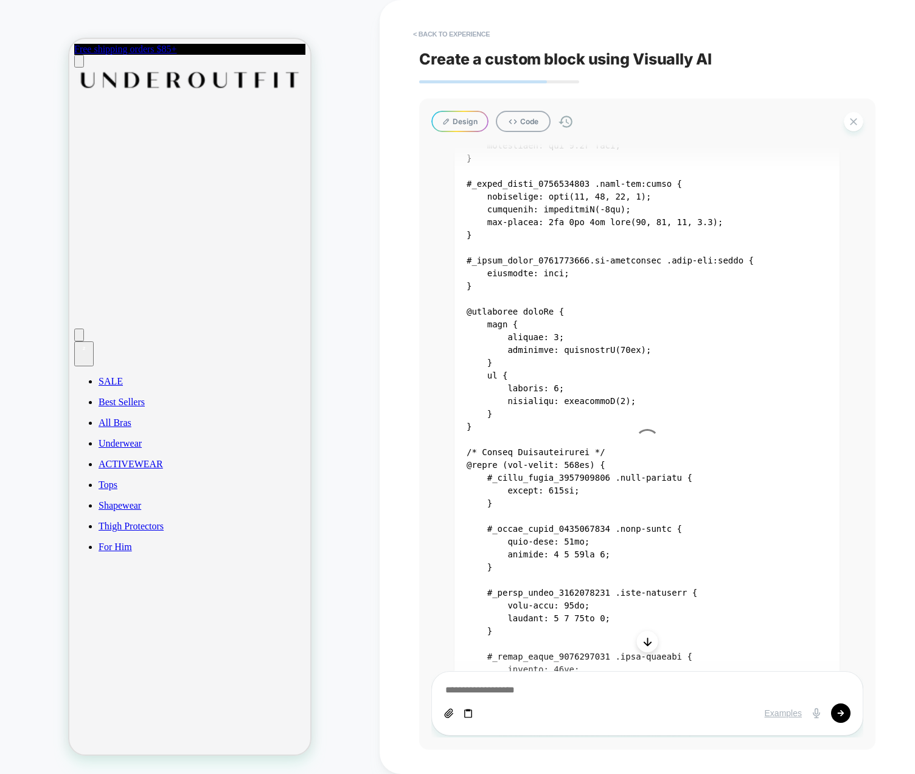
type textarea "*"
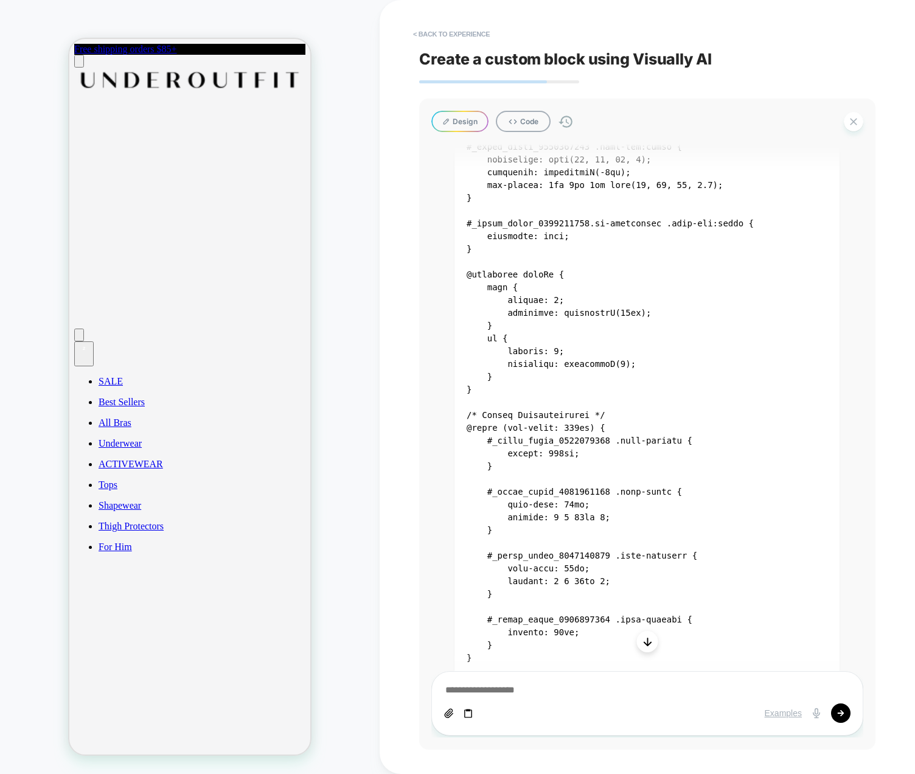
scroll to position [1880, 0]
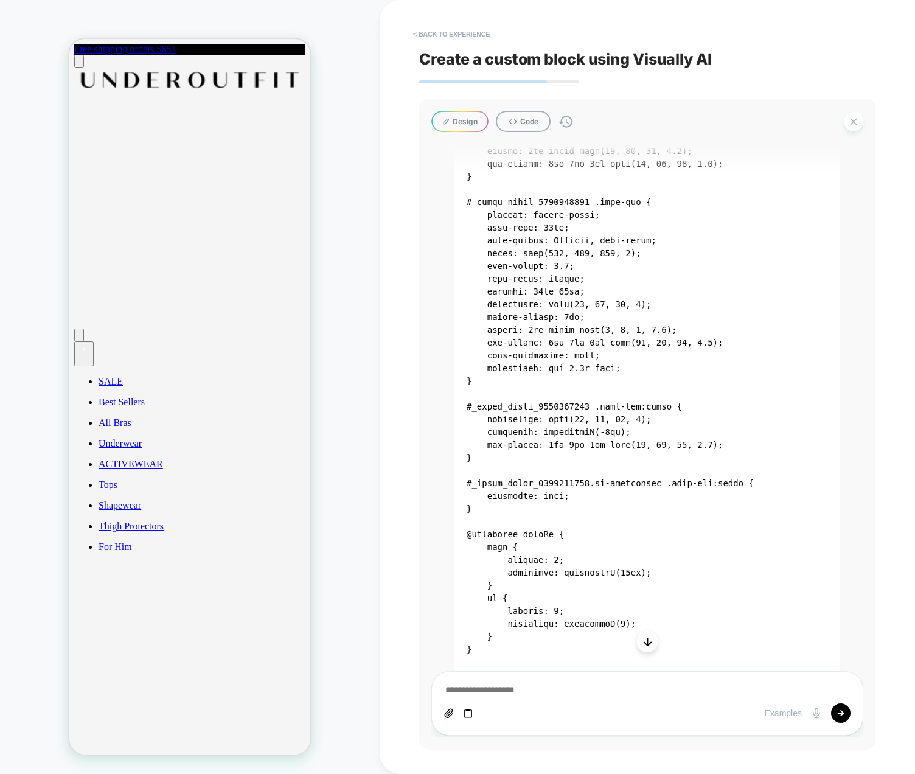
click at [648, 641] on icon "Scroll to bottom" at bounding box center [647, 642] width 12 height 12
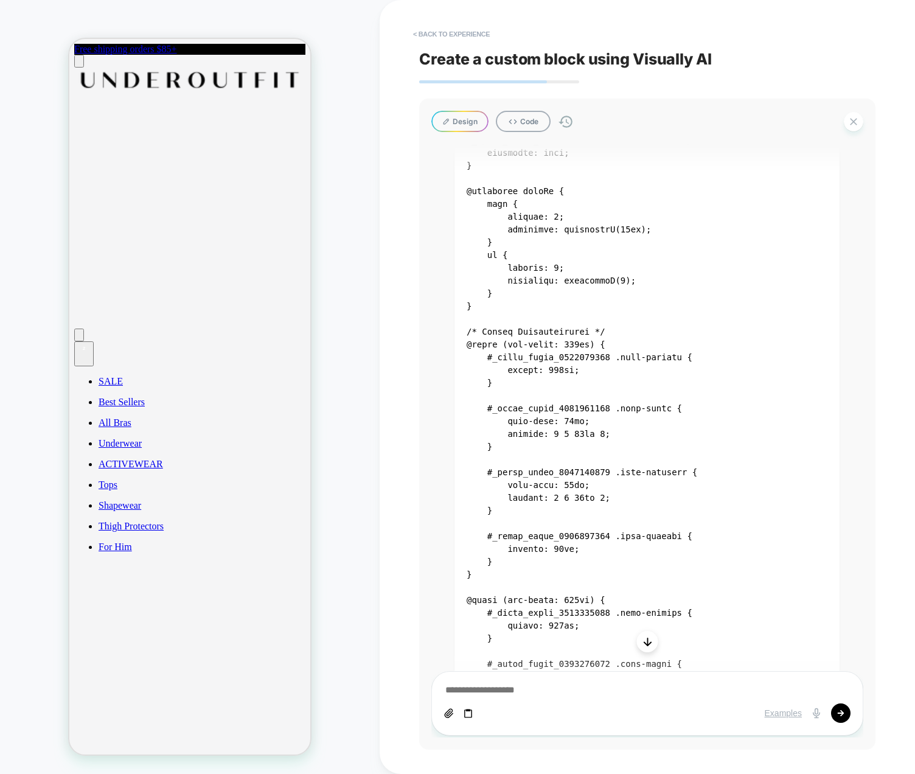
scroll to position [2218, 0]
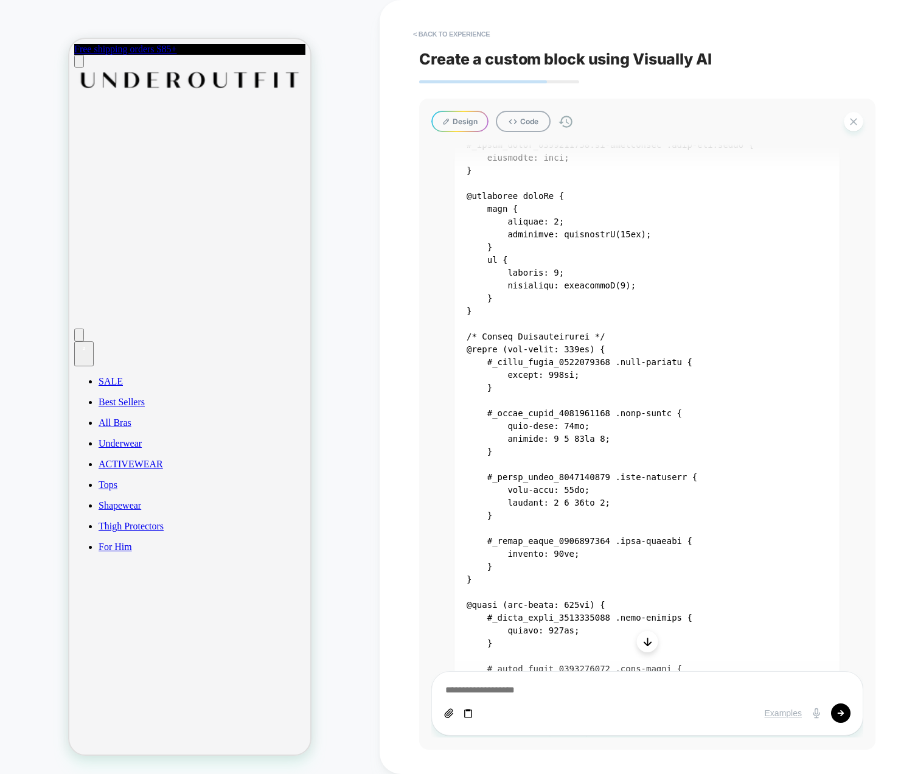
click at [649, 645] on icon "Scroll to bottom" at bounding box center [647, 642] width 12 height 12
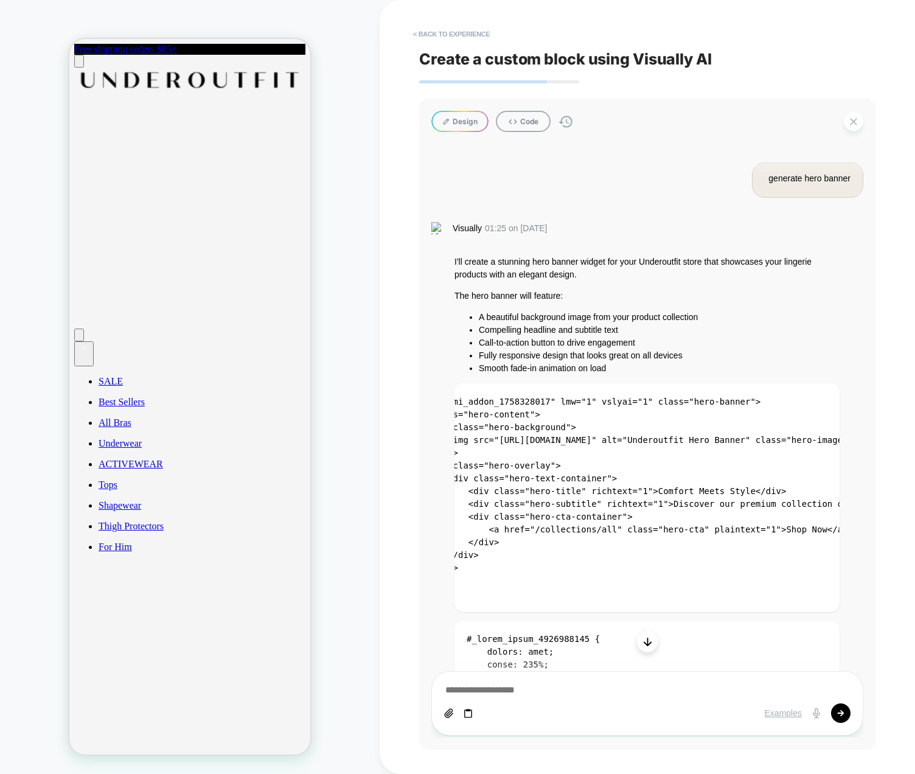
scroll to position [0, 0]
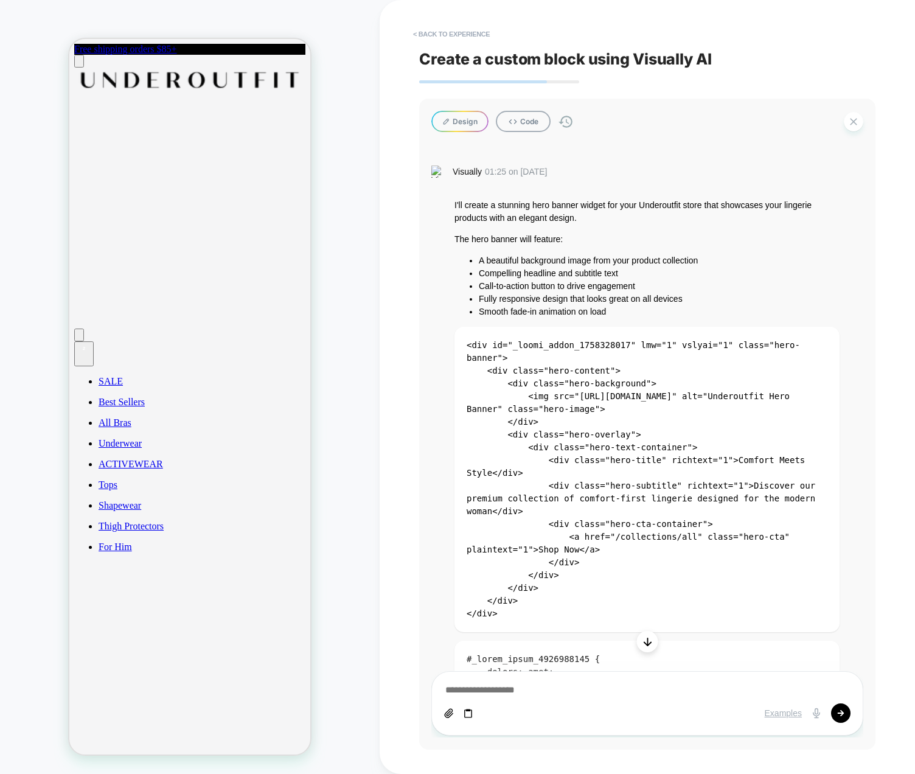
click at [548, 465] on code "<div id="_loomi_addon_1758328017" lmw="1" vslyai="1" class="hero-banner"> <div …" at bounding box center [644, 479] width 354 height 278
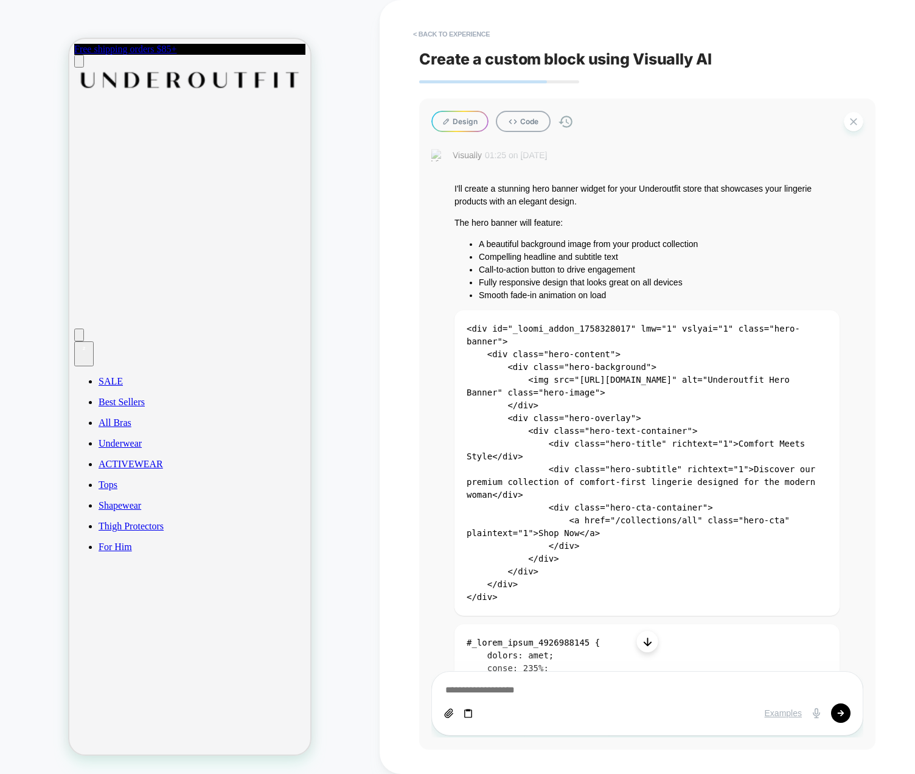
scroll to position [82, 0]
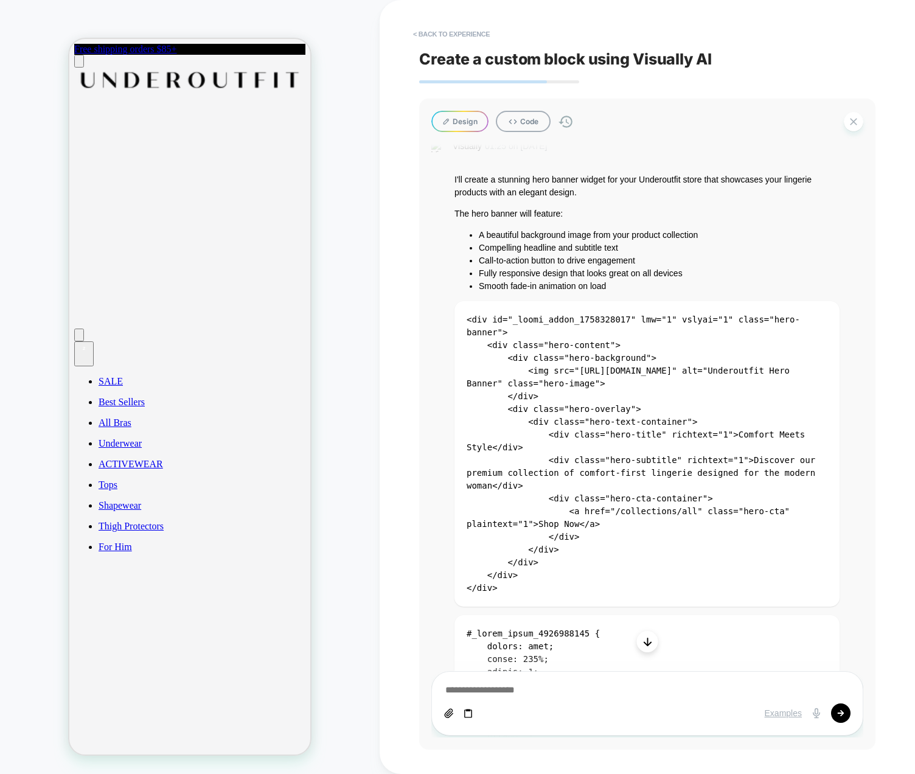
type textarea "*"
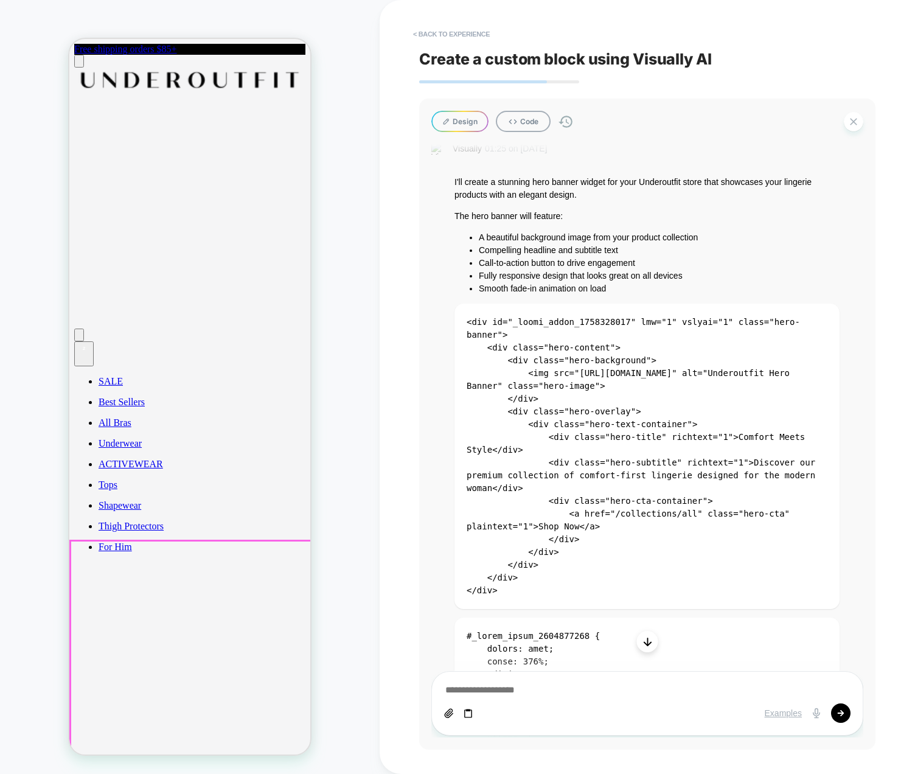
drag, startPoint x: 243, startPoint y: 632, endPoint x: 71, endPoint y: 609, distance: 174.2
click at [328, 502] on div "HOMEPAGE" at bounding box center [190, 386] width 380 height 749
drag, startPoint x: 313, startPoint y: 553, endPoint x: 47, endPoint y: 513, distance: 269.3
click at [38, 538] on div "HOMEPAGE" at bounding box center [190, 386] width 380 height 749
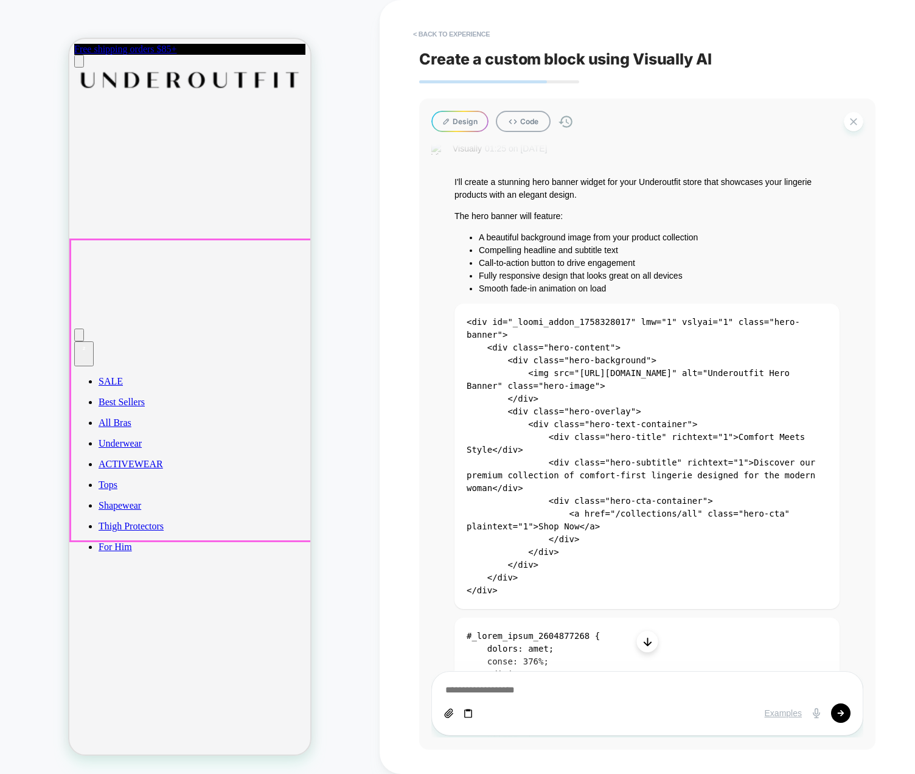
click at [356, 526] on div "HOMEPAGE" at bounding box center [190, 386] width 380 height 749
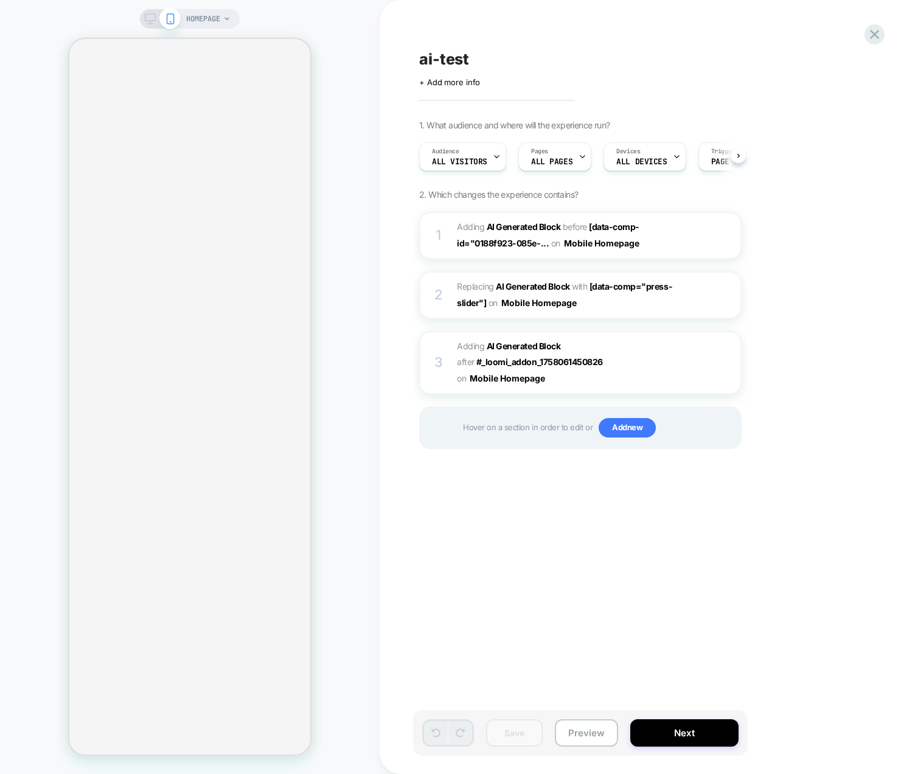
scroll to position [0, 1]
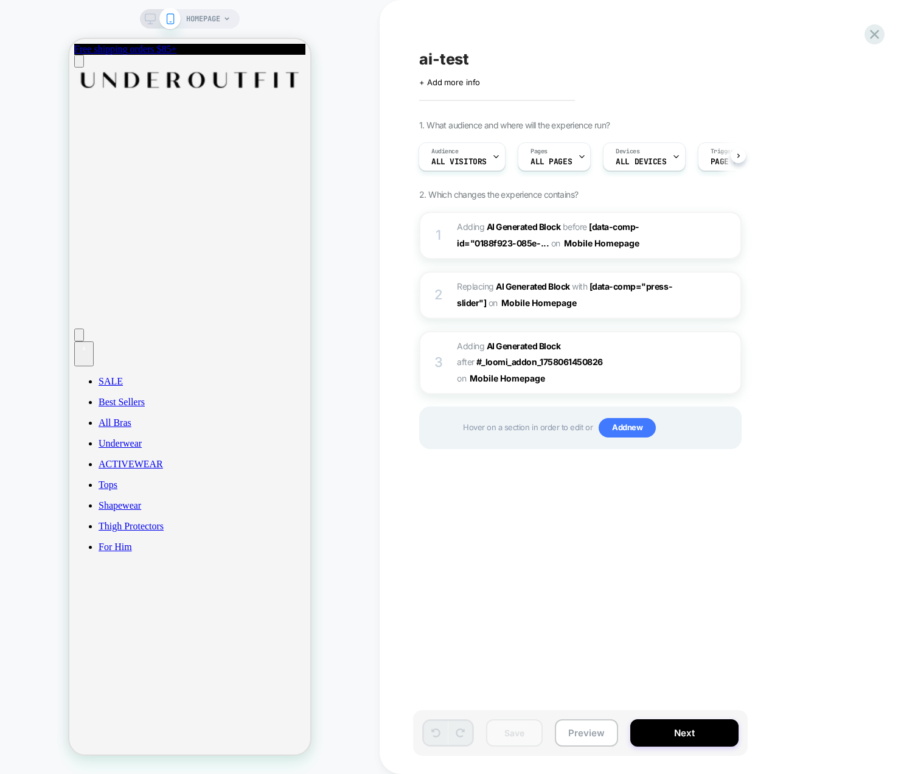
click at [60, 615] on div "HOMEPAGE" at bounding box center [190, 386] width 380 height 749
click at [527, 599] on div "ai-test Click to edit experience details + Add more info 1. What audience and w…" at bounding box center [641, 386] width 456 height 749
click at [474, 351] on span "Adding AI Generated Block AFTER #_loomi_addon_1758061450826 #_loomi_addon_17580…" at bounding box center [573, 362] width 232 height 48
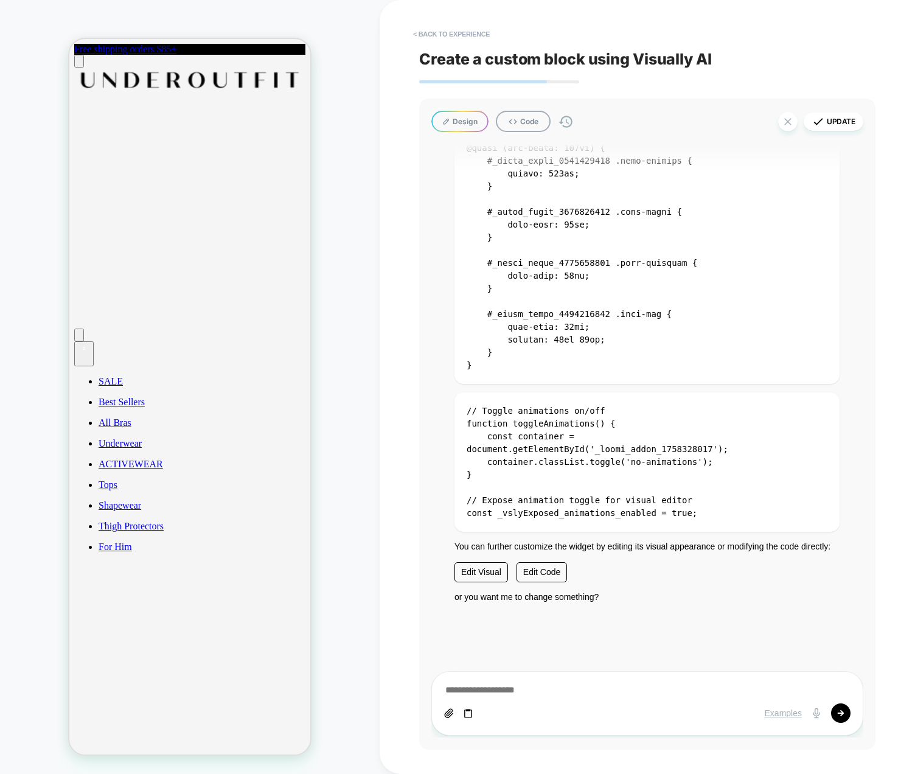
scroll to position [2765, 0]
type textarea "*"
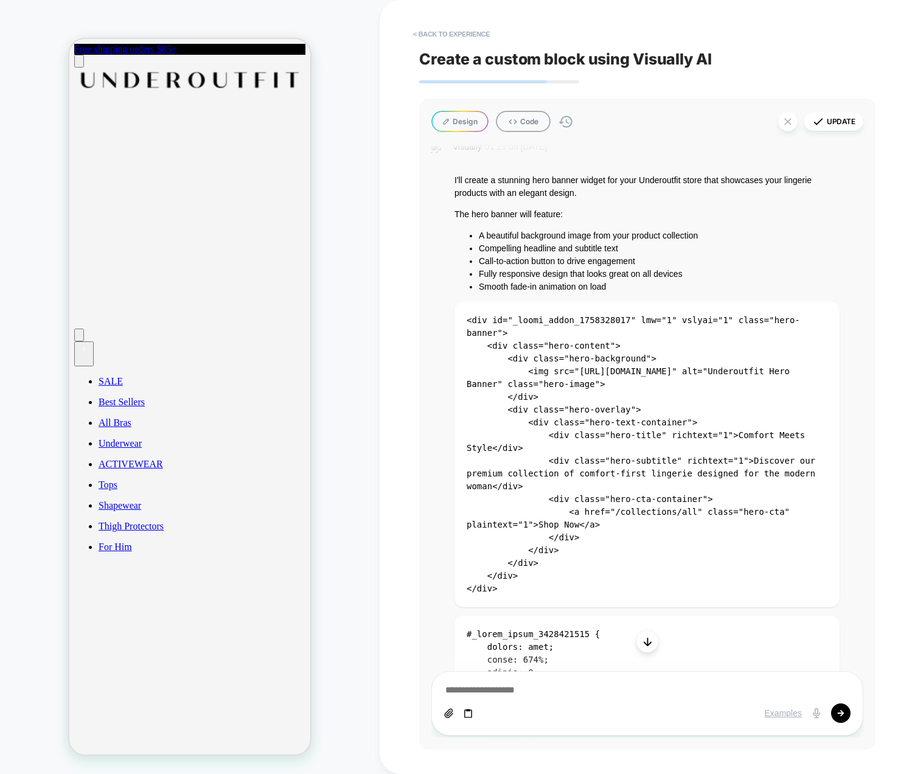
scroll to position [80, 0]
